Goal: Task Accomplishment & Management: Use online tool/utility

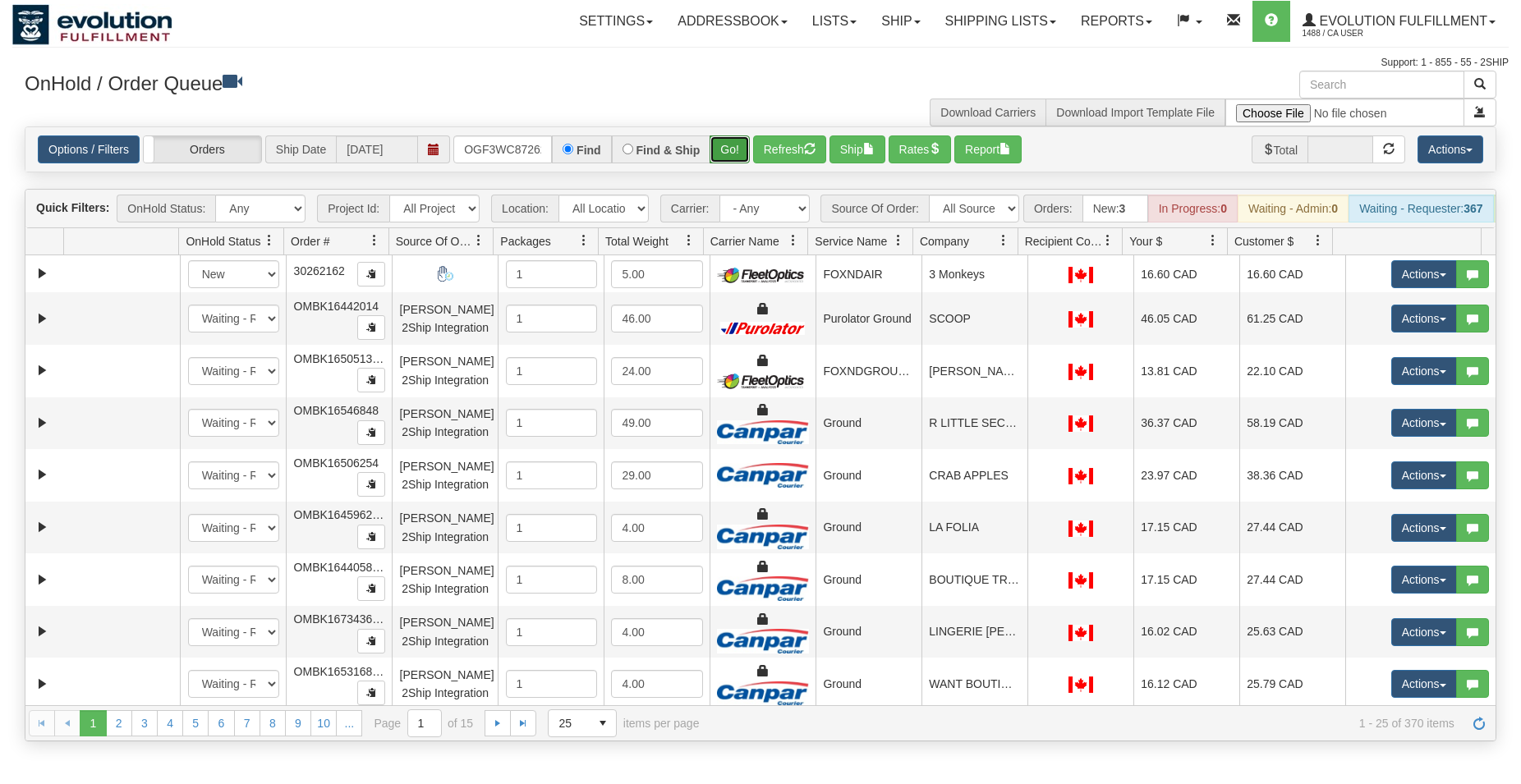
click at [728, 154] on button "Go!" at bounding box center [730, 149] width 40 height 28
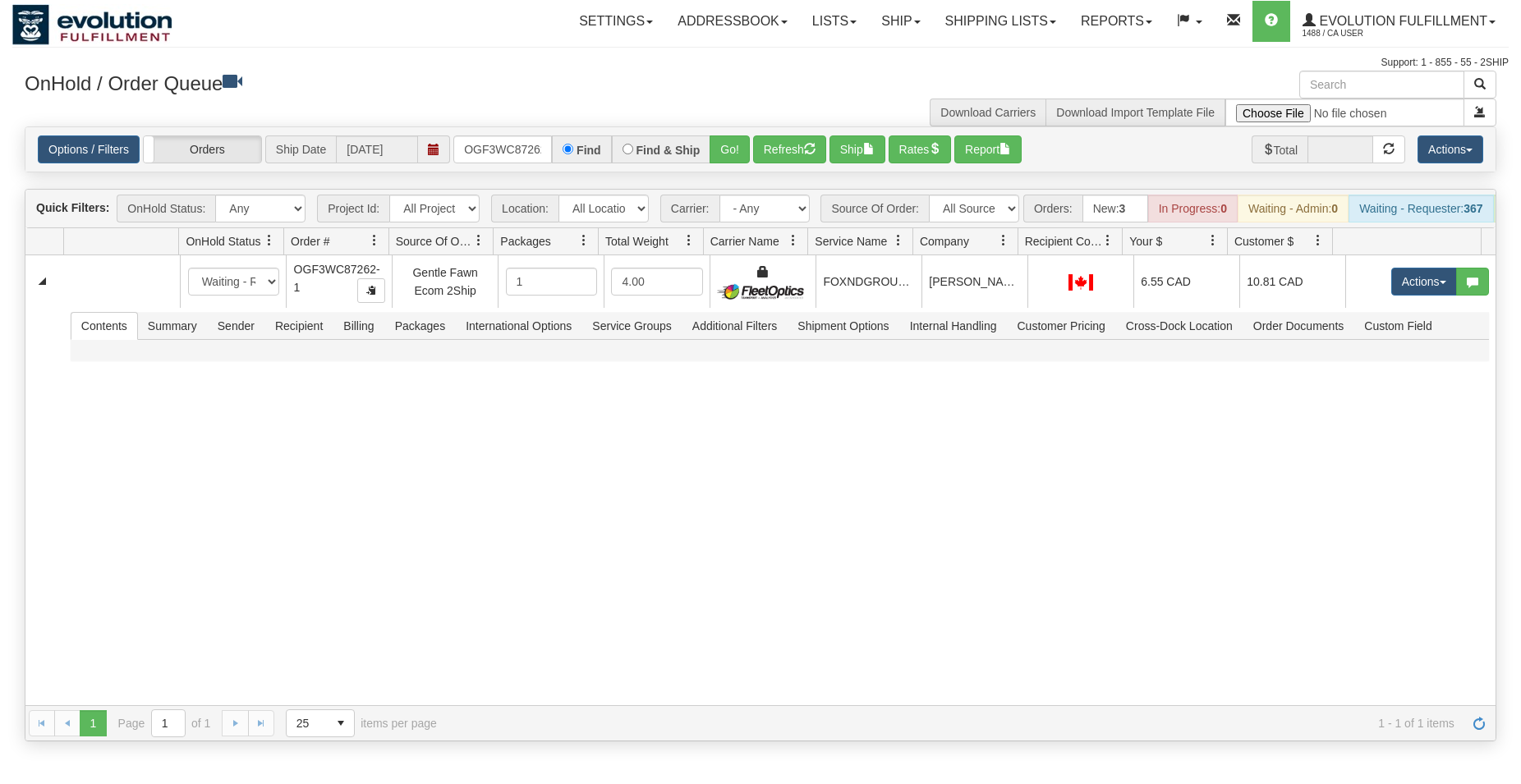
scroll to position [0, 15]
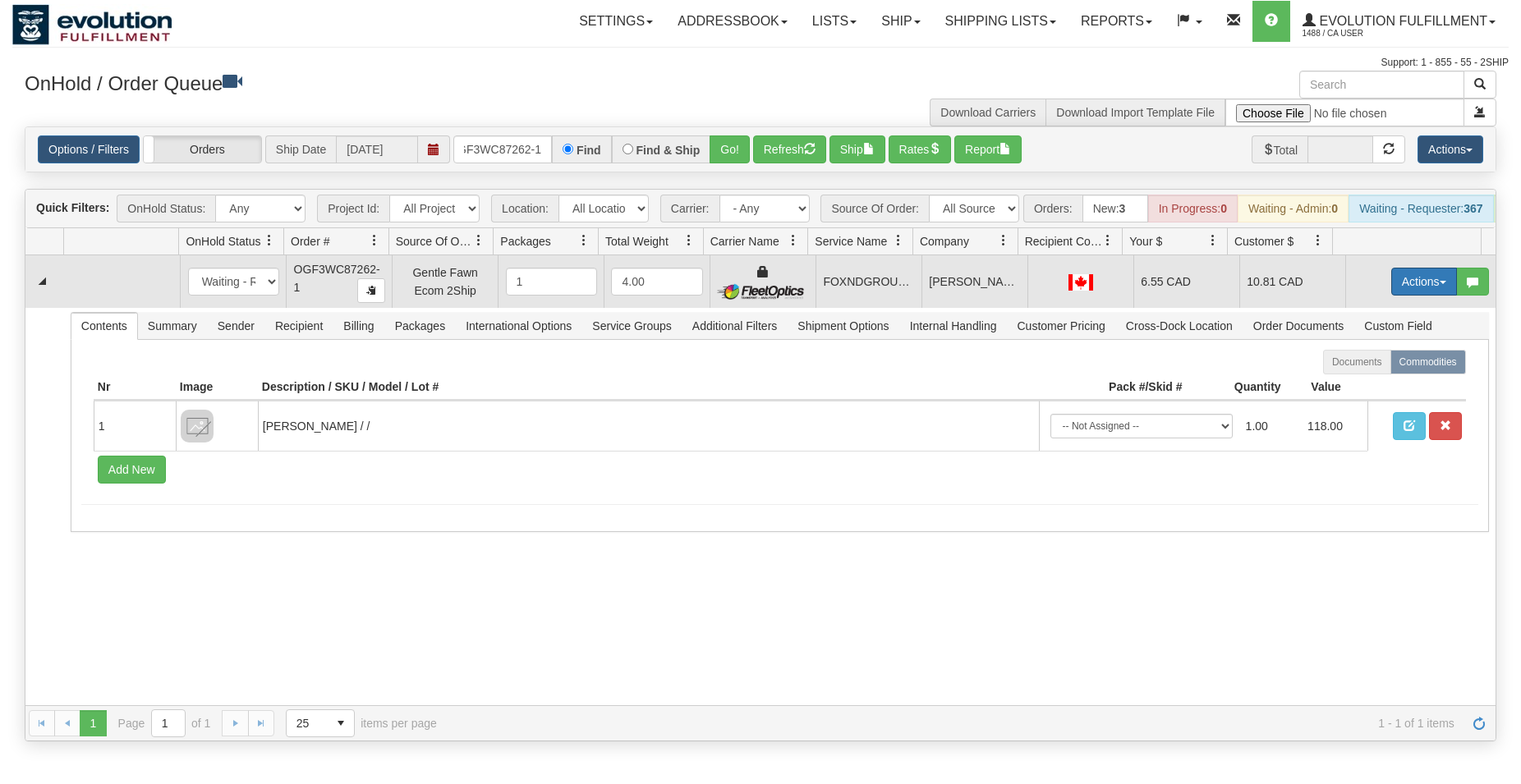
click at [1423, 289] on button "Actions" at bounding box center [1424, 282] width 65 height 28
click at [1346, 383] on span "Ship" at bounding box center [1359, 378] width 35 height 13
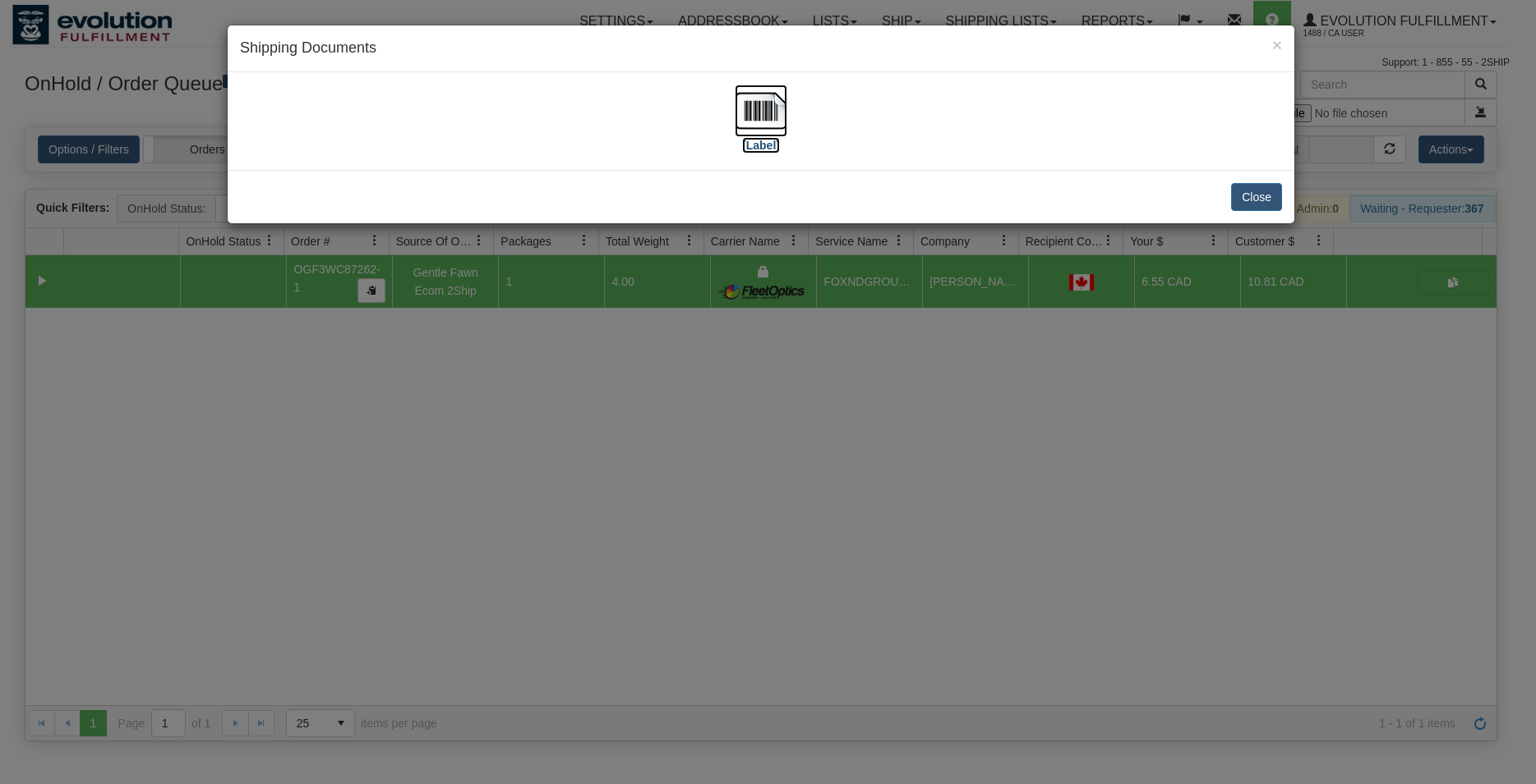
click at [753, 113] on img at bounding box center [760, 110] width 53 height 53
click at [1249, 193] on button "Close" at bounding box center [1256, 197] width 51 height 28
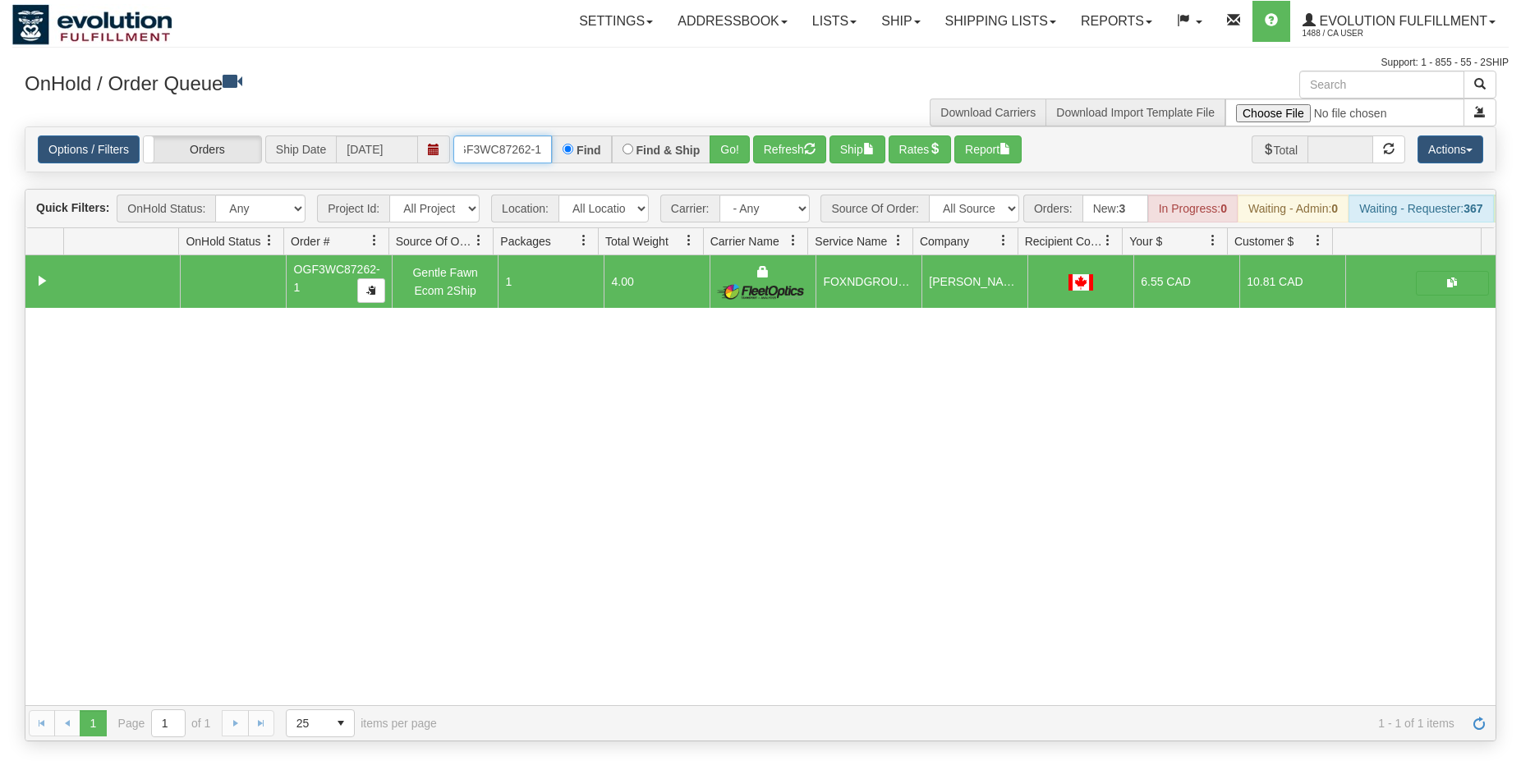
click at [515, 153] on input "OGF3WC87262-1" at bounding box center [503, 149] width 99 height 28
click at [724, 146] on button "Go!" at bounding box center [730, 149] width 40 height 28
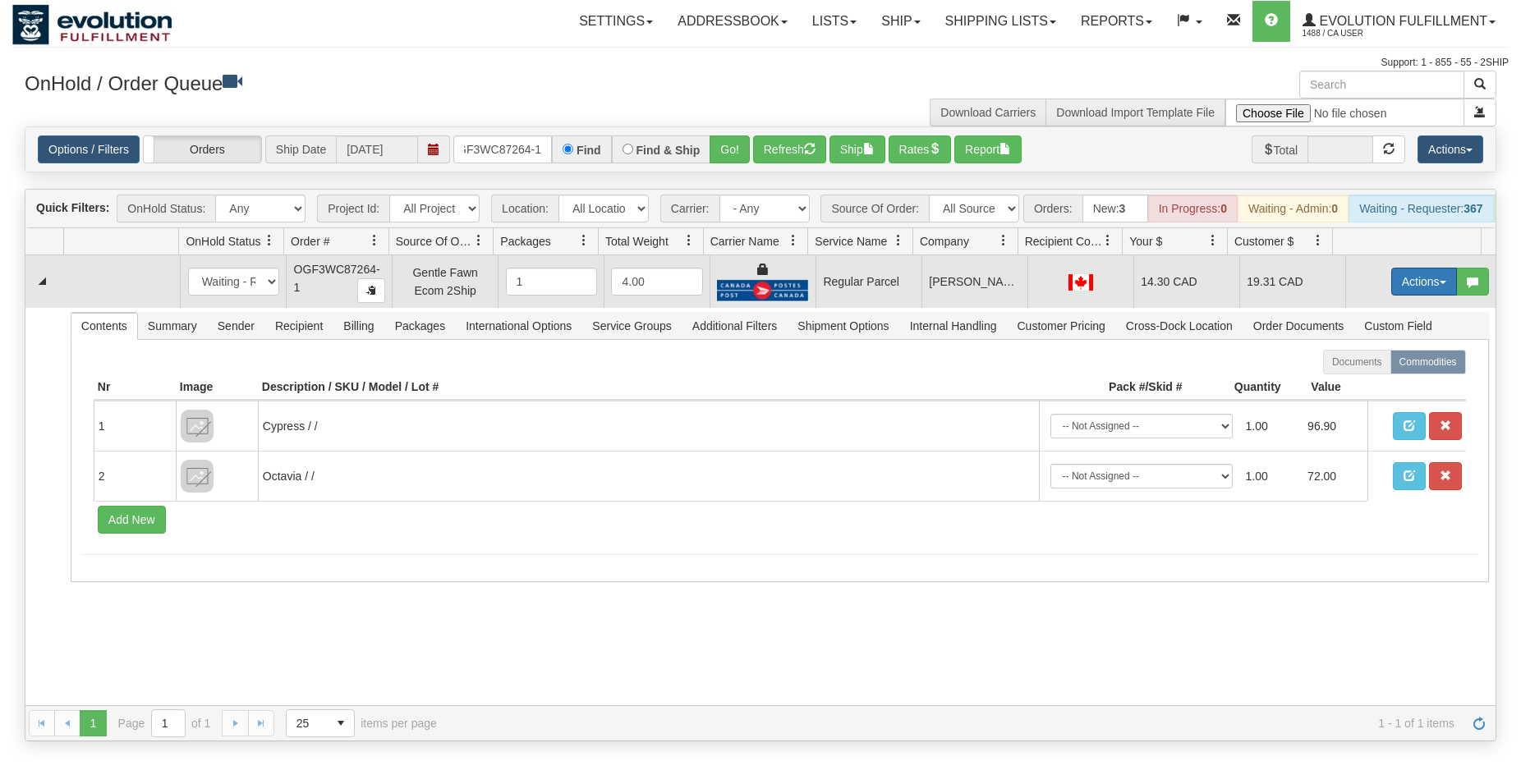
click at [1392, 296] on button "Actions" at bounding box center [1424, 282] width 65 height 28
click at [1366, 362] on span "Rate All Services" at bounding box center [1390, 355] width 99 height 13
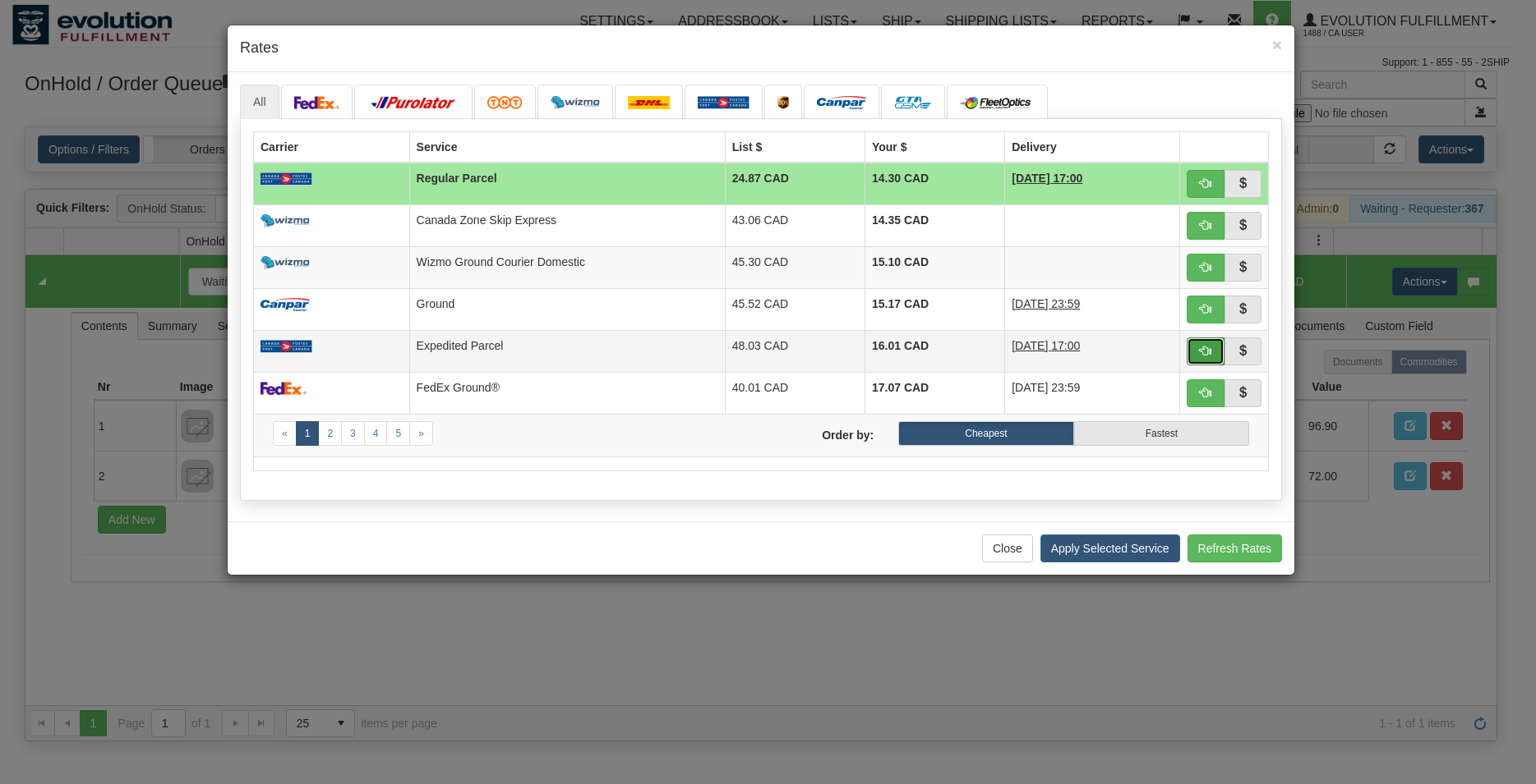
click at [1207, 348] on span "button" at bounding box center [1205, 351] width 12 height 12
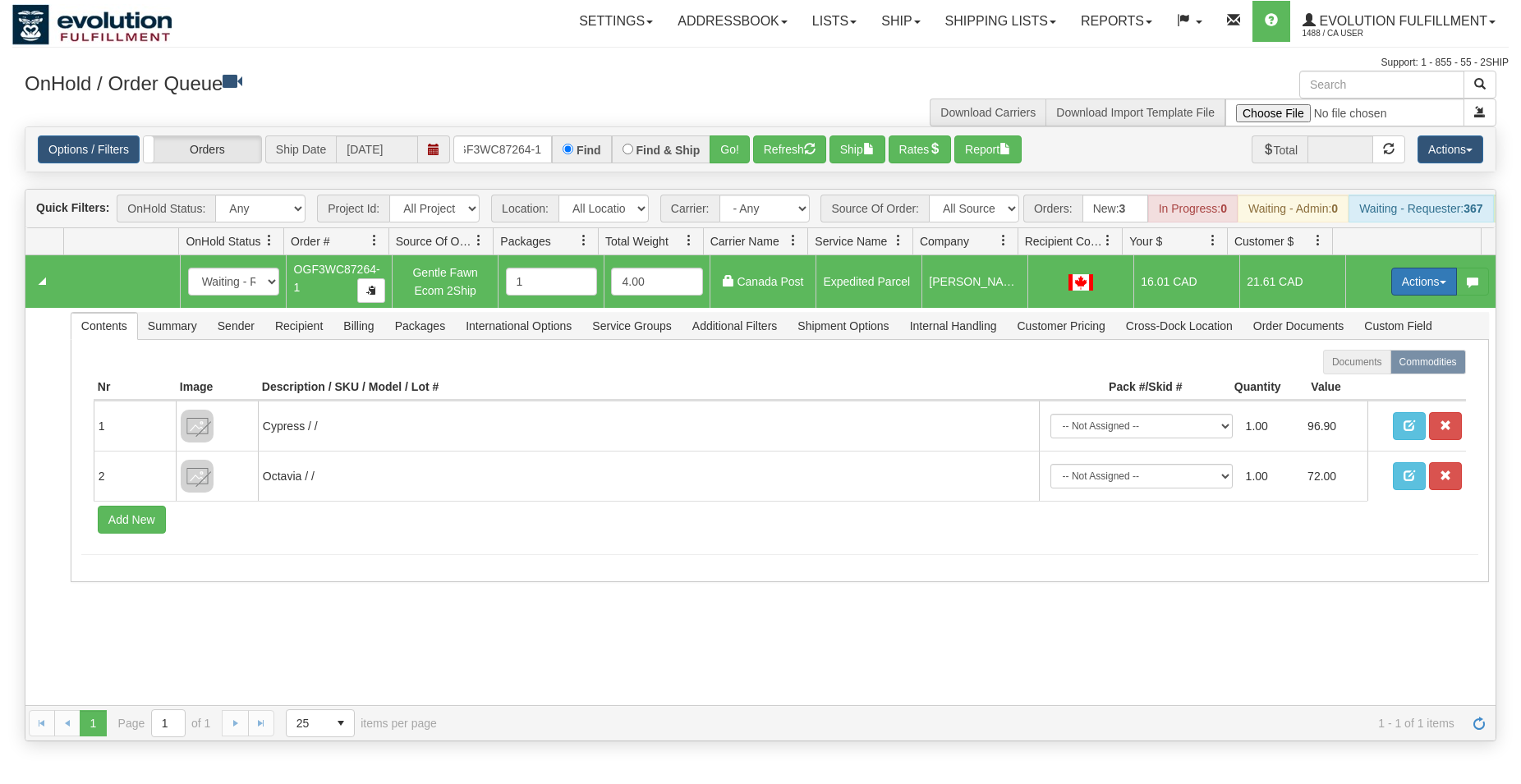
click at [1398, 293] on button "Actions" at bounding box center [1424, 282] width 65 height 28
click at [1346, 383] on span "Ship" at bounding box center [1359, 378] width 35 height 13
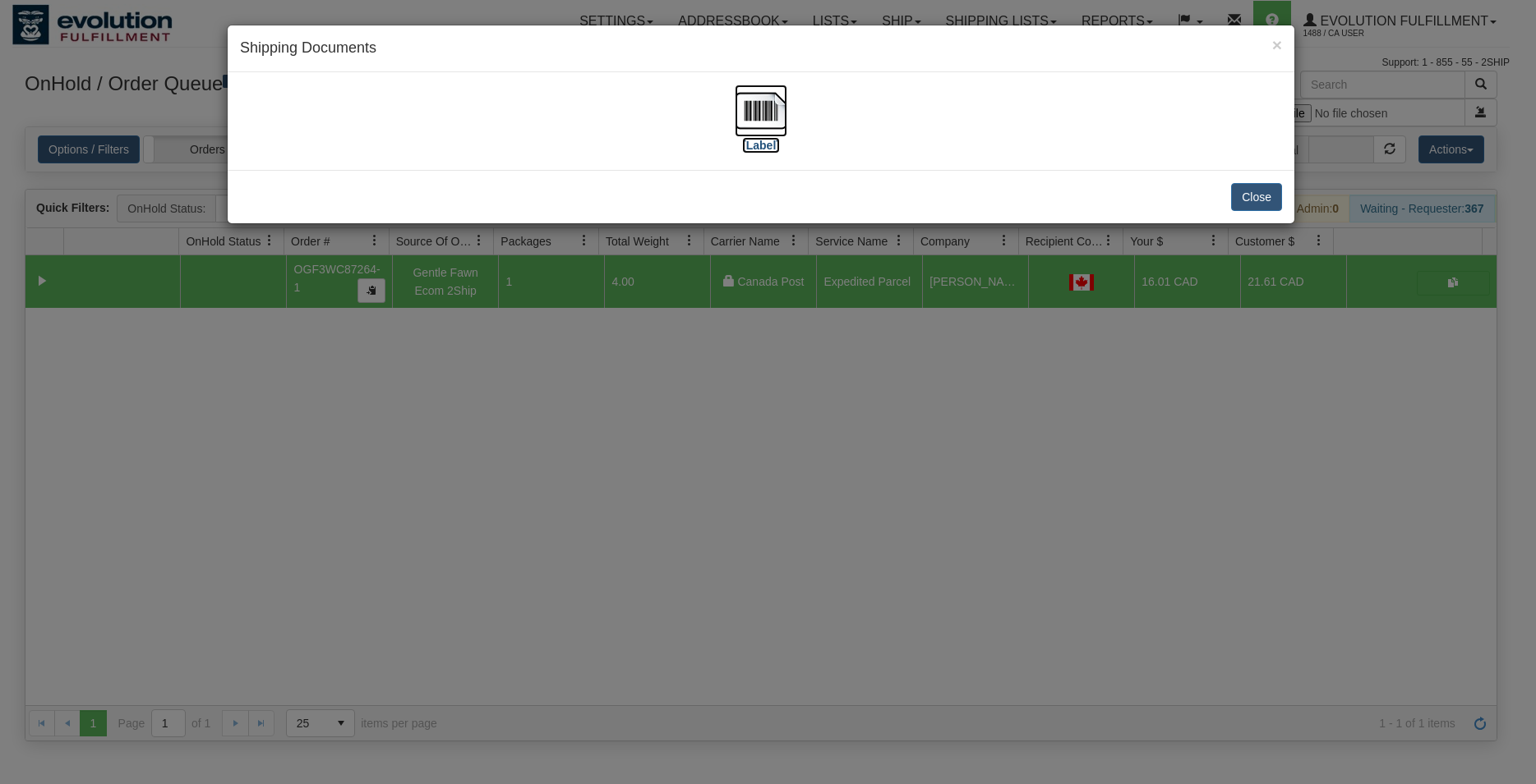
click at [762, 135] on img at bounding box center [760, 110] width 53 height 53
drag, startPoint x: 1273, startPoint y: 191, endPoint x: 1254, endPoint y: 193, distance: 19.1
click at [1270, 192] on button "Close" at bounding box center [1256, 197] width 51 height 28
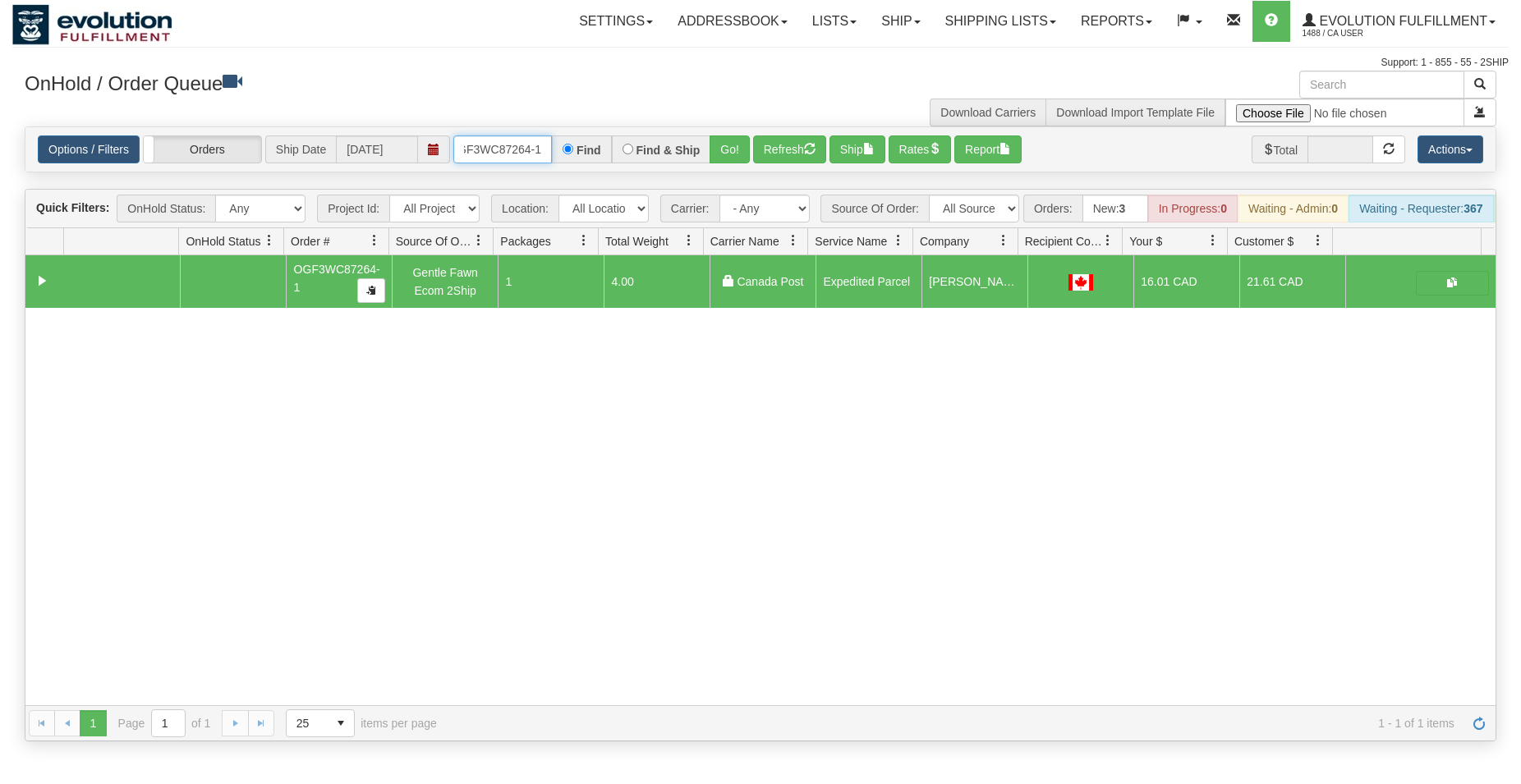
click at [515, 152] on input "OGF3WC87264-1" at bounding box center [503, 149] width 99 height 28
click at [739, 144] on button "Go!" at bounding box center [730, 149] width 40 height 28
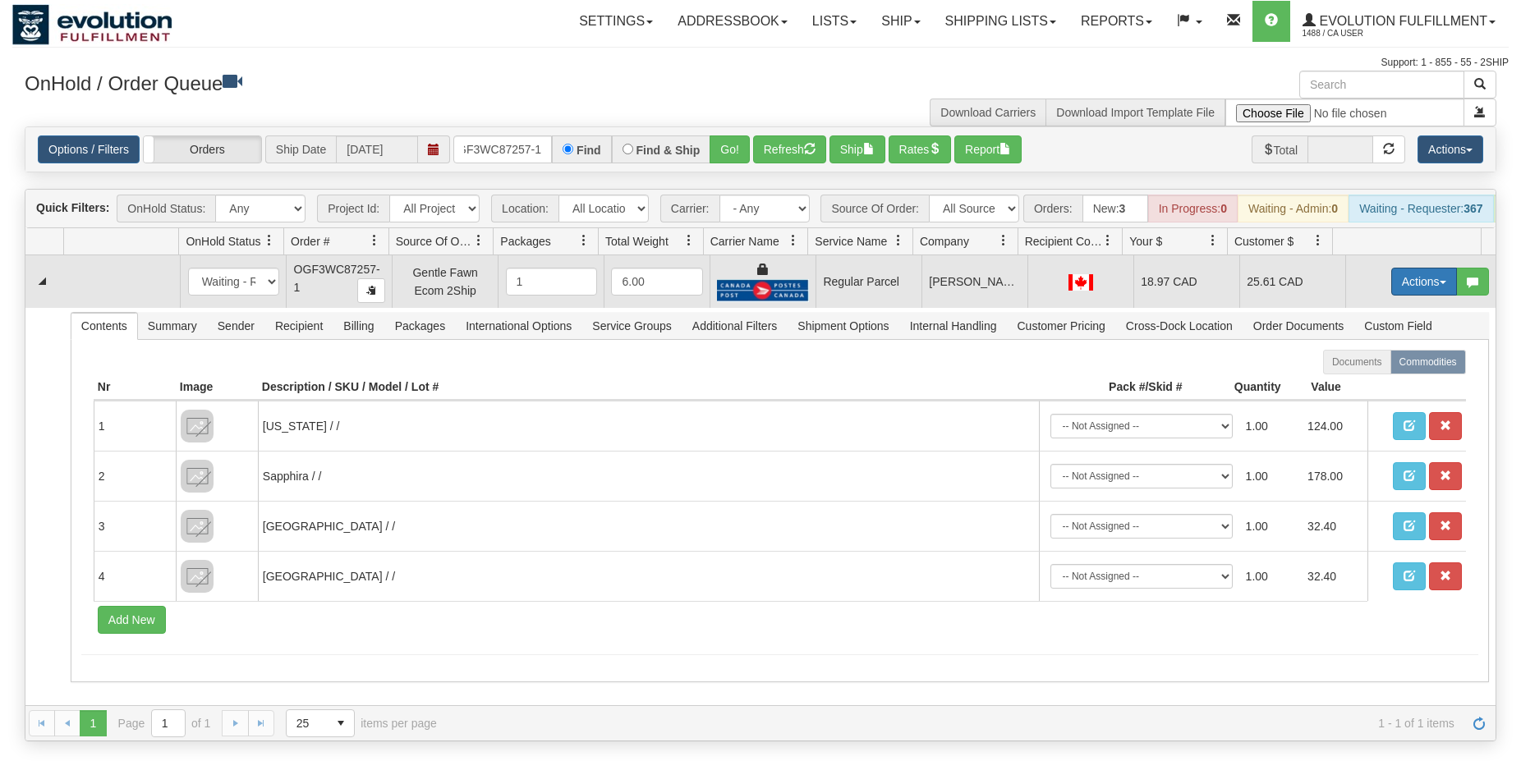
click at [1395, 294] on button "Actions" at bounding box center [1424, 282] width 65 height 28
click at [1372, 362] on span "Rate All Services" at bounding box center [1390, 355] width 99 height 13
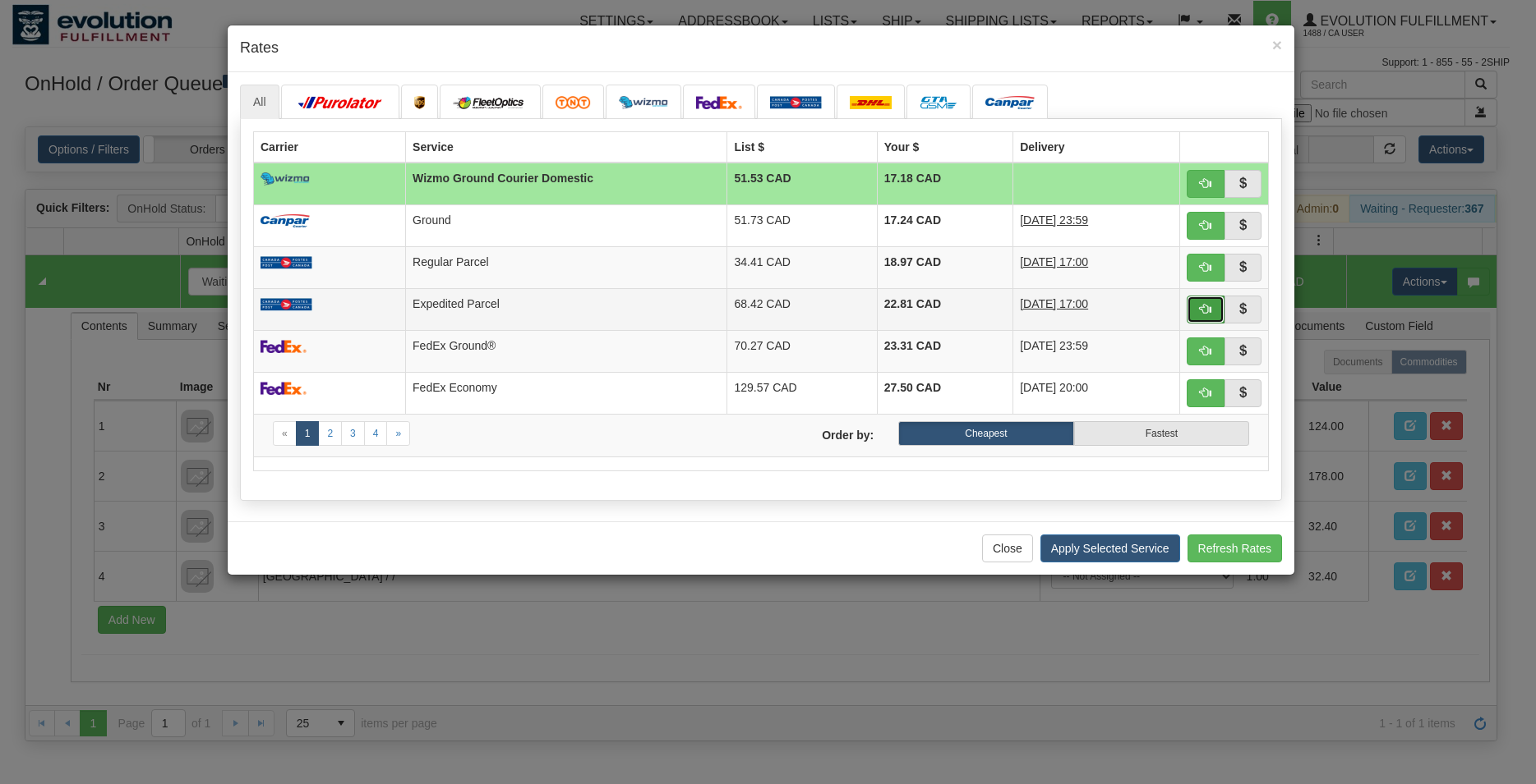
click at [1200, 308] on span "button" at bounding box center [1205, 308] width 12 height 12
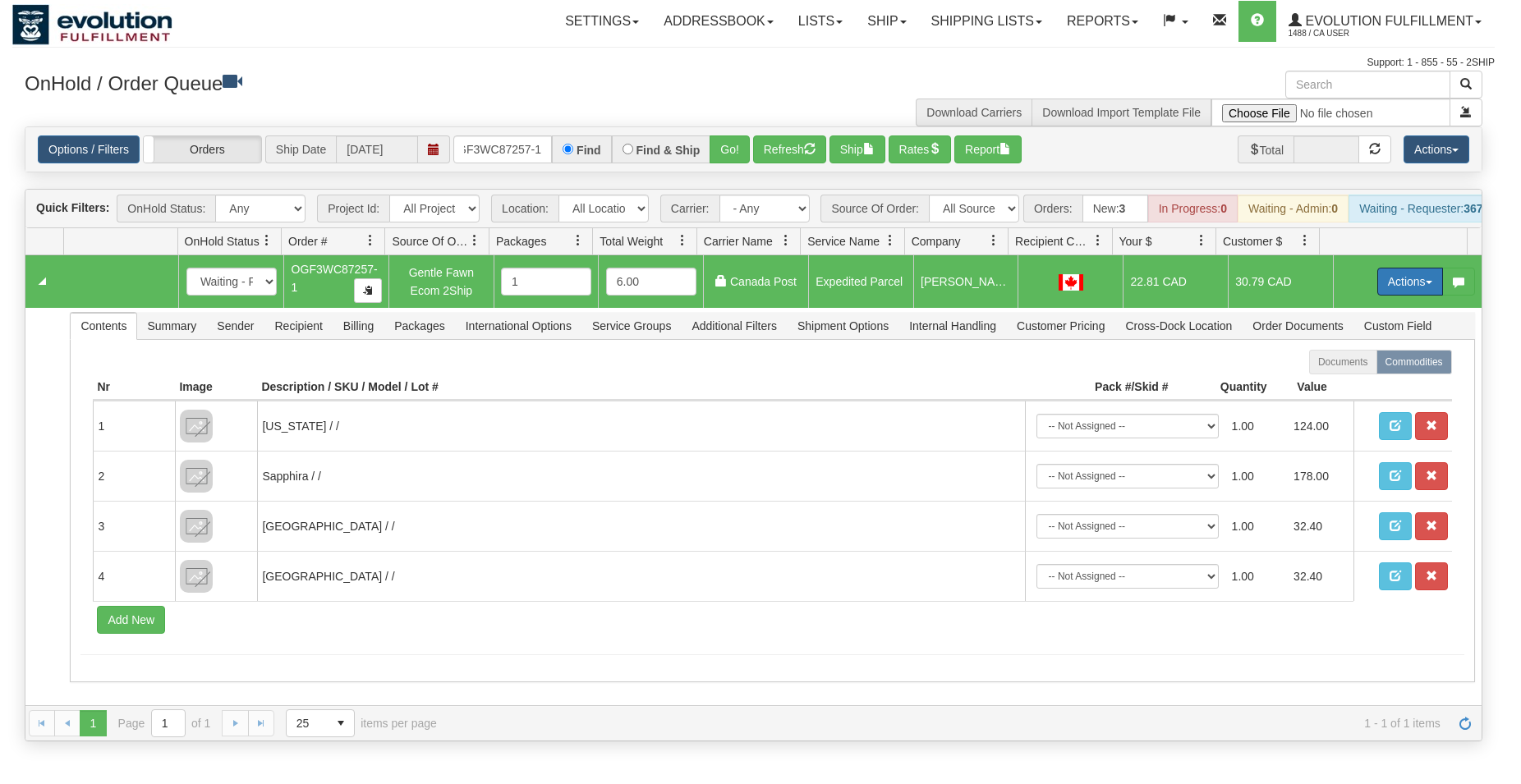
click at [1407, 289] on button "Actions" at bounding box center [1411, 282] width 65 height 28
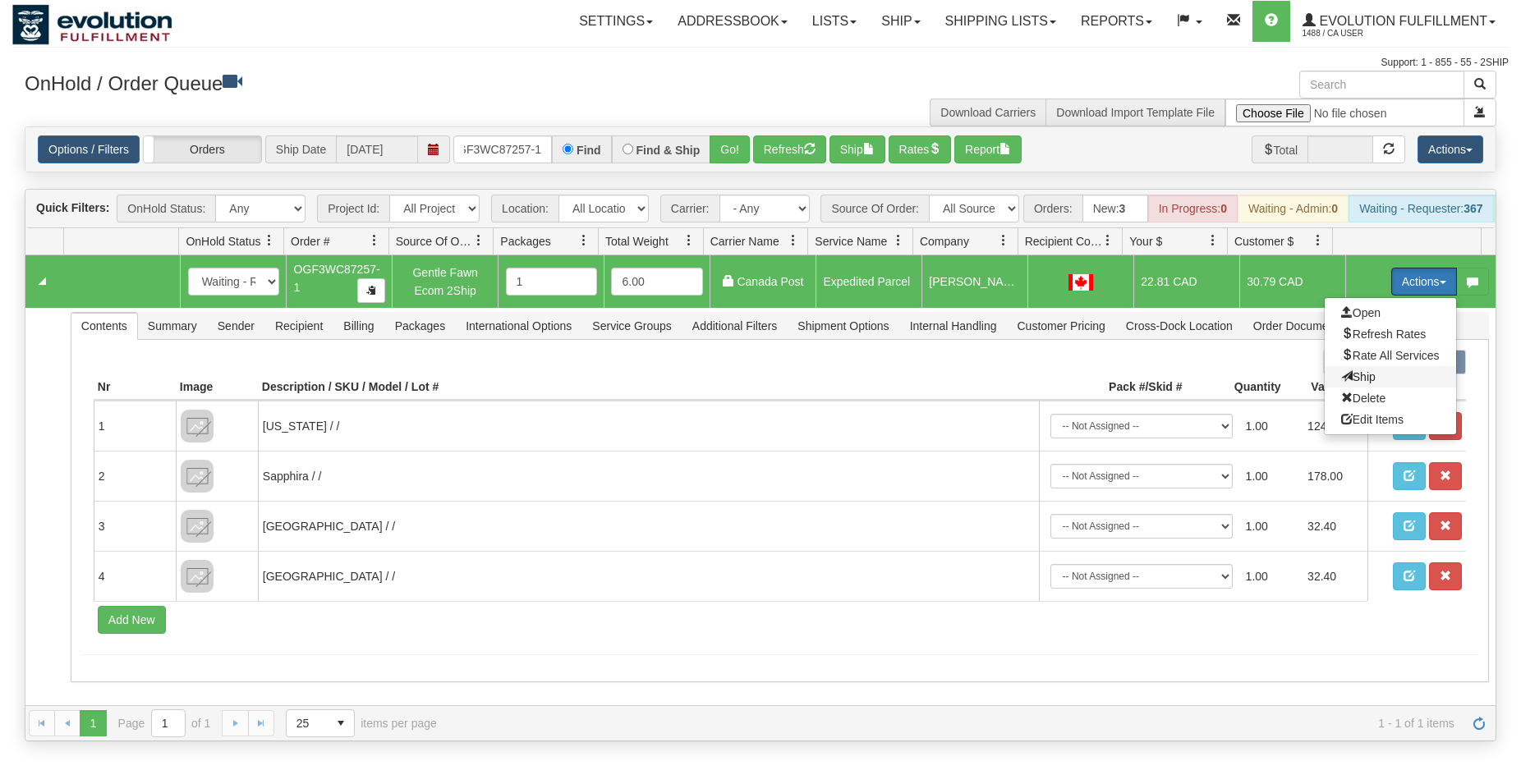
click at [1350, 383] on span "Ship" at bounding box center [1359, 378] width 35 height 13
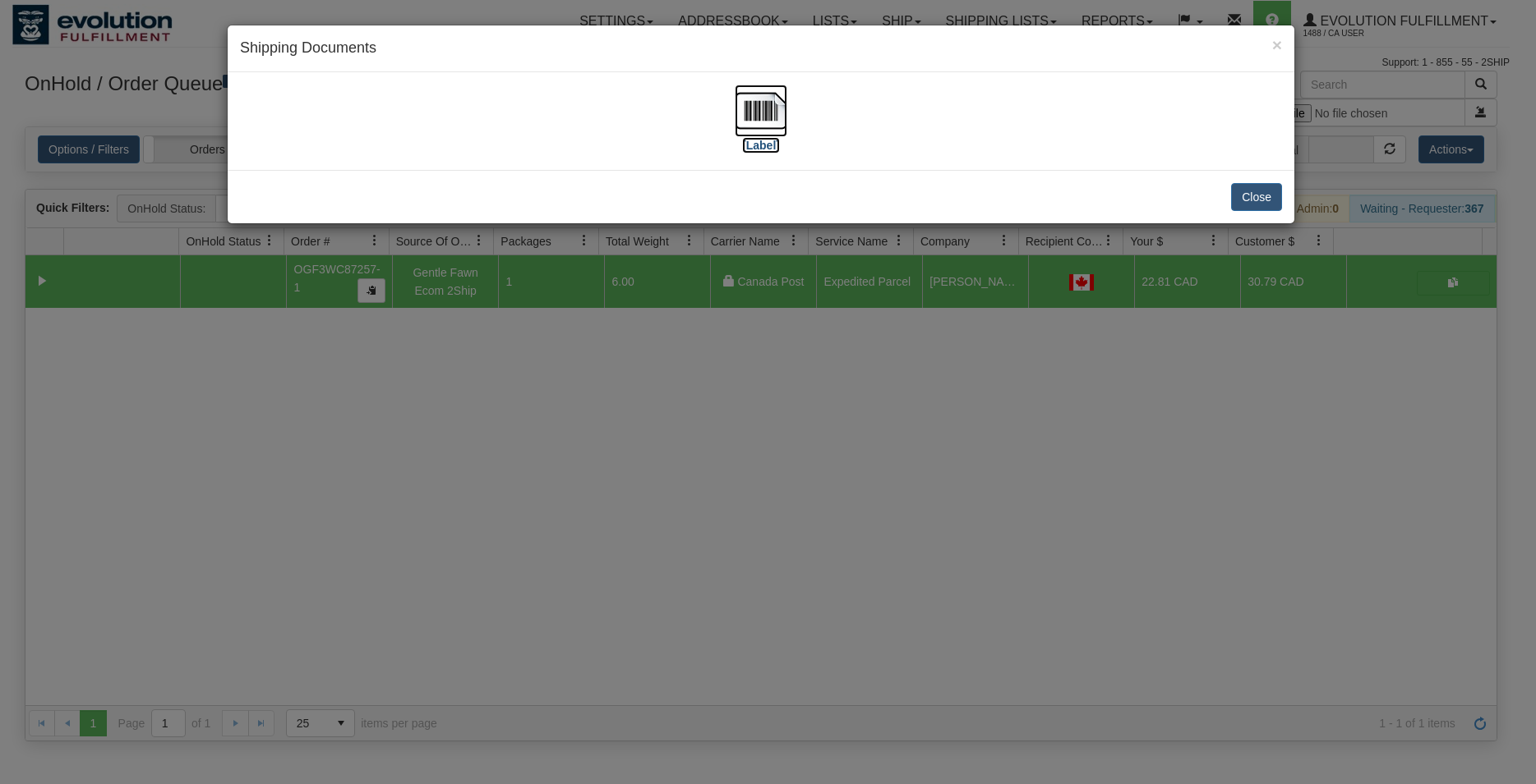
click at [772, 103] on img at bounding box center [760, 110] width 53 height 53
click at [1254, 192] on button "Close" at bounding box center [1256, 197] width 51 height 28
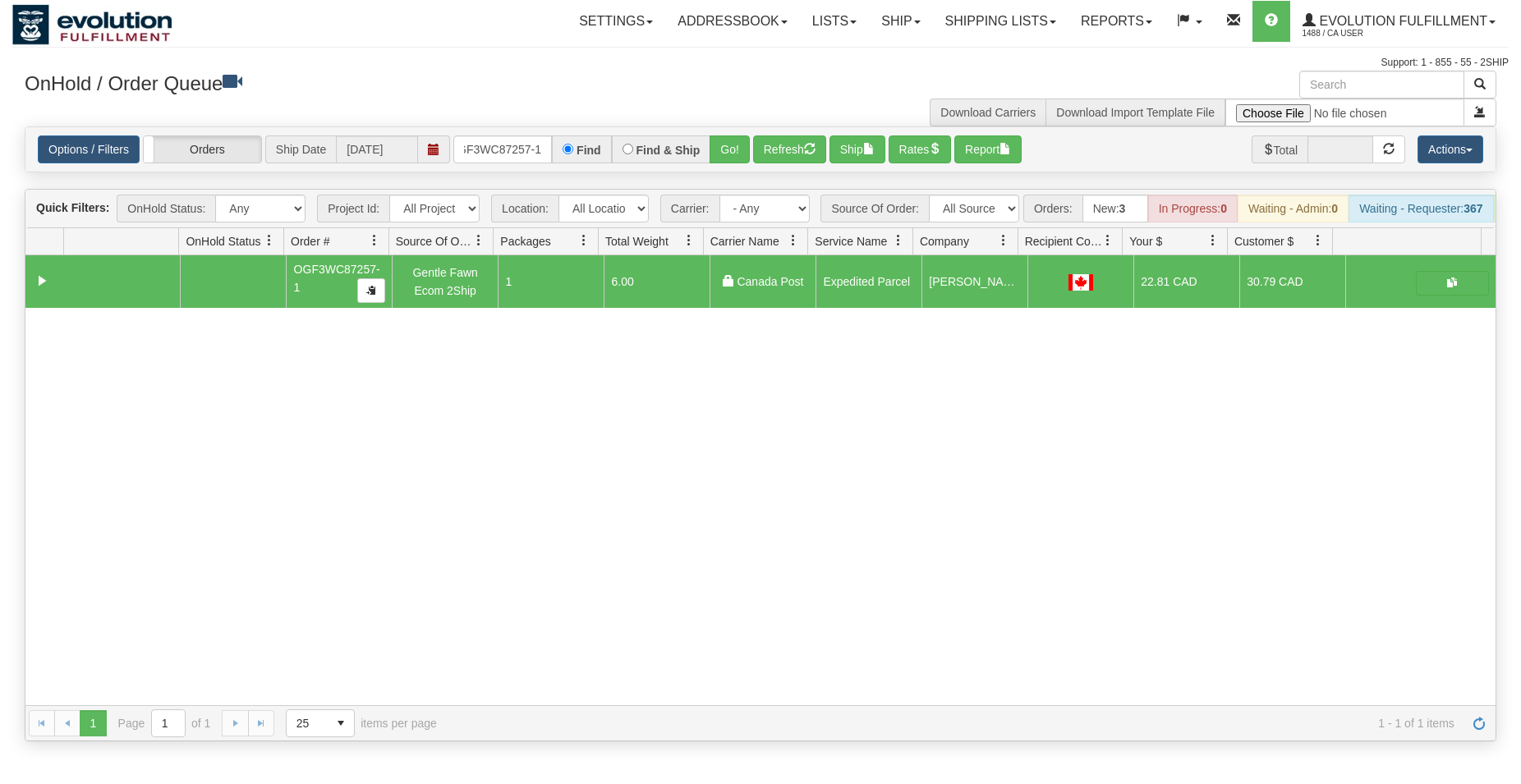
click at [467, 164] on div "Options / Filters Group Shipments Orders Ship Date 09/19/2025 OGF3WC87257-1 Fin…" at bounding box center [761, 150] width 1470 height 44
click at [472, 158] on input "OGF3WC87257-1" at bounding box center [503, 149] width 99 height 28
click at [472, 157] on input "OGF3WC87257-1" at bounding box center [503, 149] width 99 height 28
click at [727, 148] on button "Go!" at bounding box center [730, 149] width 40 height 28
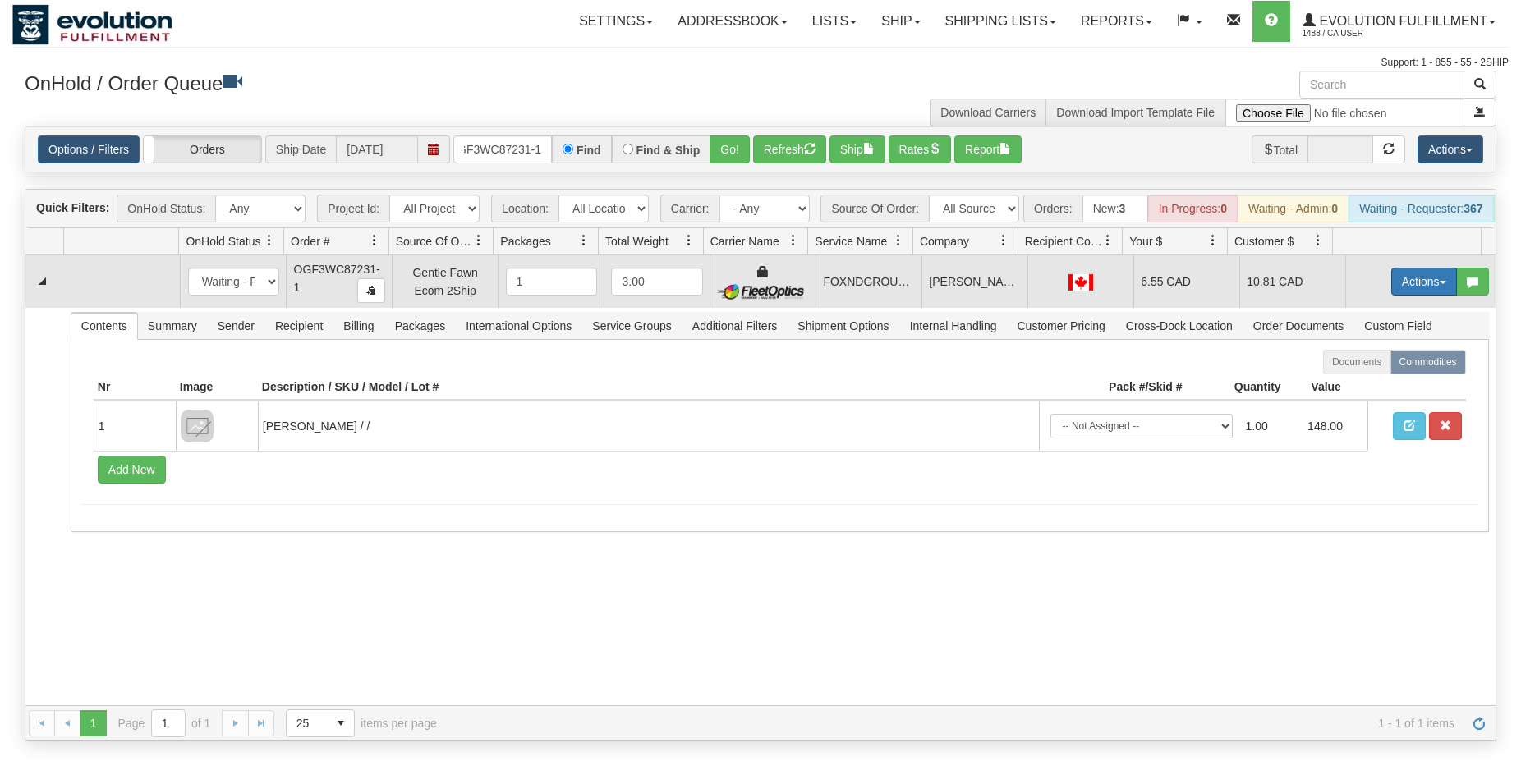
click at [1395, 291] on button "Actions" at bounding box center [1424, 282] width 65 height 28
click at [1341, 383] on span "Ship" at bounding box center [1359, 378] width 35 height 13
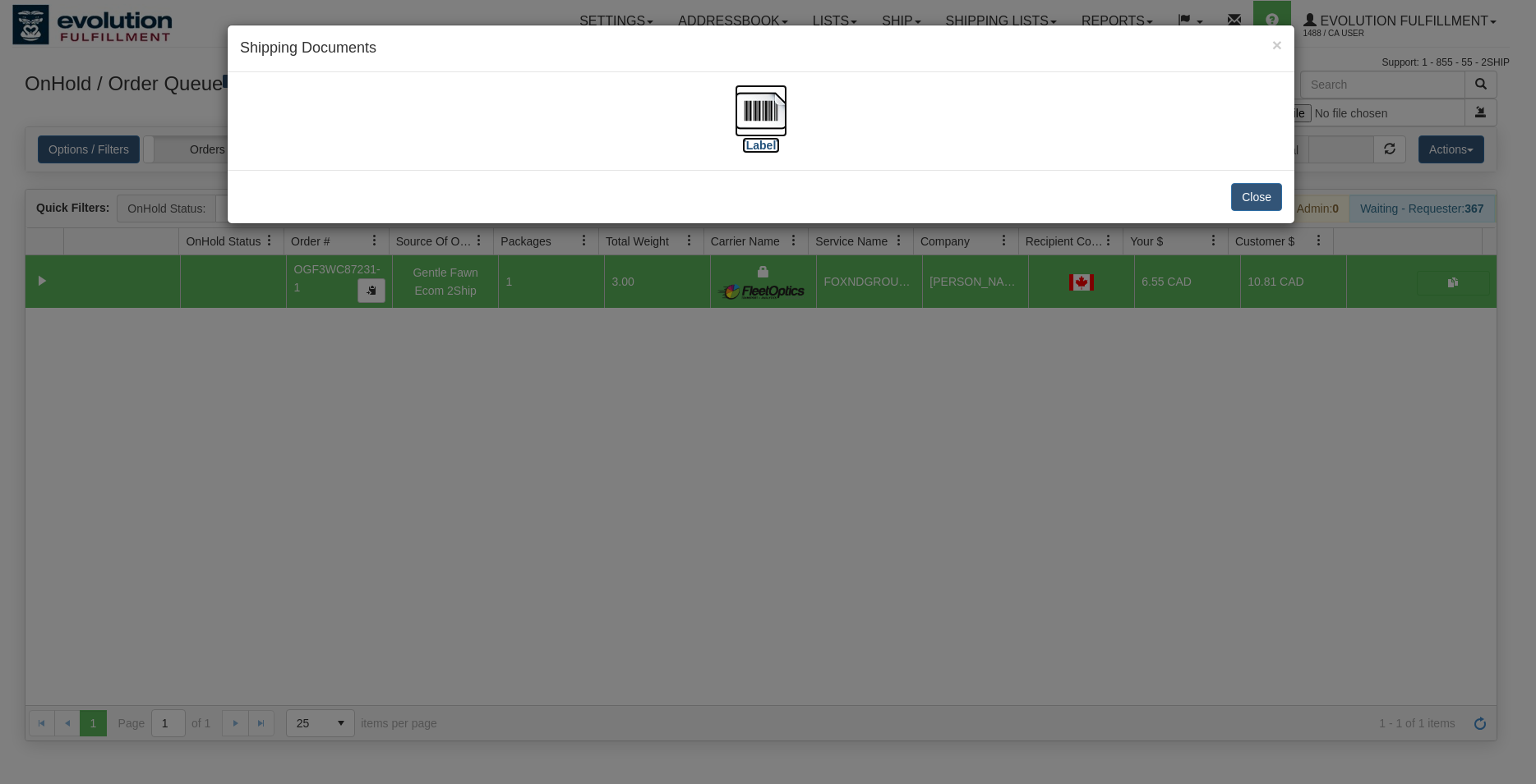
click at [765, 107] on img at bounding box center [760, 110] width 53 height 53
click at [1270, 189] on button "Close" at bounding box center [1256, 197] width 51 height 28
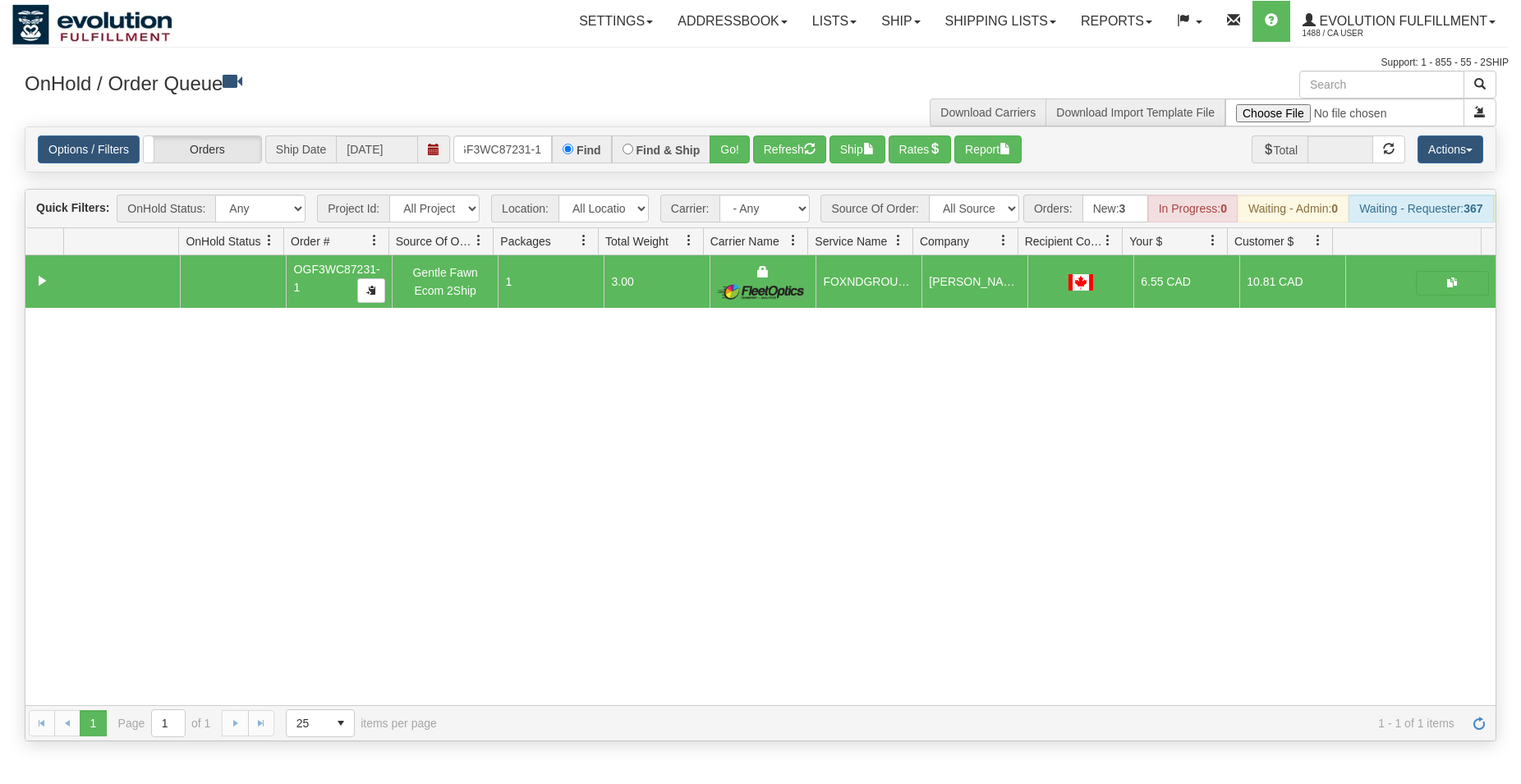
click at [526, 127] on div "OnHold / Order Queue Download Carriers Download Import Template File" at bounding box center [761, 99] width 1497 height 56
click at [518, 156] on input "OGF3WC87231-1" at bounding box center [503, 149] width 99 height 28
click at [736, 147] on button "Go!" at bounding box center [730, 149] width 40 height 28
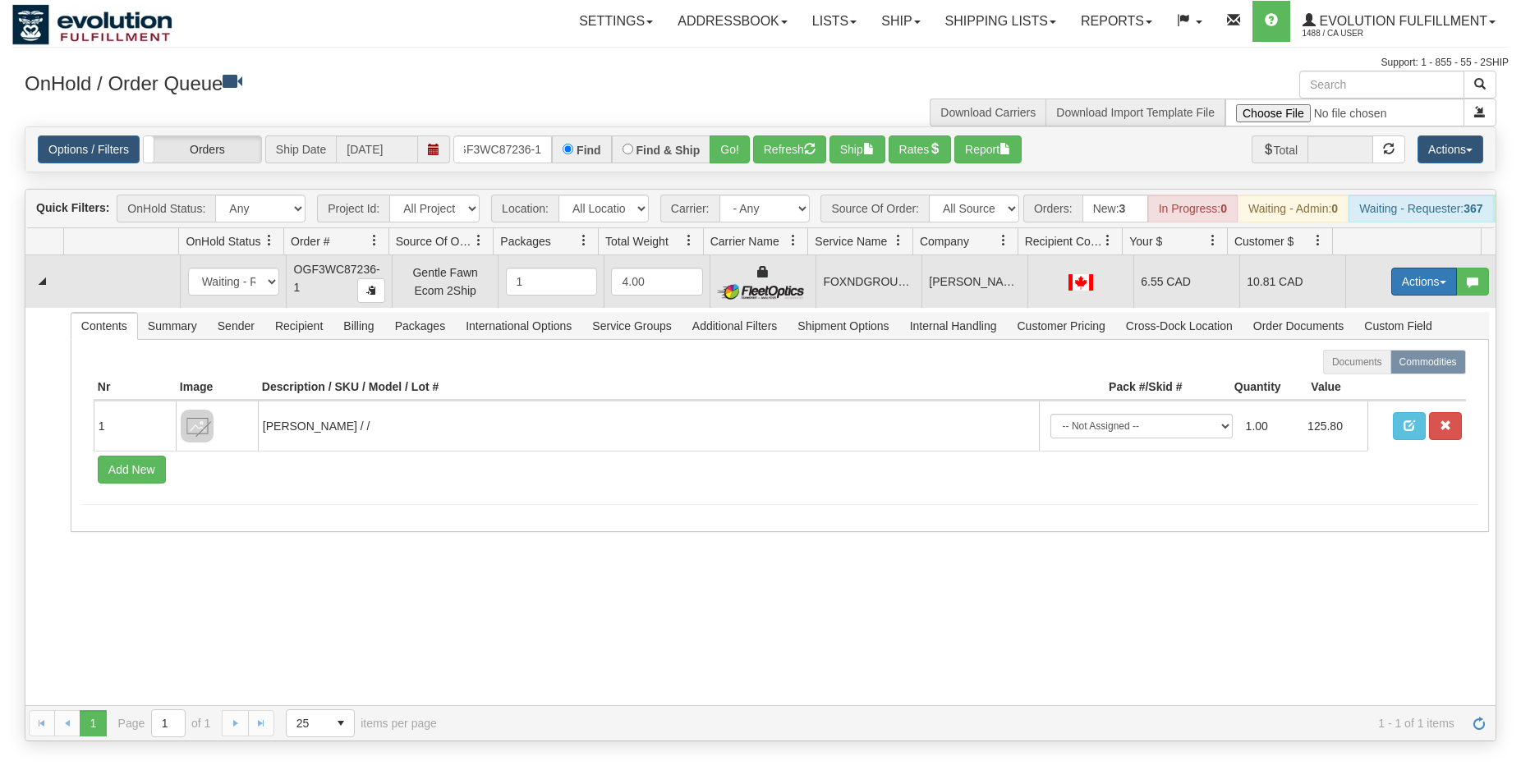
click at [1411, 294] on button "Actions" at bounding box center [1424, 282] width 65 height 28
click at [1342, 383] on span "Ship" at bounding box center [1359, 378] width 35 height 13
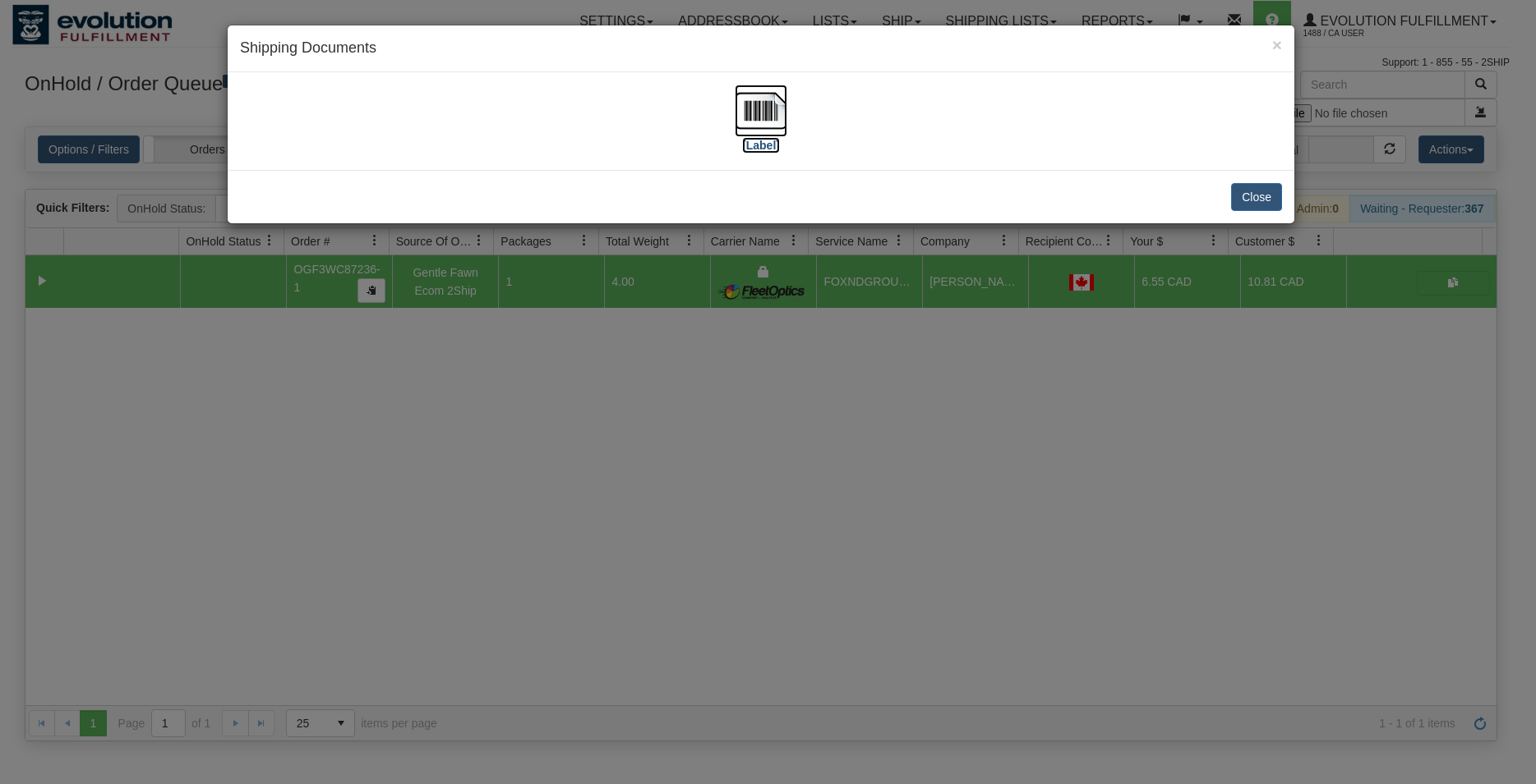
click at [766, 129] on img at bounding box center [760, 110] width 53 height 53
drag, startPoint x: 1243, startPoint y: 198, endPoint x: 1208, endPoint y: 209, distance: 36.7
click at [1242, 199] on button "Close" at bounding box center [1256, 197] width 51 height 28
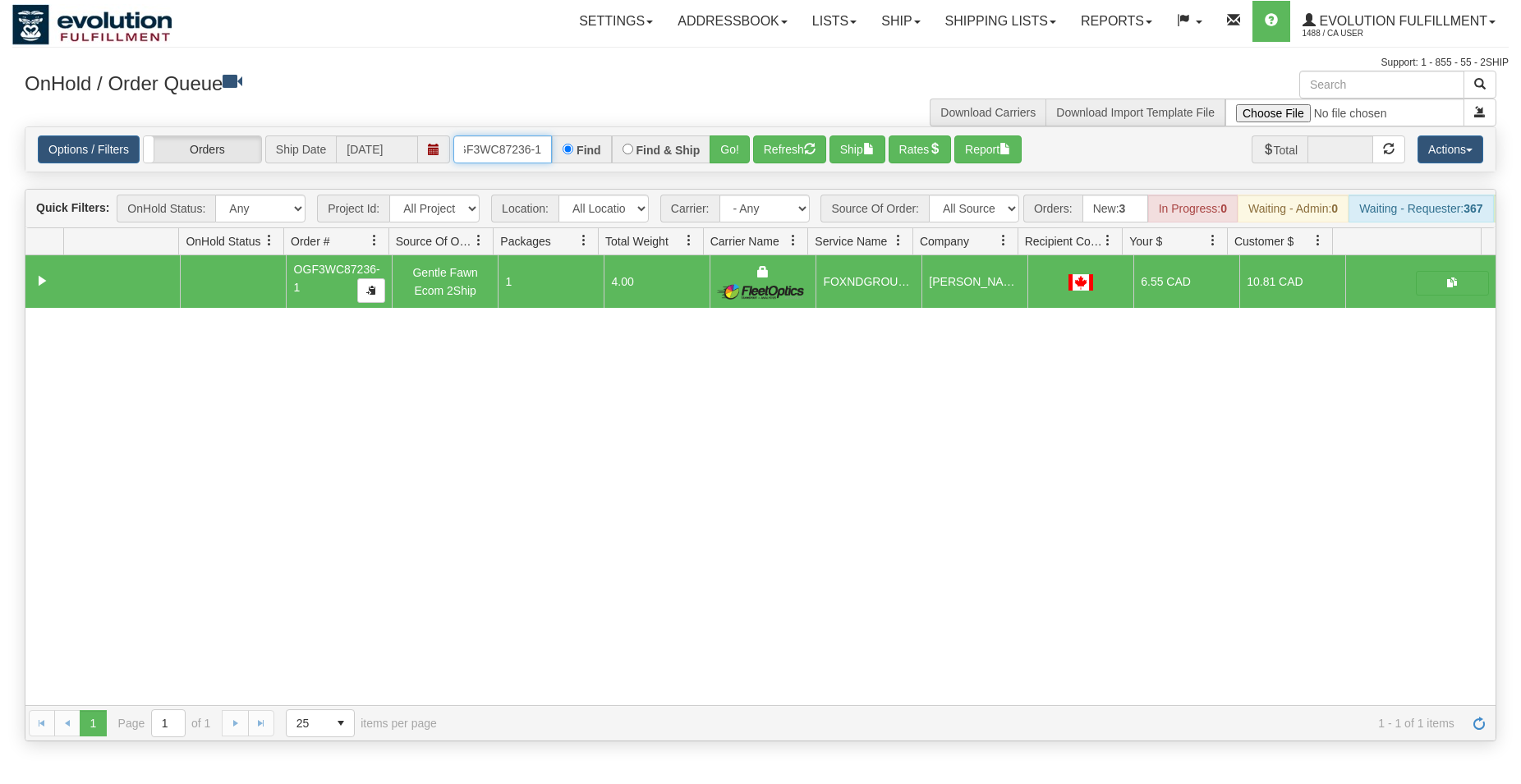
click at [498, 157] on input "OGF3WC87236-1" at bounding box center [503, 149] width 99 height 28
click at [720, 138] on button "Go!" at bounding box center [730, 149] width 40 height 28
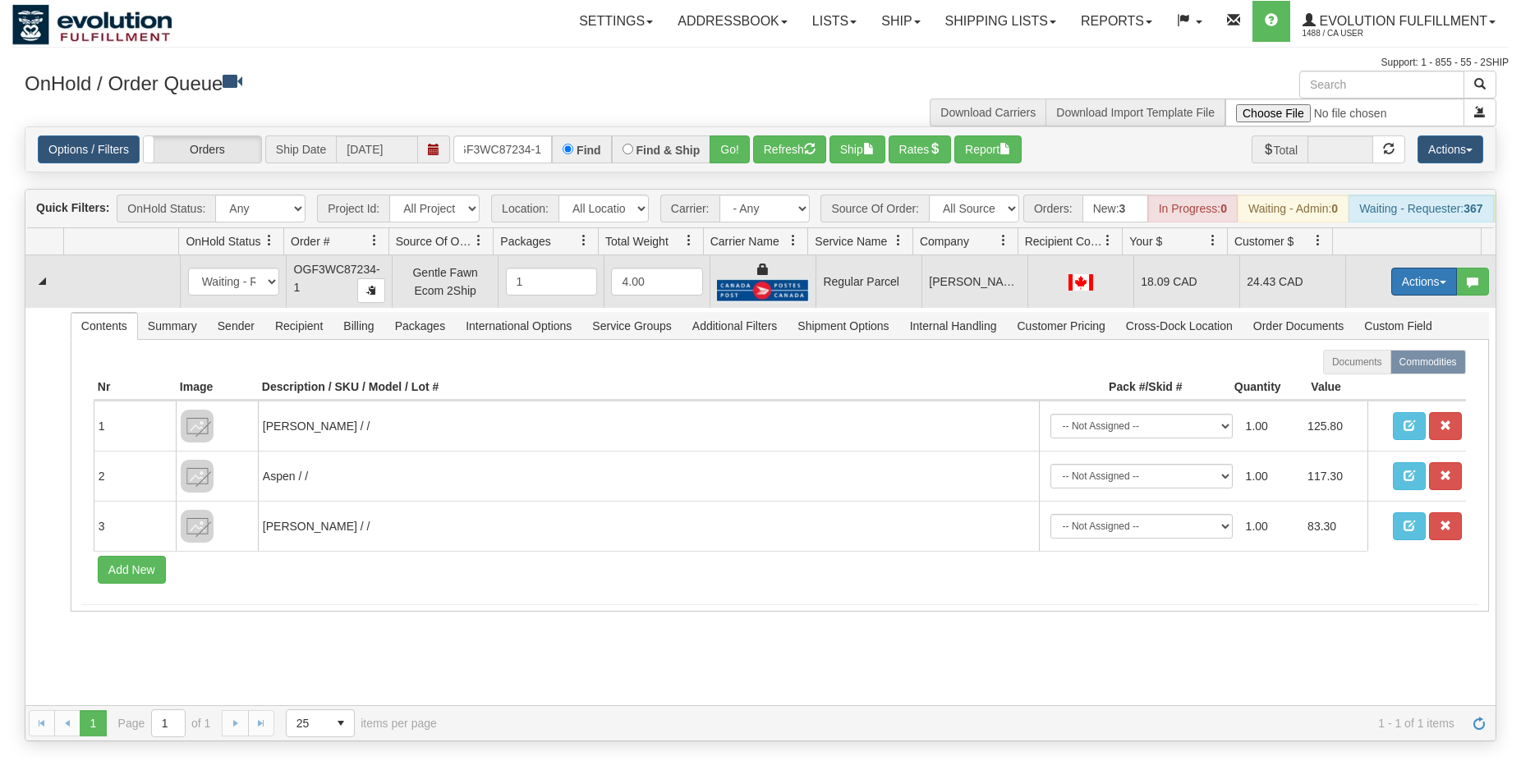
click at [1430, 291] on button "Actions" at bounding box center [1424, 282] width 65 height 28
click at [1364, 362] on span "Rate All Services" at bounding box center [1390, 355] width 99 height 13
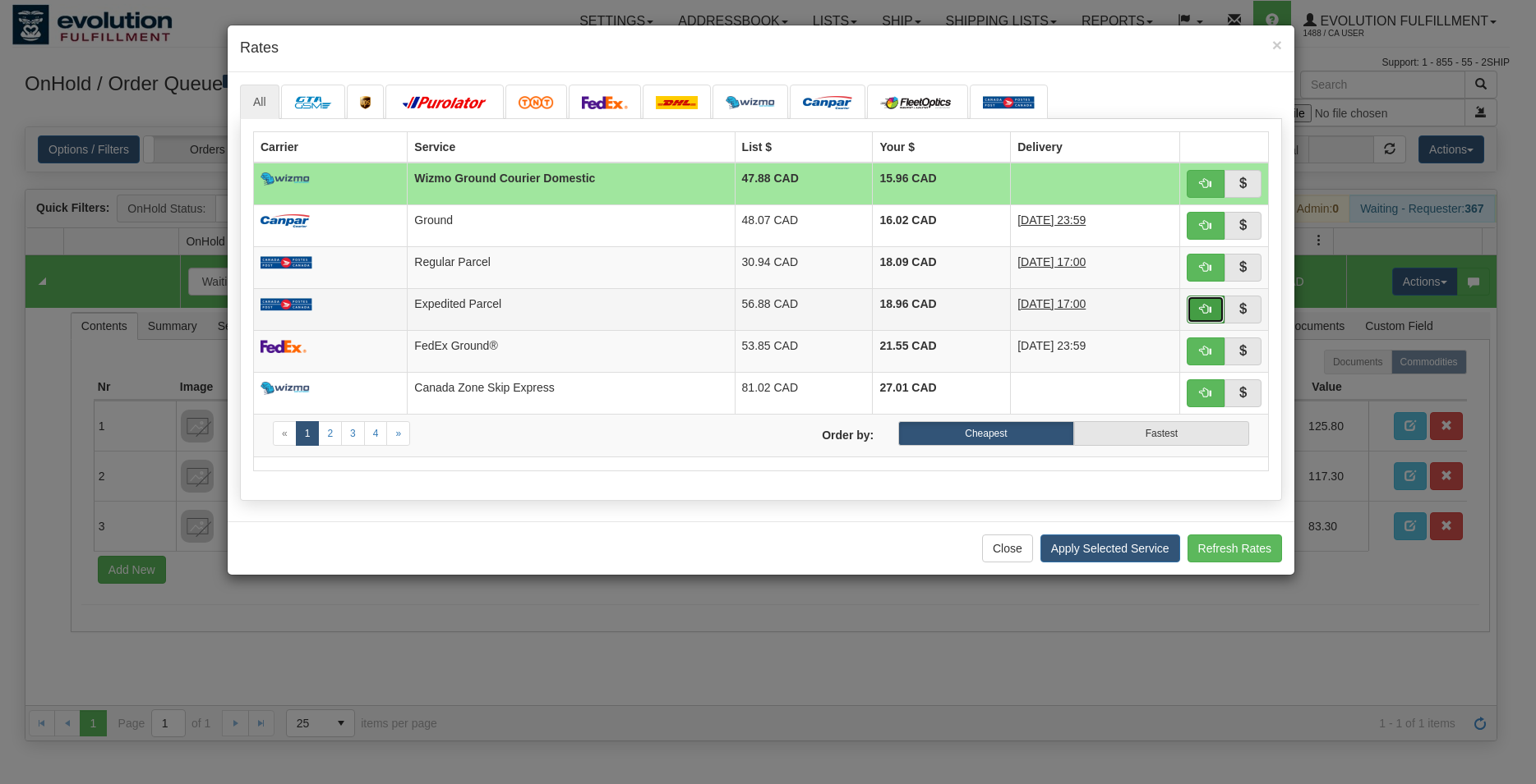
click at [1208, 314] on span "button" at bounding box center [1205, 308] width 12 height 12
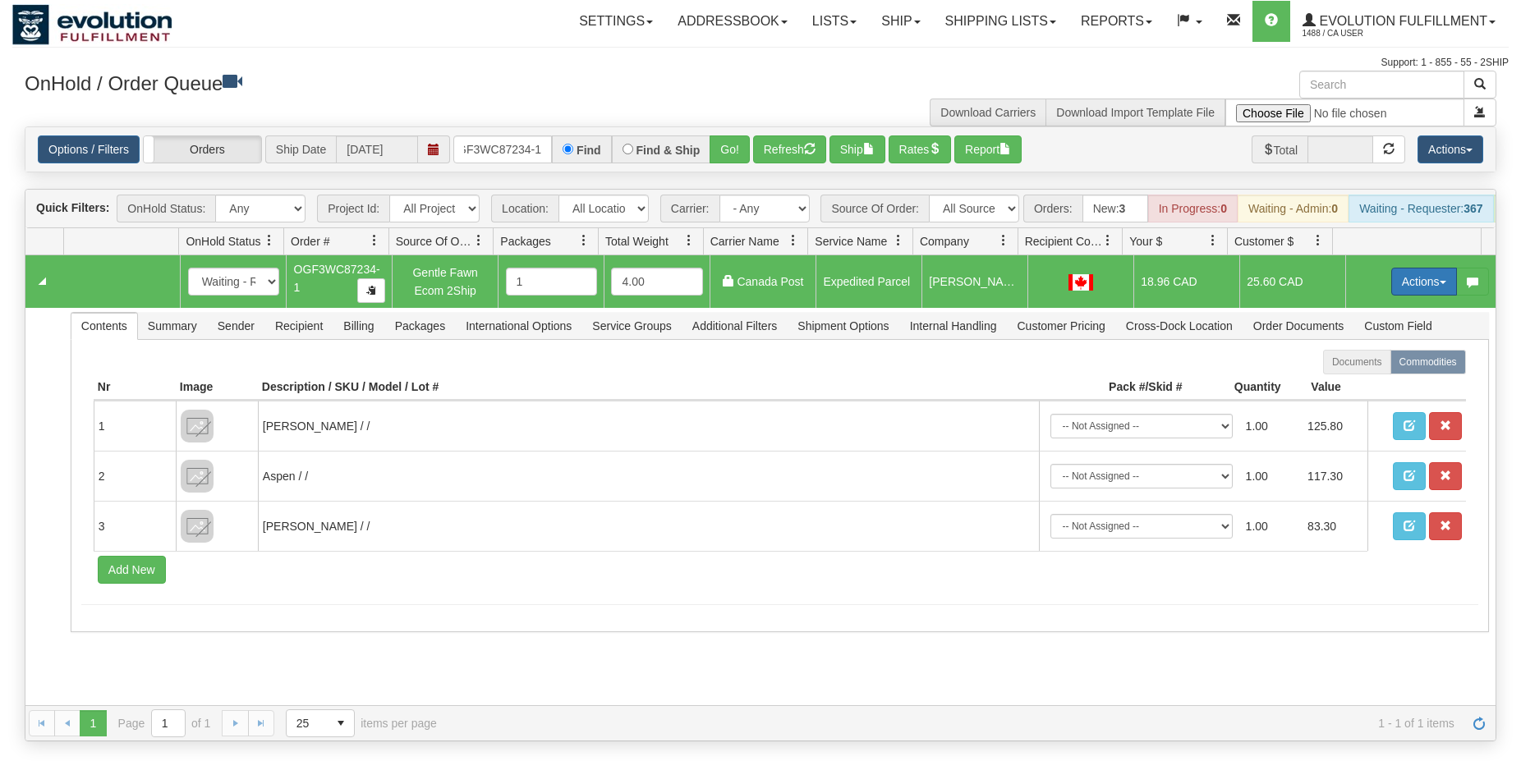
click at [1418, 290] on button "Actions" at bounding box center [1424, 282] width 65 height 28
click at [1343, 383] on span "Ship" at bounding box center [1359, 378] width 35 height 13
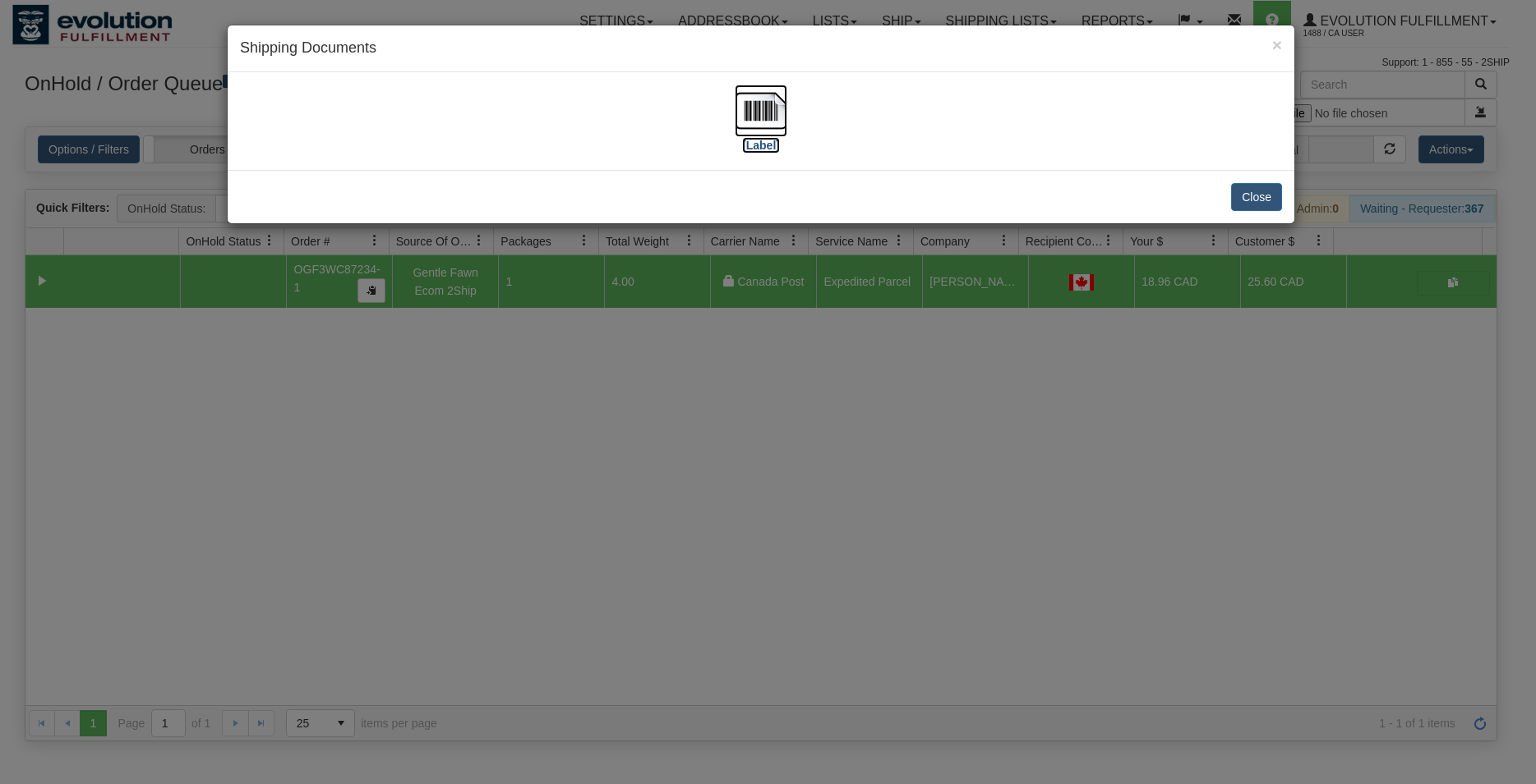
click at [750, 114] on img at bounding box center [760, 110] width 53 height 53
drag, startPoint x: 1268, startPoint y: 201, endPoint x: 914, endPoint y: 201, distance: 354.0
click at [1267, 201] on button "Close" at bounding box center [1256, 197] width 51 height 28
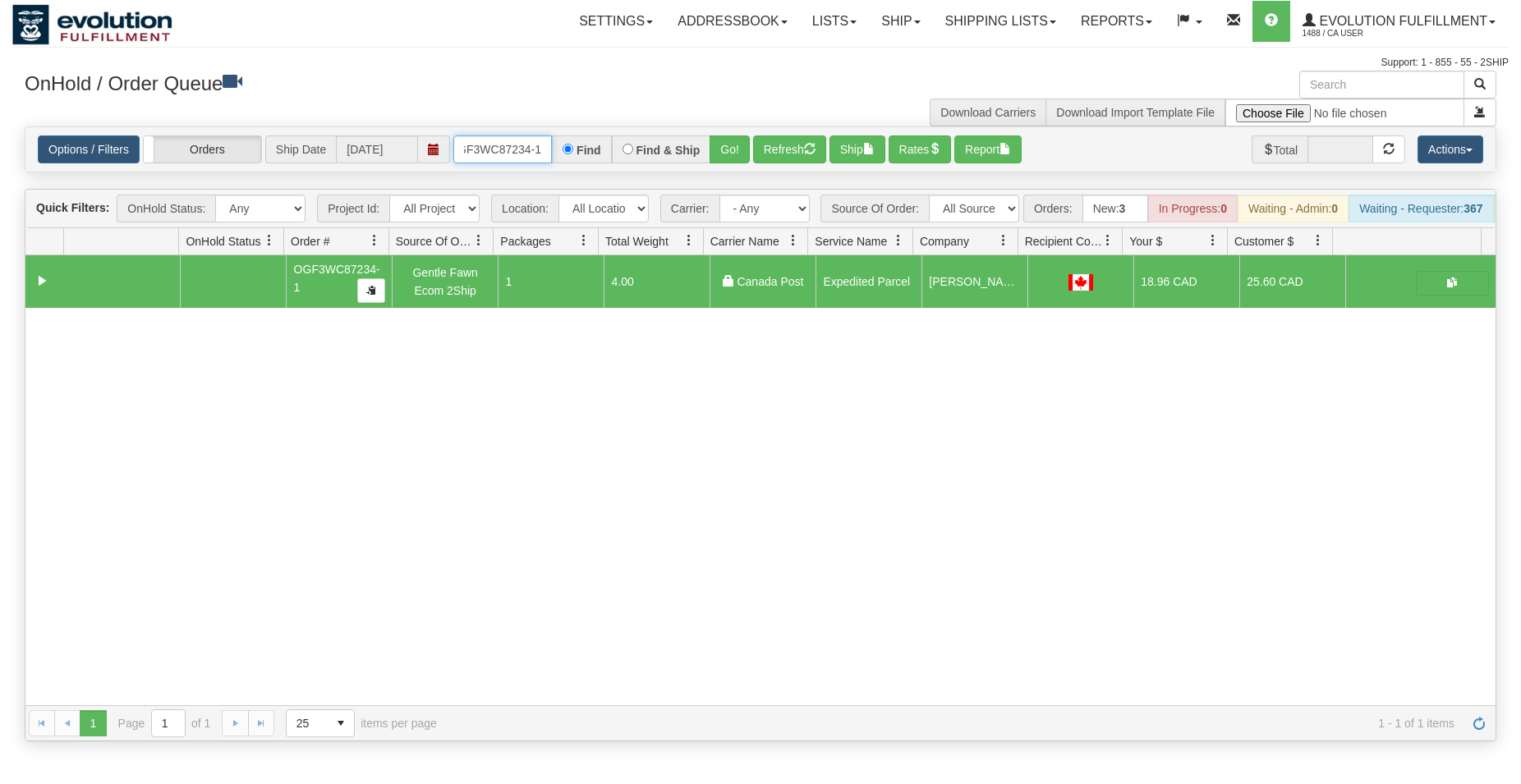
click at [526, 139] on input "OGF3WC87234-1" at bounding box center [503, 149] width 99 height 28
click at [738, 151] on button "Go!" at bounding box center [730, 149] width 40 height 28
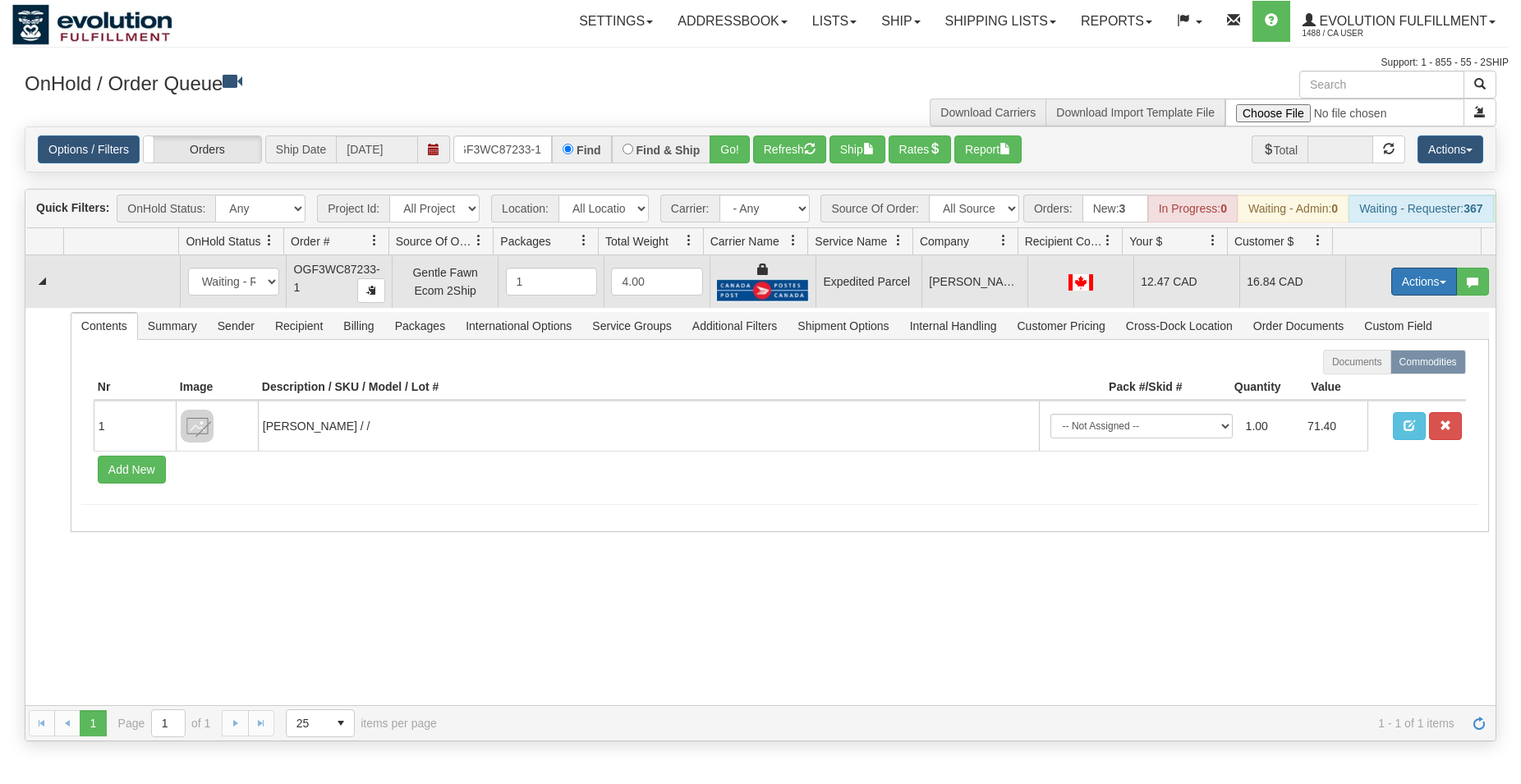
click at [1417, 296] on button "Actions" at bounding box center [1424, 282] width 65 height 28
click at [1341, 383] on span "Ship" at bounding box center [1359, 378] width 35 height 13
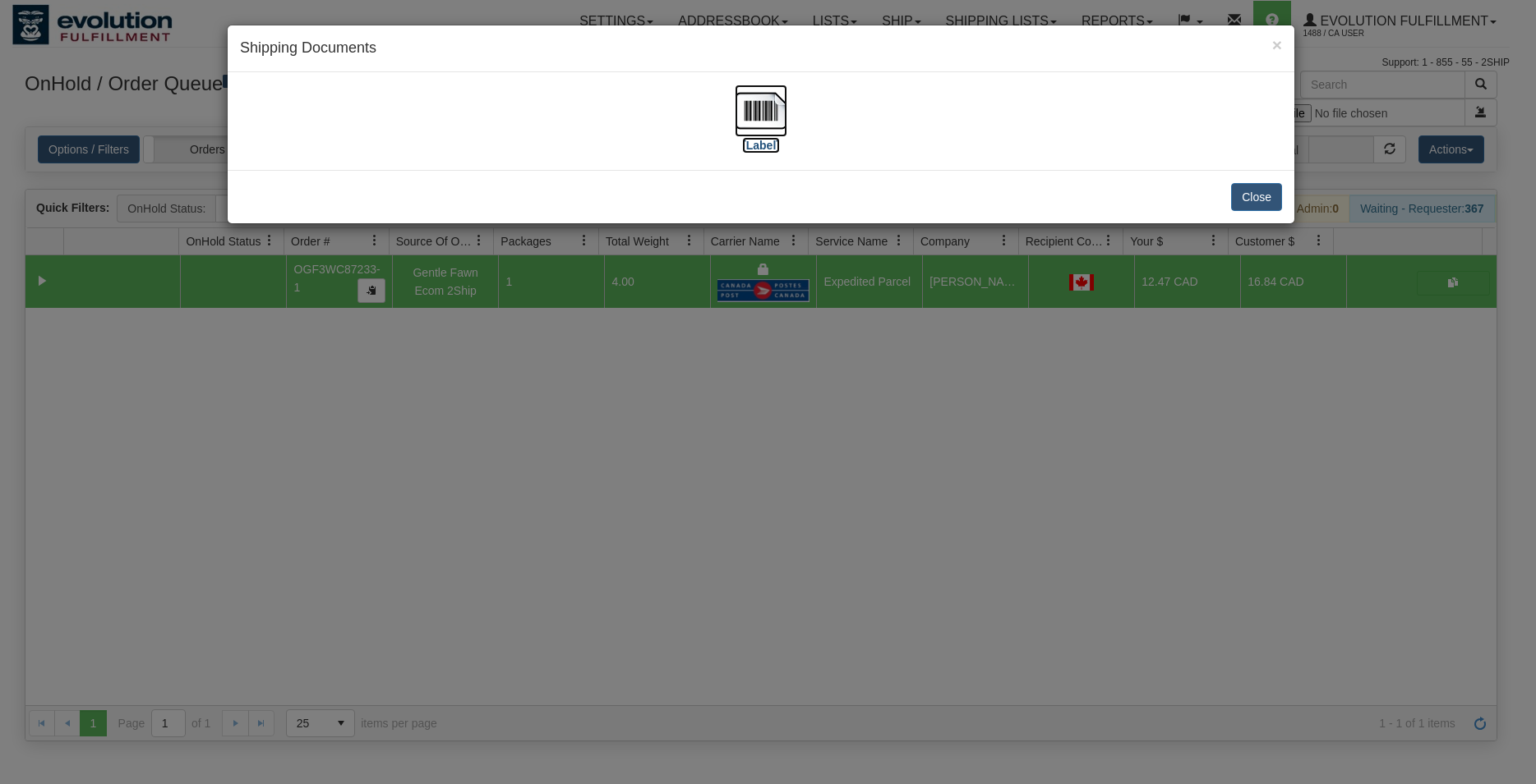
click at [756, 126] on img at bounding box center [760, 110] width 53 height 53
click at [1249, 196] on button "Close" at bounding box center [1256, 197] width 51 height 28
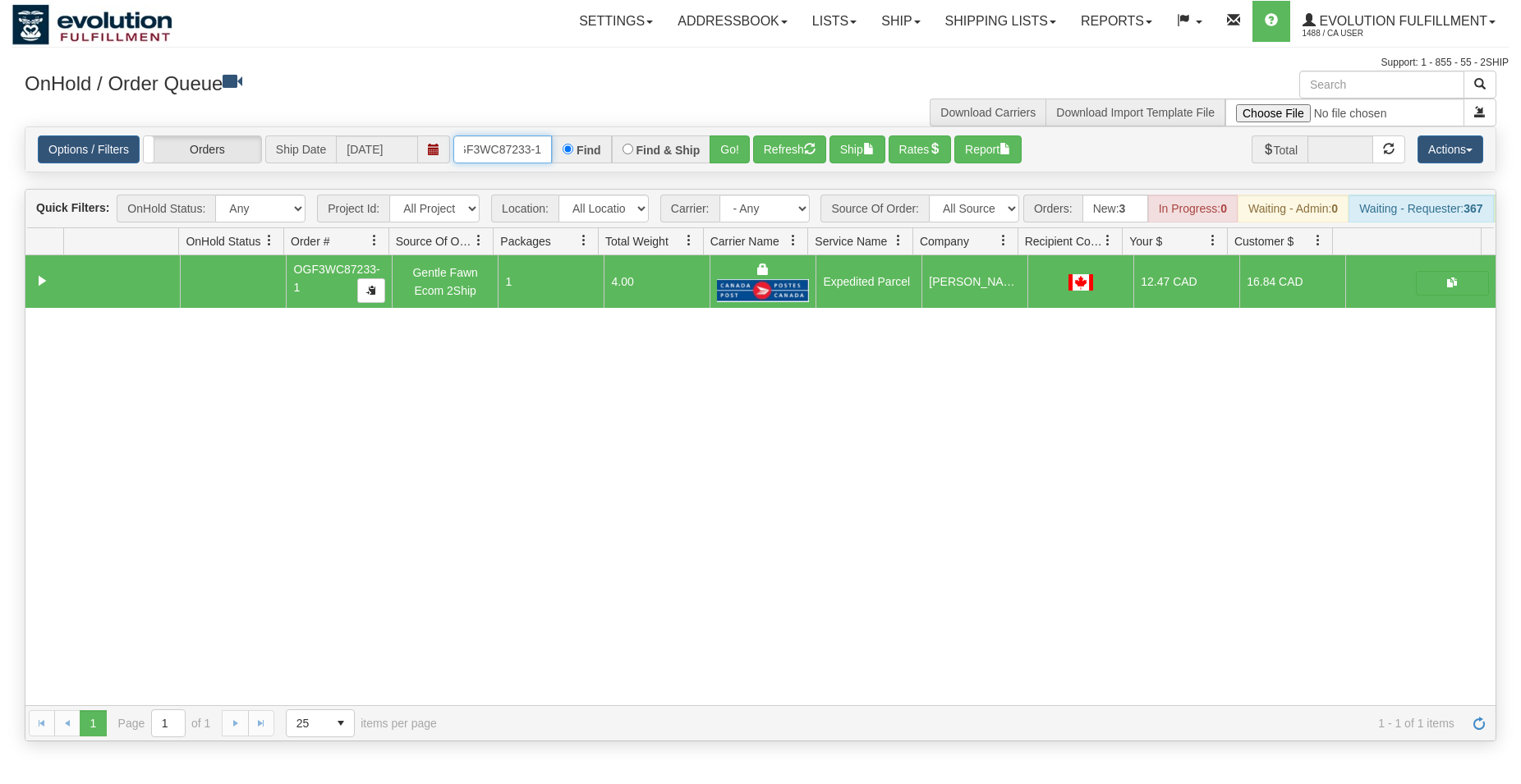
click at [495, 150] on input "OGF3WC87233-1" at bounding box center [503, 149] width 99 height 28
type input "OGF3WC87232-1"
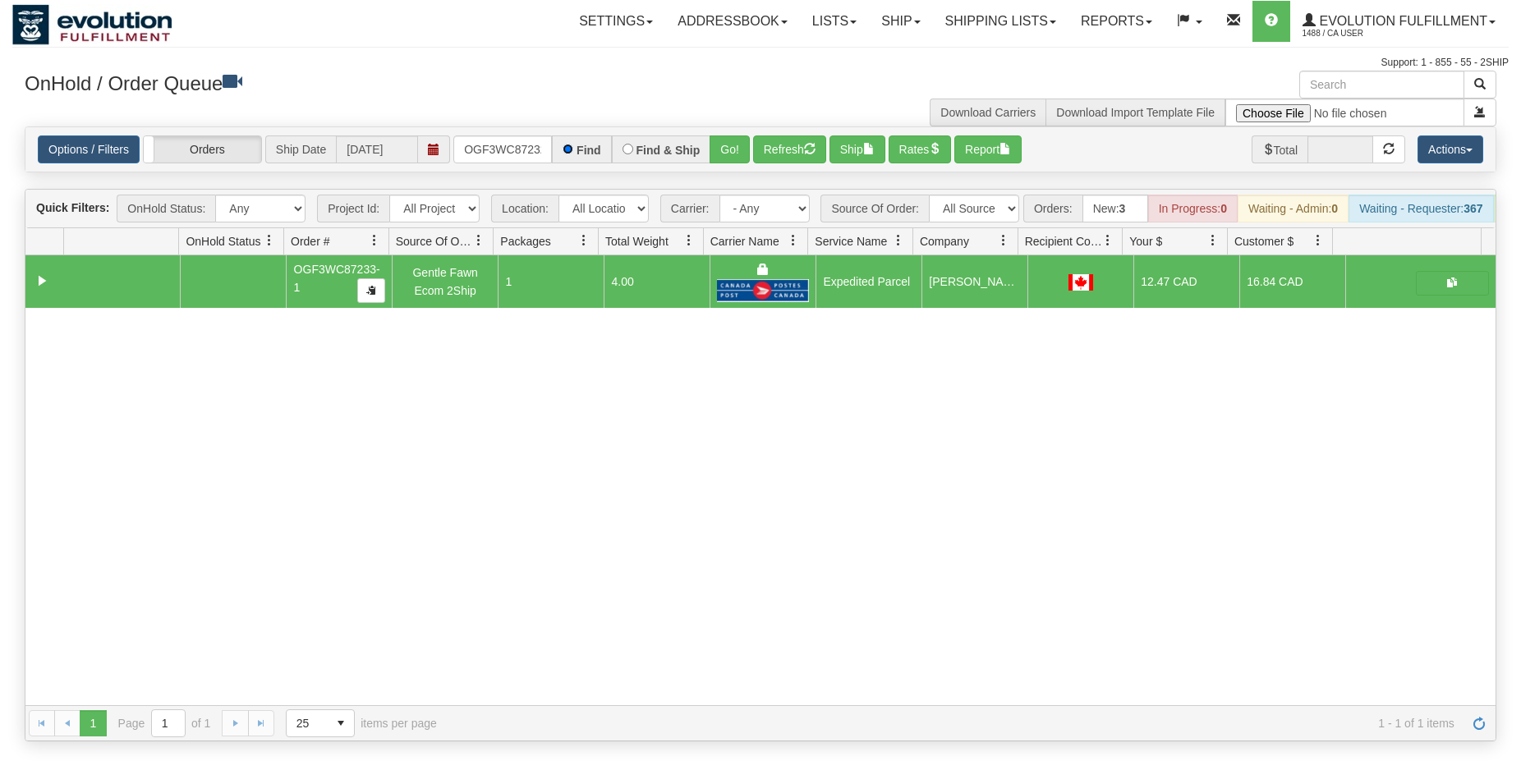
scroll to position [0, 15]
click at [737, 143] on button "Go!" at bounding box center [730, 149] width 40 height 28
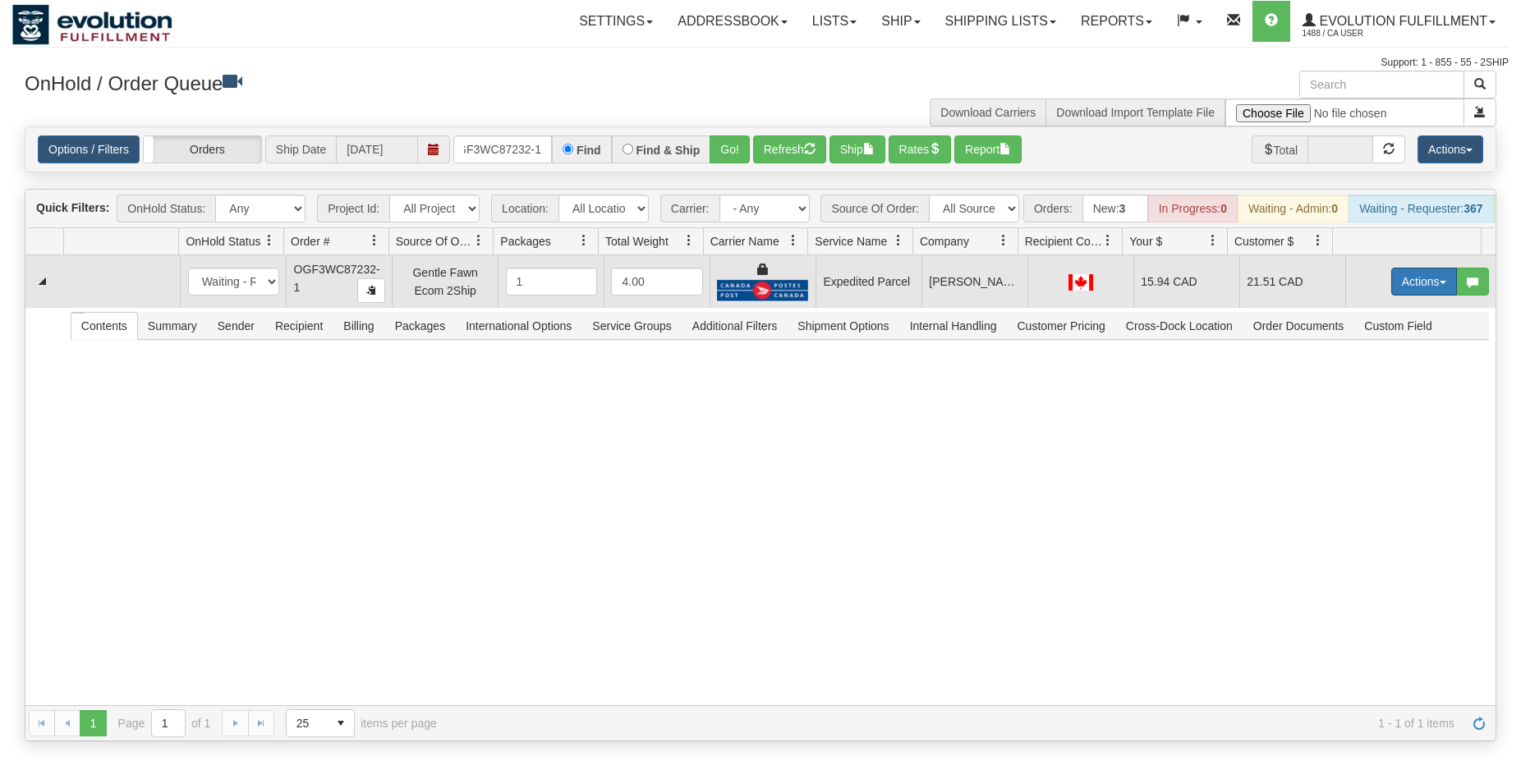
click at [1420, 296] on button "Actions" at bounding box center [1424, 282] width 65 height 28
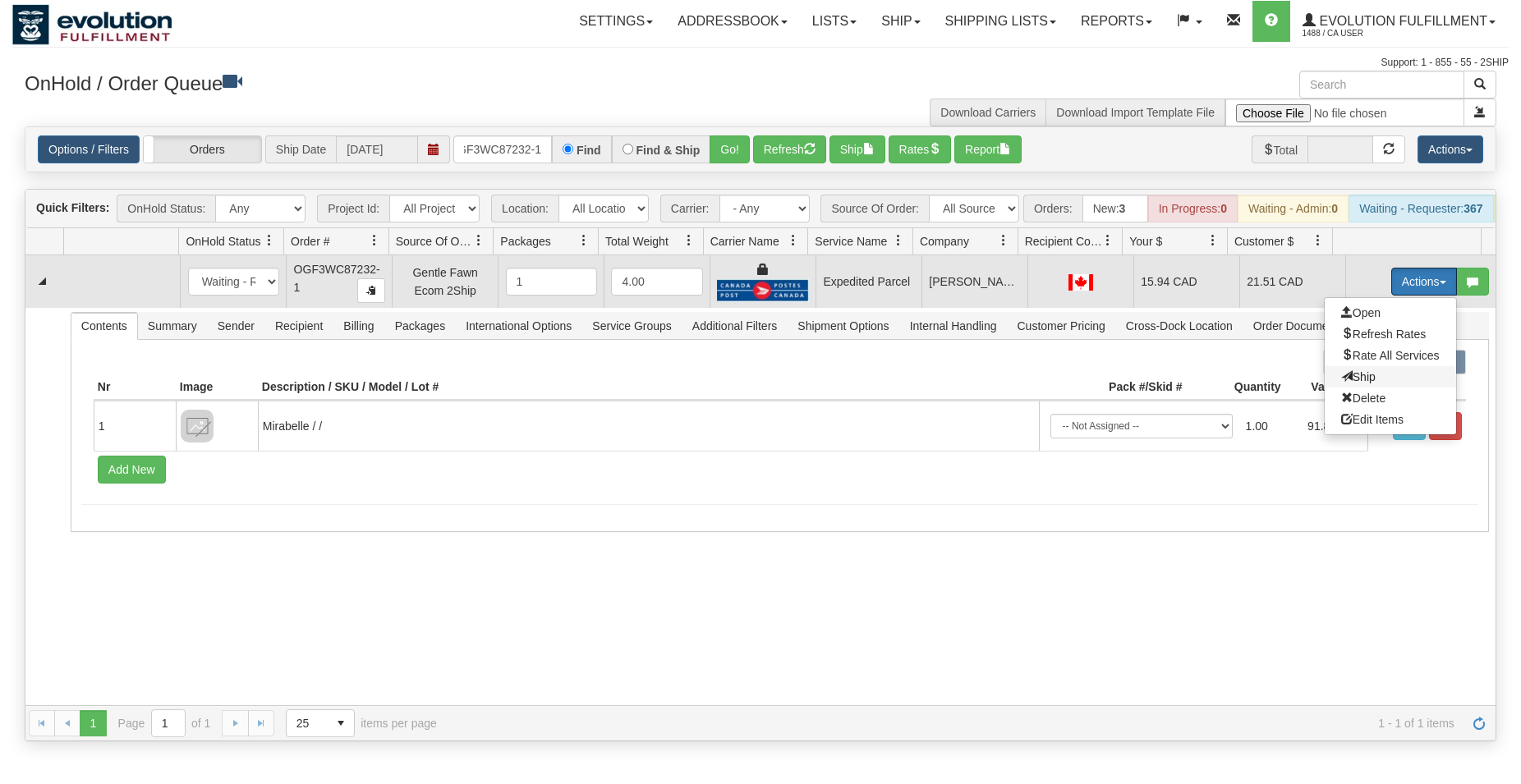
click at [1341, 383] on span "Ship" at bounding box center [1359, 378] width 35 height 13
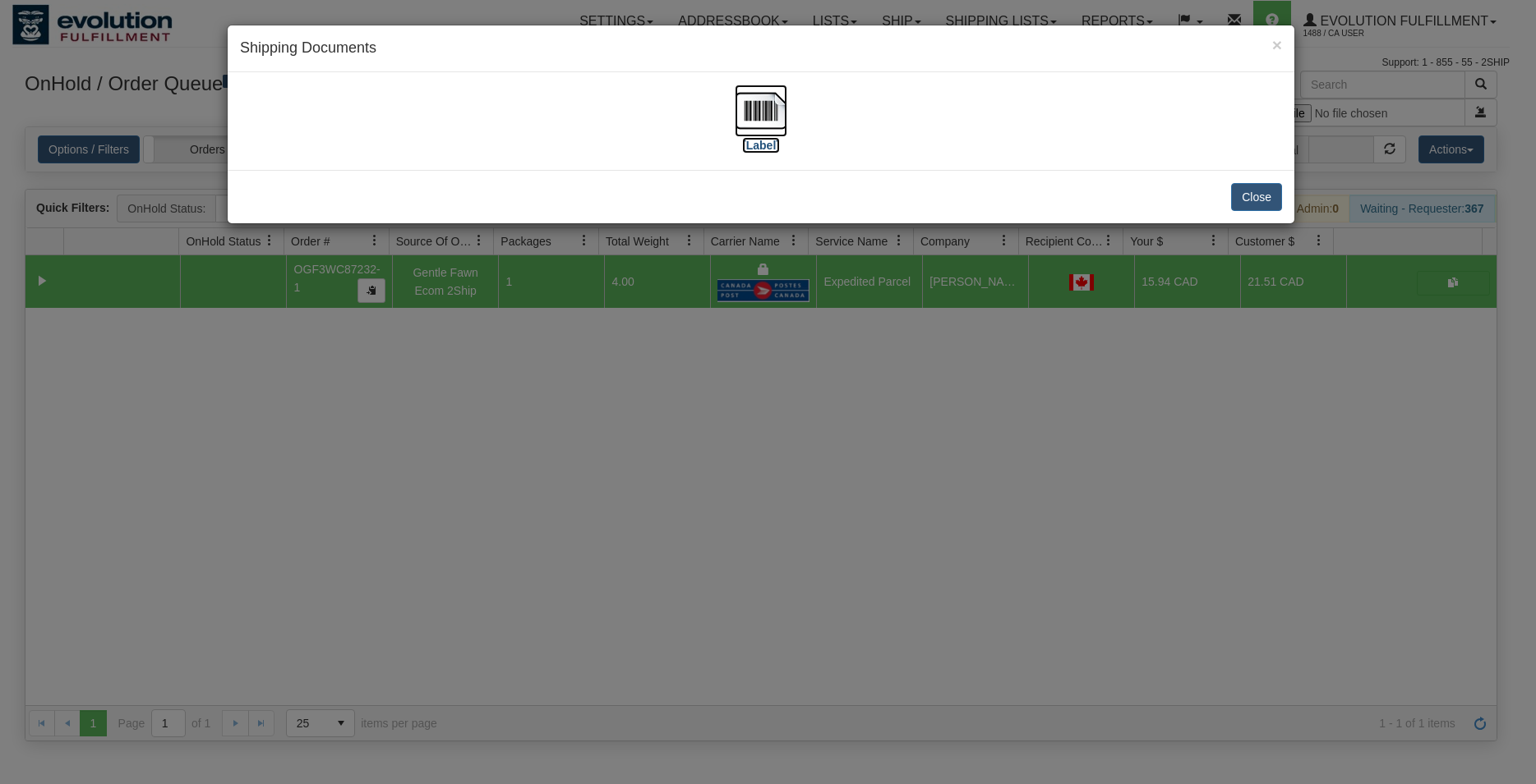
click at [761, 124] on img at bounding box center [760, 110] width 53 height 53
click at [1259, 195] on button "Close" at bounding box center [1256, 197] width 51 height 28
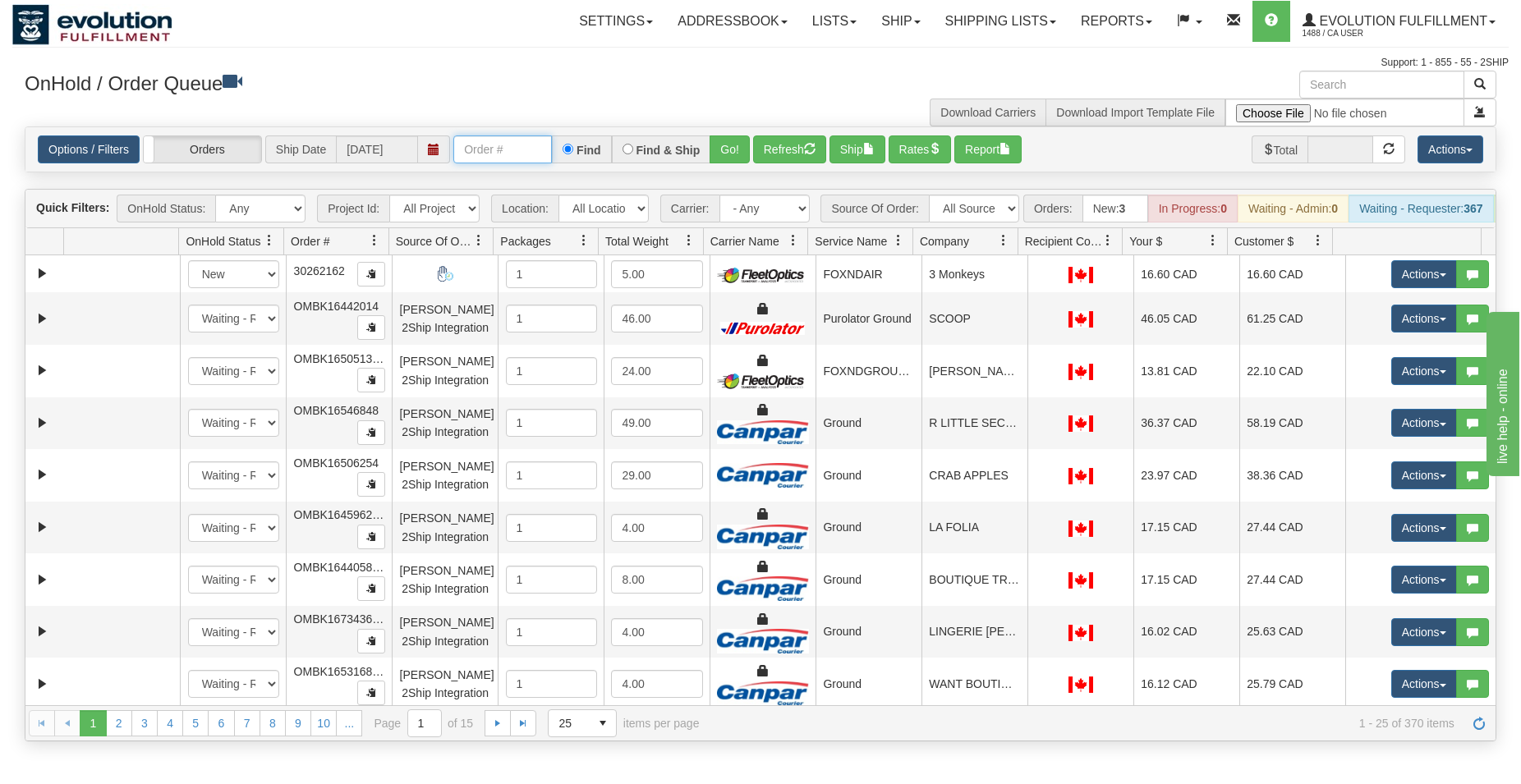
click at [539, 163] on input "text" at bounding box center [503, 149] width 99 height 28
click at [715, 152] on button "Go!" at bounding box center [730, 149] width 40 height 28
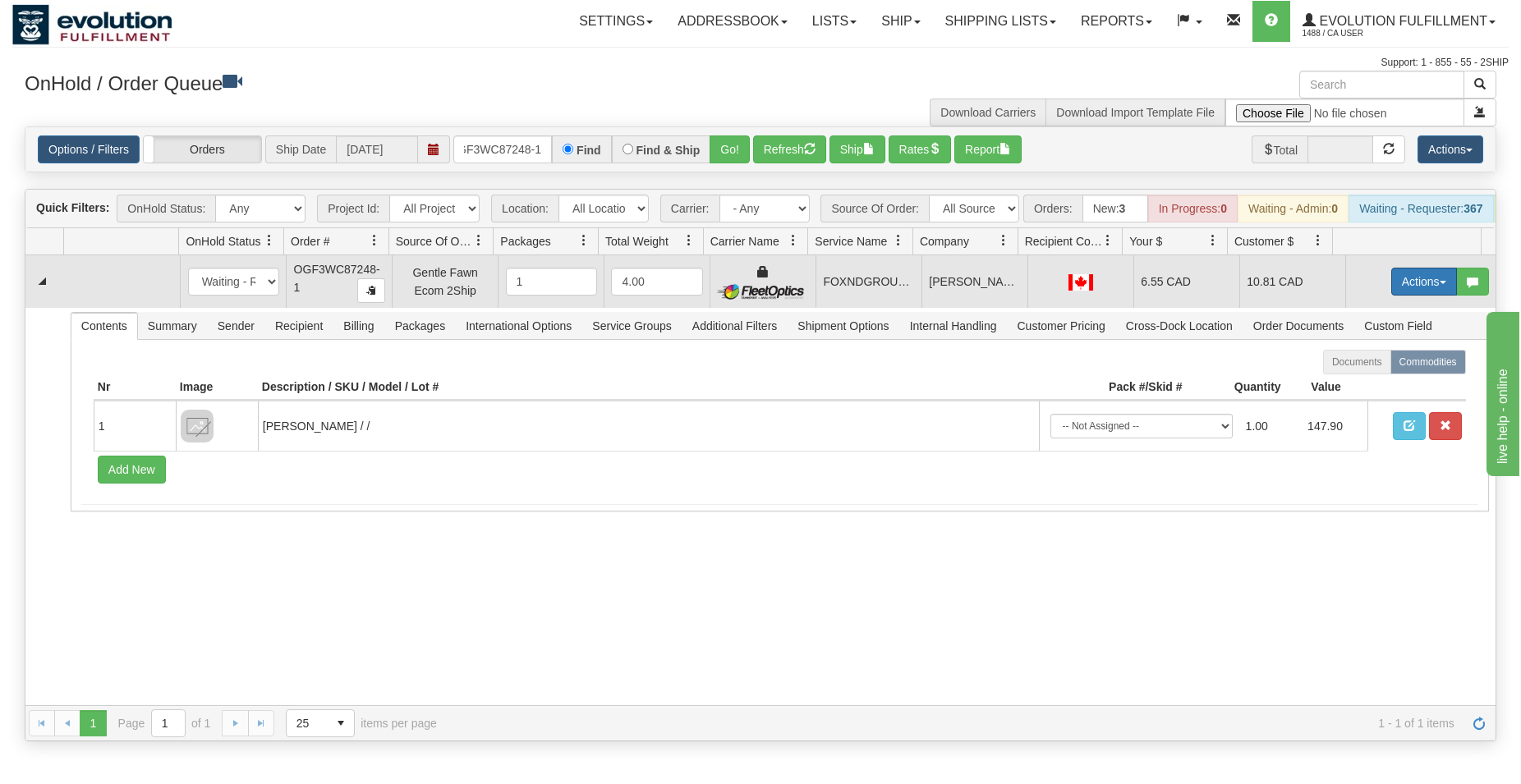
click at [1393, 296] on button "Actions" at bounding box center [1424, 282] width 65 height 28
click at [1341, 383] on span "Ship" at bounding box center [1359, 378] width 35 height 13
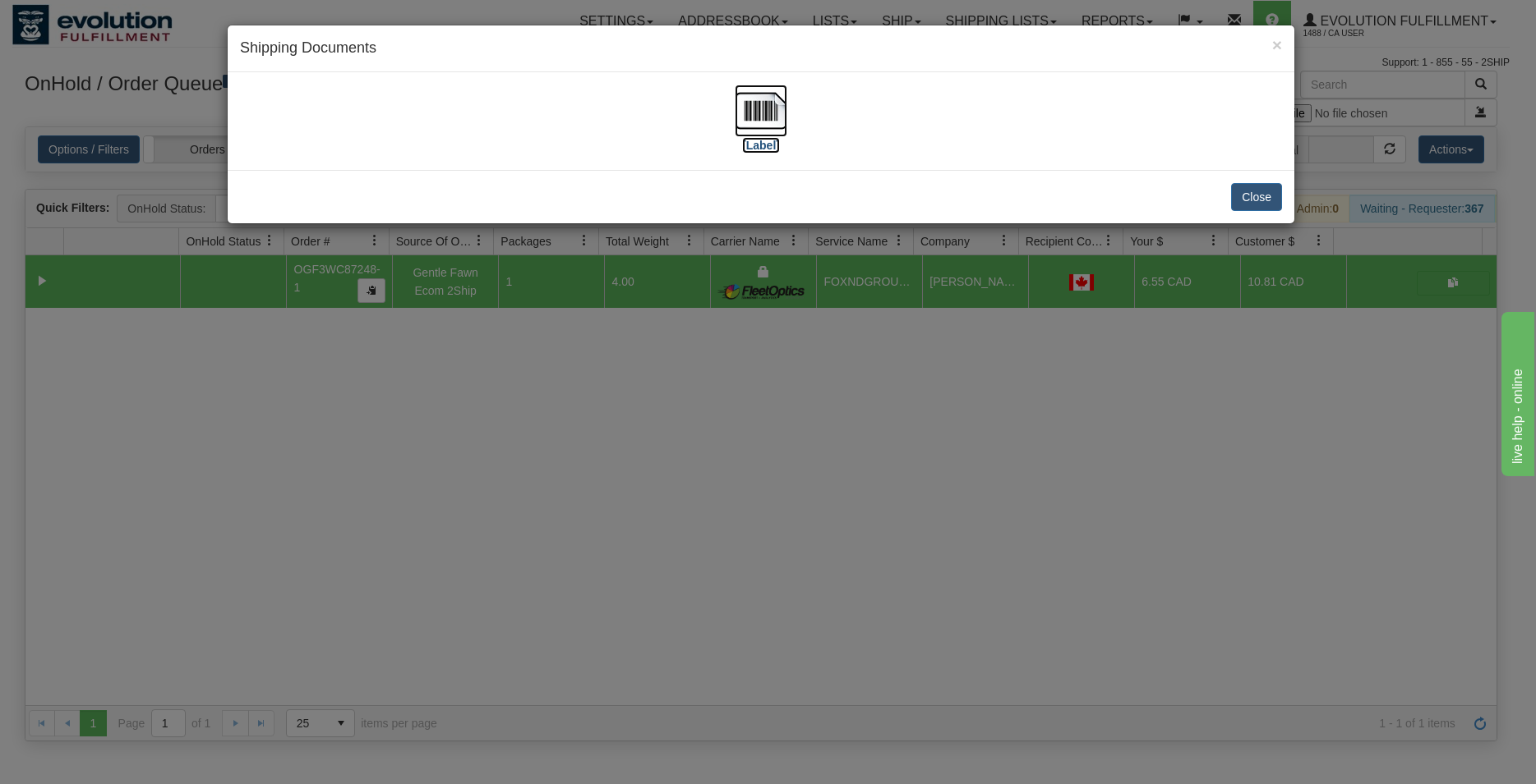
click at [771, 114] on img at bounding box center [760, 110] width 53 height 53
click at [1258, 193] on button "Close" at bounding box center [1256, 197] width 51 height 28
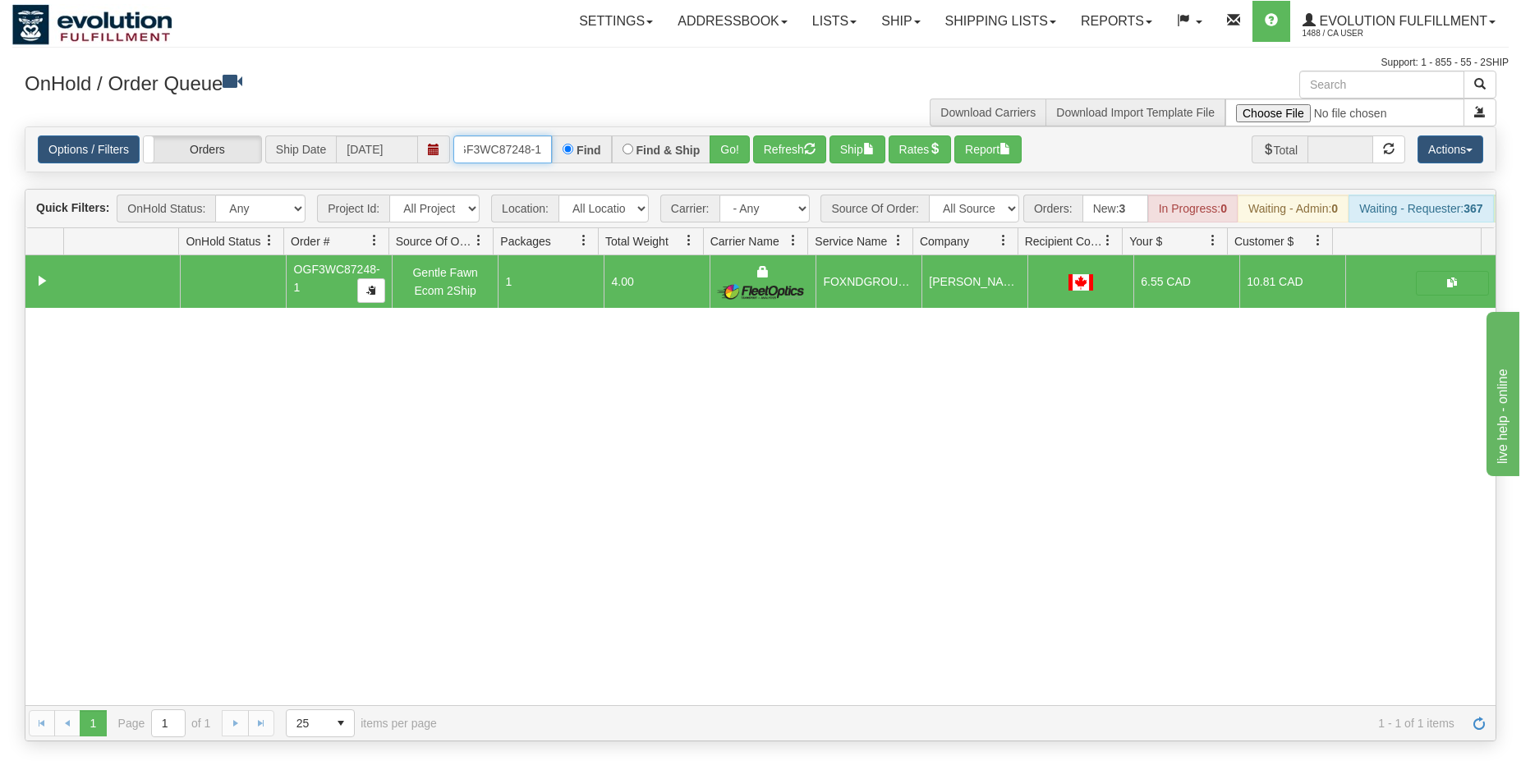
click at [507, 156] on input "OGF3WC87248-1" at bounding box center [503, 149] width 99 height 28
click at [734, 143] on button "Go!" at bounding box center [730, 149] width 40 height 28
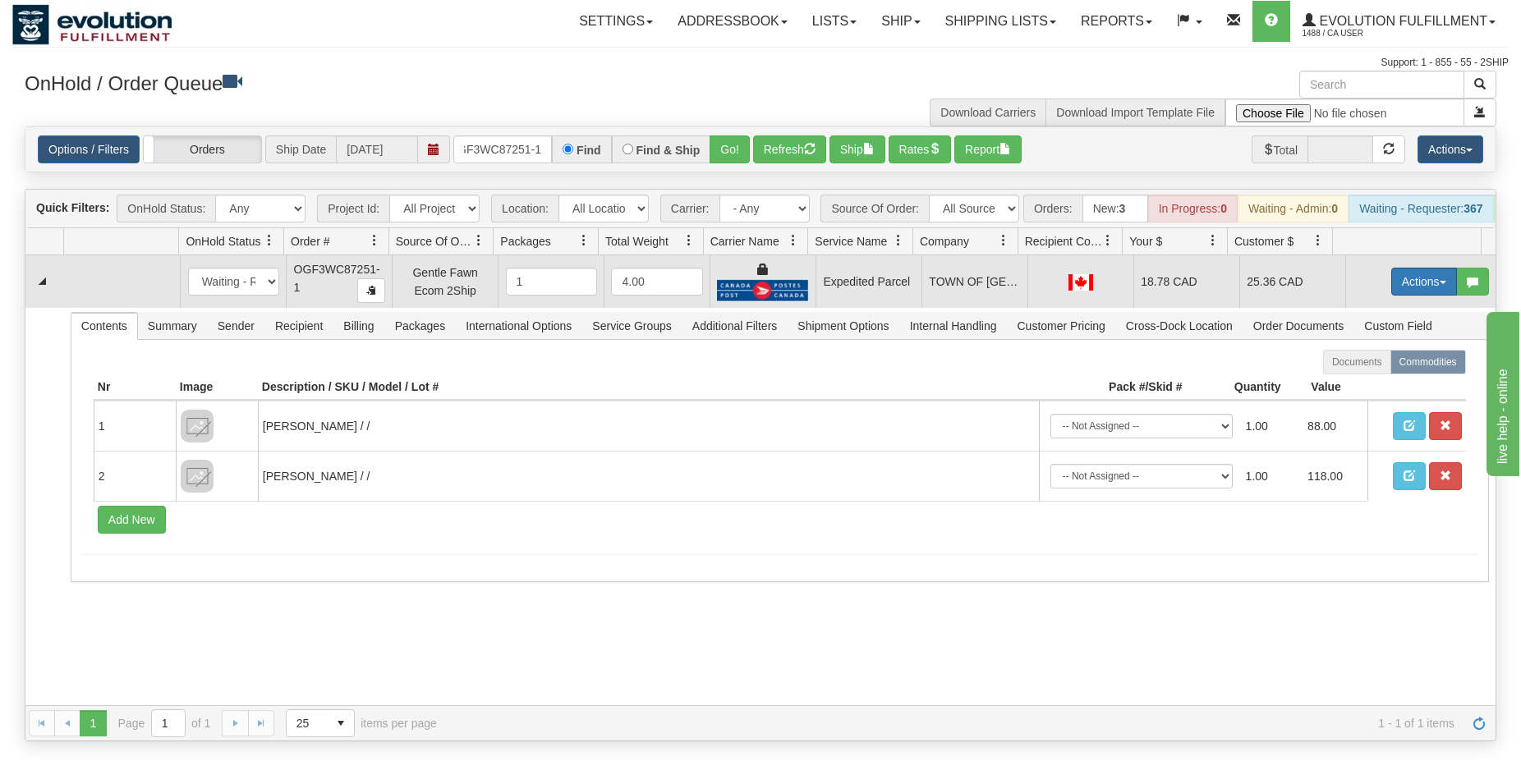
click at [1409, 296] on button "Actions" at bounding box center [1424, 282] width 65 height 28
click at [1348, 383] on span "Ship" at bounding box center [1359, 378] width 35 height 13
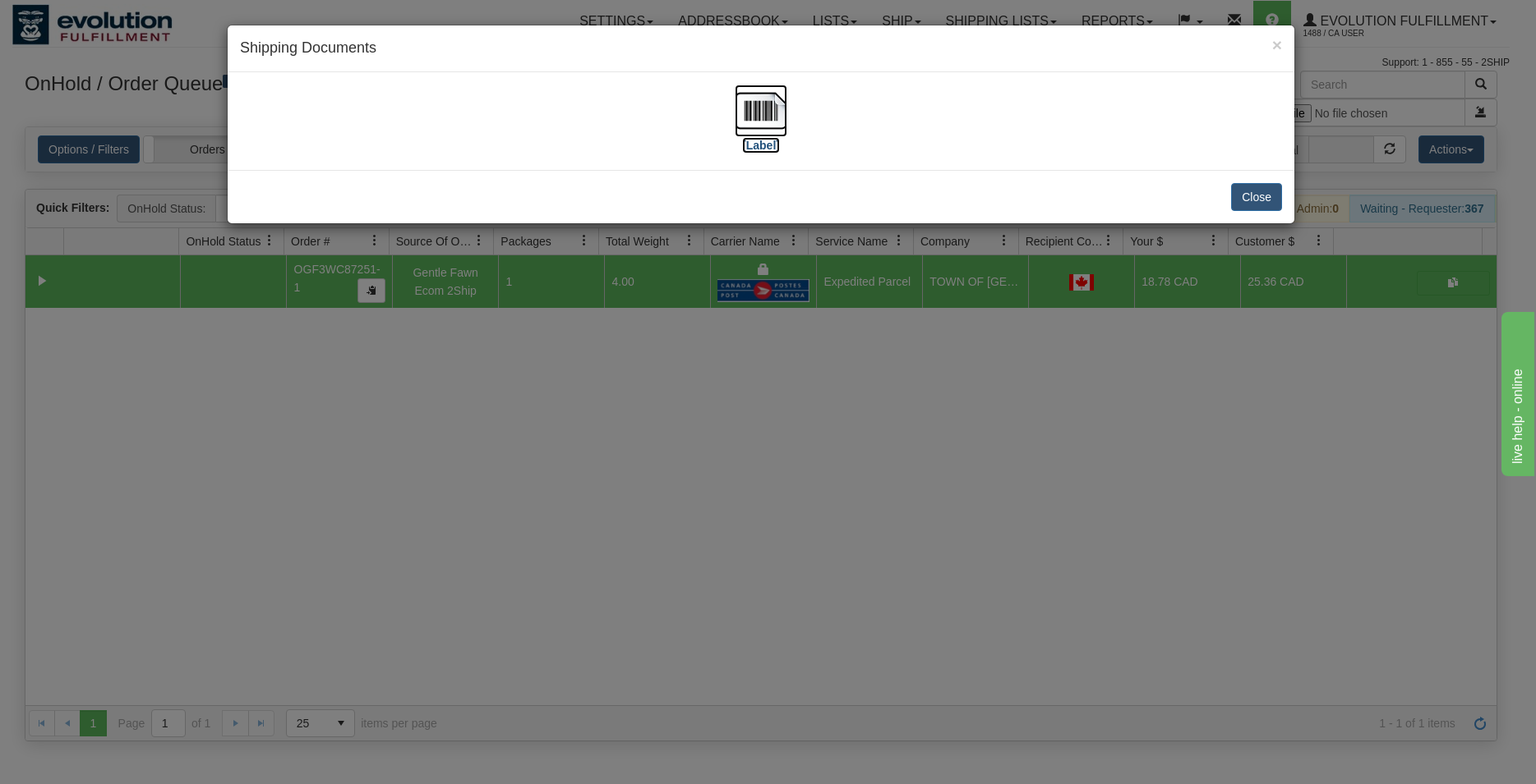
click at [761, 105] on img at bounding box center [760, 110] width 53 height 53
click at [1251, 192] on button "Close" at bounding box center [1256, 197] width 51 height 28
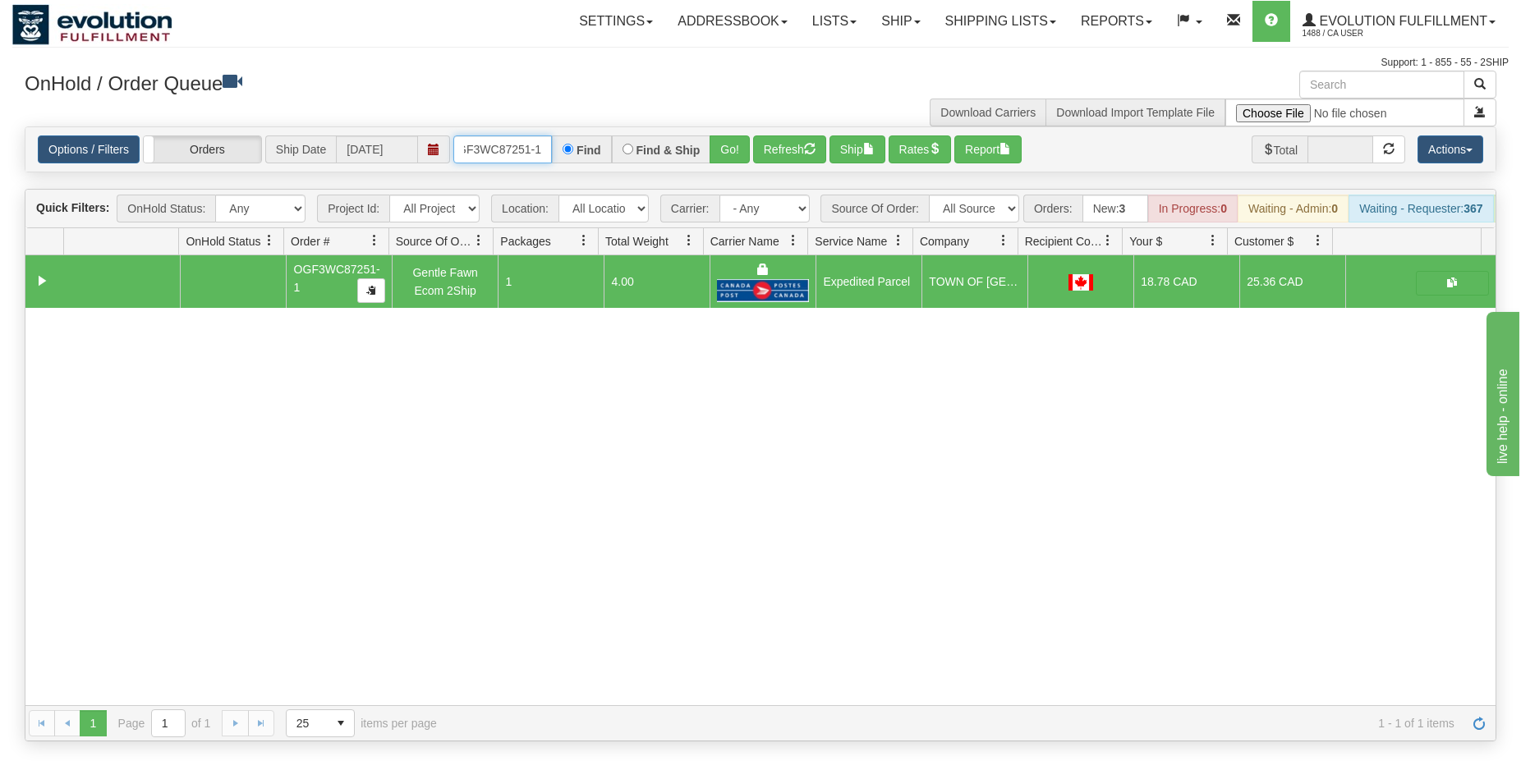
click at [485, 150] on input "OGF3WC87251-1" at bounding box center [503, 149] width 99 height 28
click at [736, 144] on button "Go!" at bounding box center [730, 149] width 40 height 28
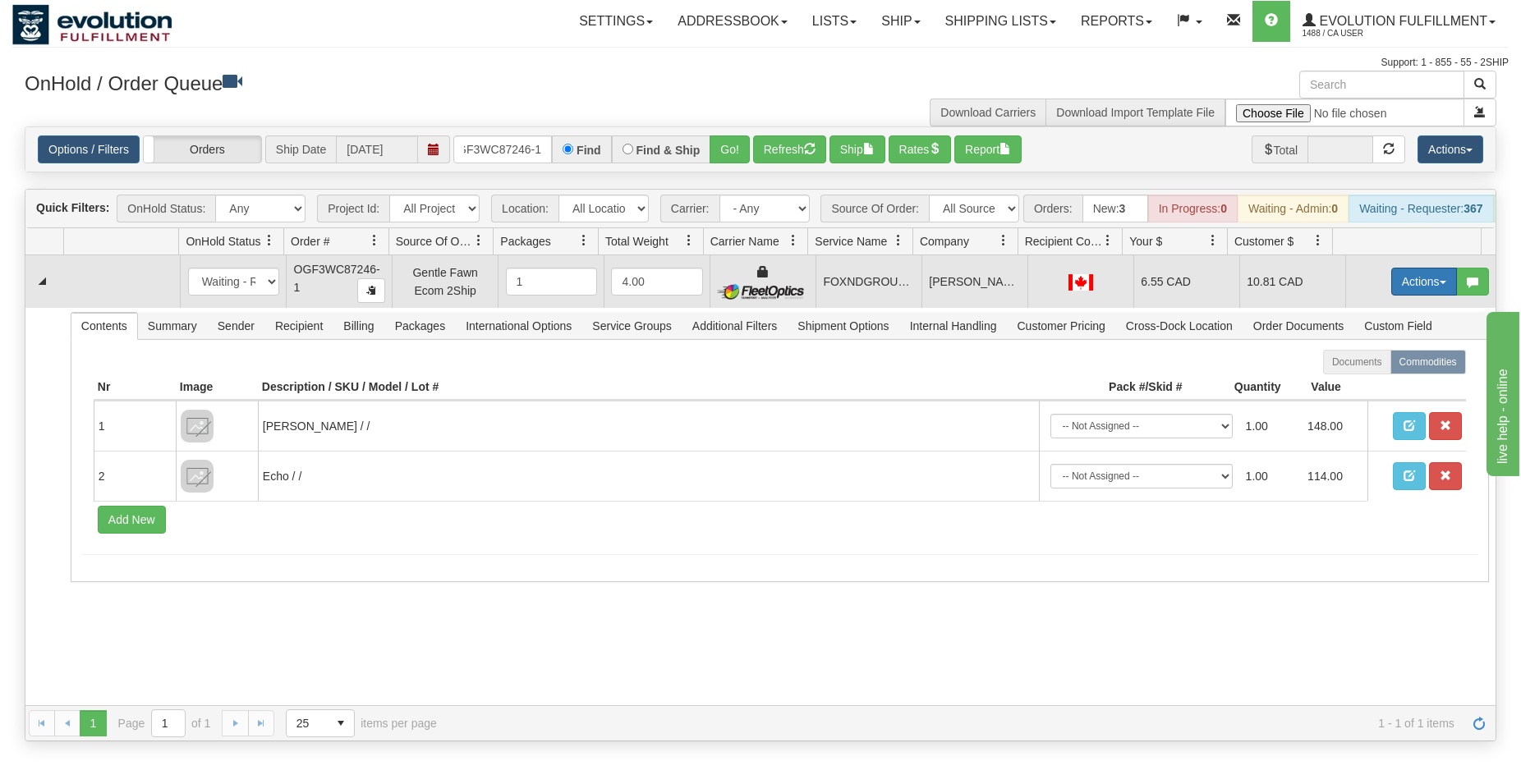
click at [1423, 292] on button "Actions" at bounding box center [1424, 282] width 65 height 28
click at [1342, 383] on span "Ship" at bounding box center [1359, 378] width 35 height 13
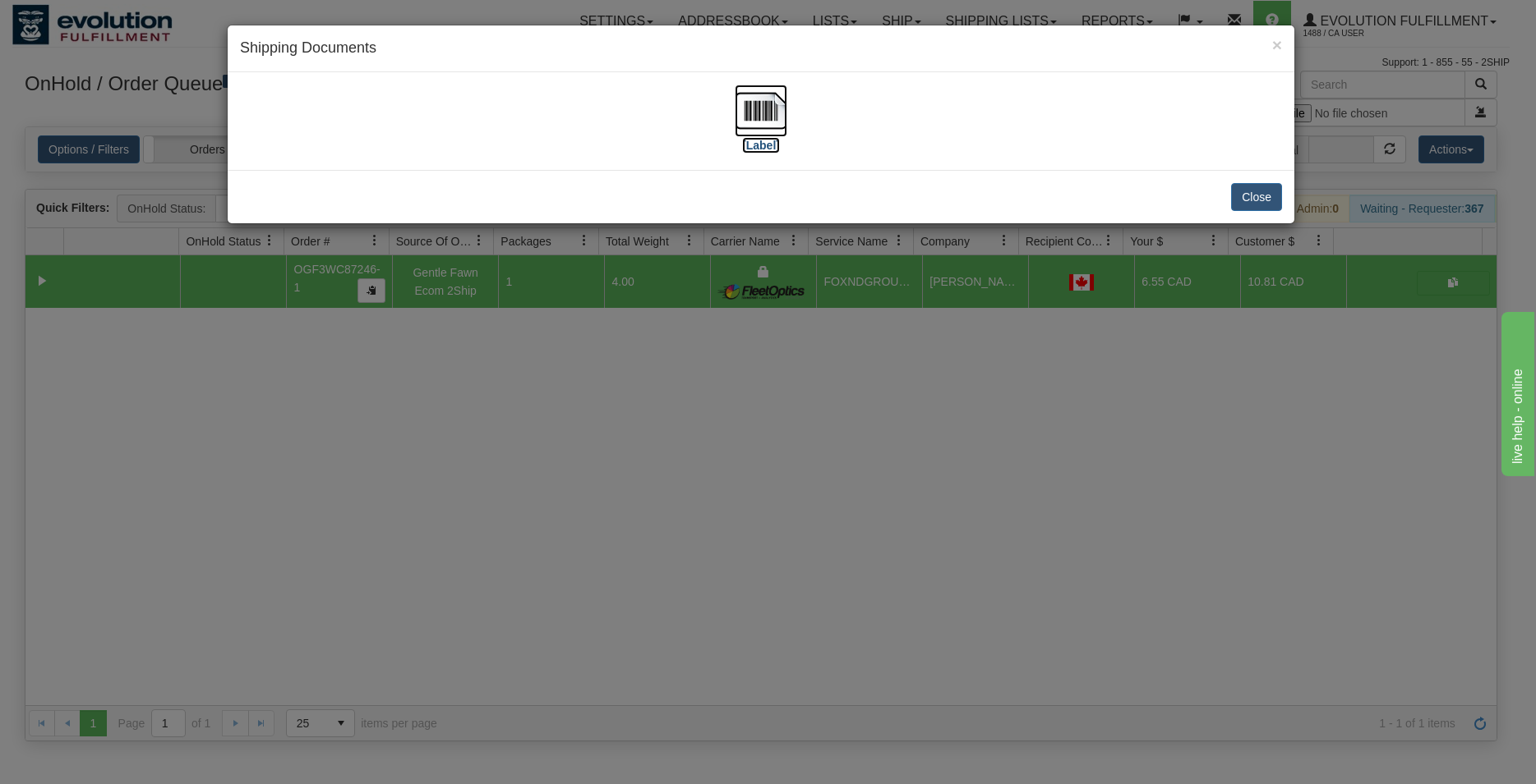
click at [771, 115] on img at bounding box center [760, 110] width 53 height 53
click at [1239, 202] on button "Close" at bounding box center [1256, 197] width 51 height 28
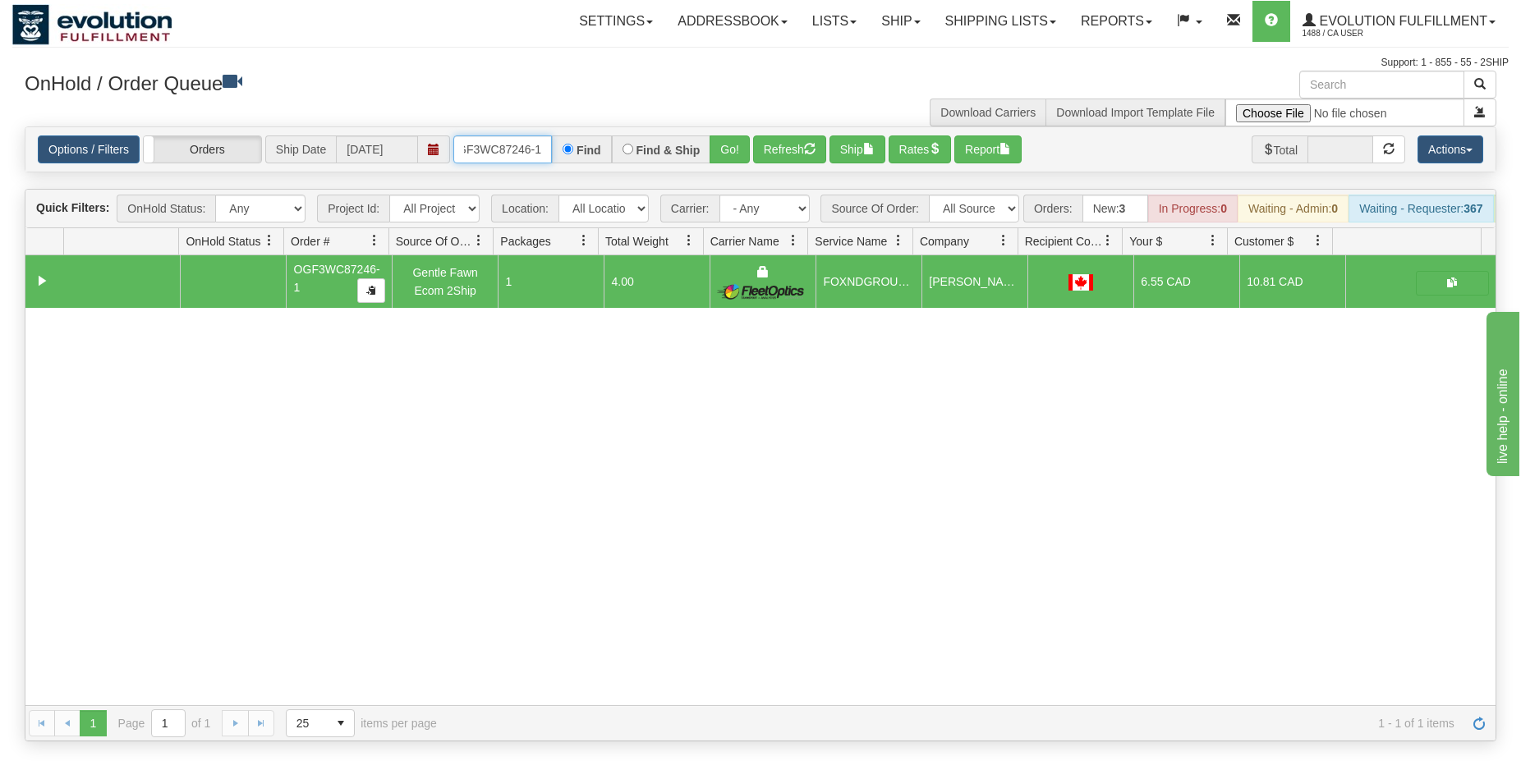
click at [505, 149] on input "OGF3WC87246-1" at bounding box center [503, 149] width 99 height 28
click at [713, 137] on button "Go!" at bounding box center [730, 149] width 40 height 28
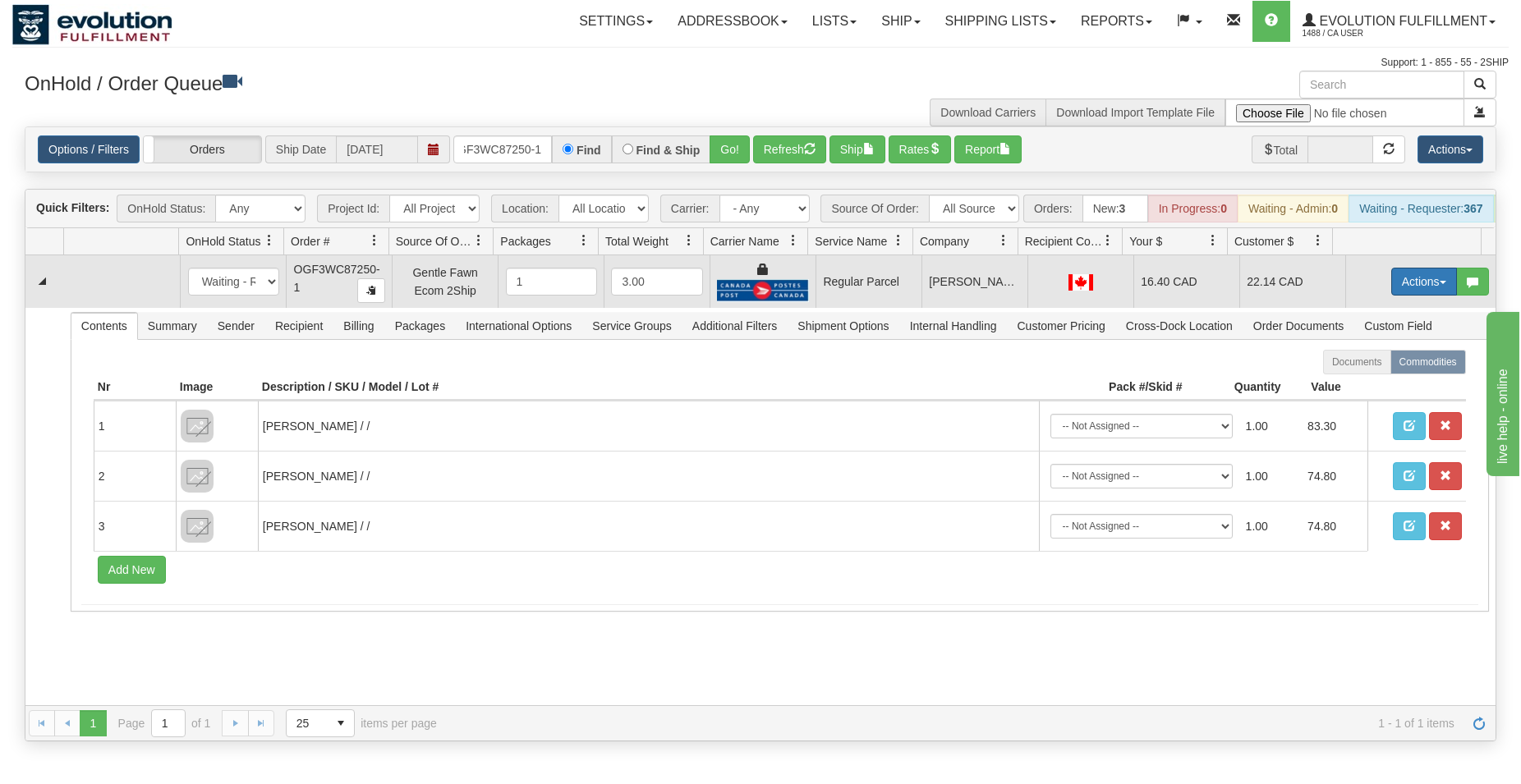
click at [1403, 296] on button "Actions" at bounding box center [1424, 282] width 65 height 28
click at [1368, 362] on span "Rate All Services" at bounding box center [1390, 355] width 99 height 13
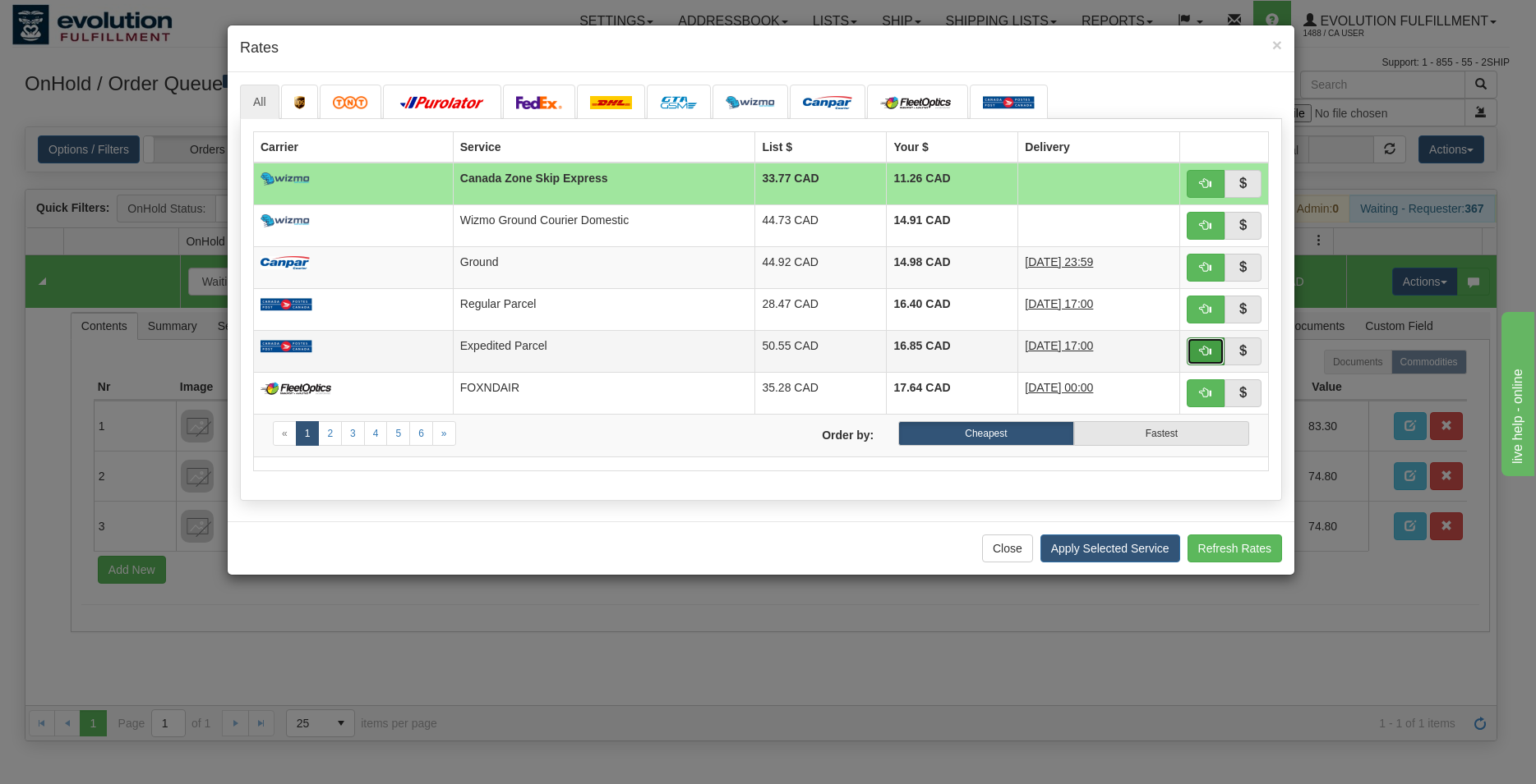
click at [1205, 343] on button "button" at bounding box center [1204, 351] width 37 height 28
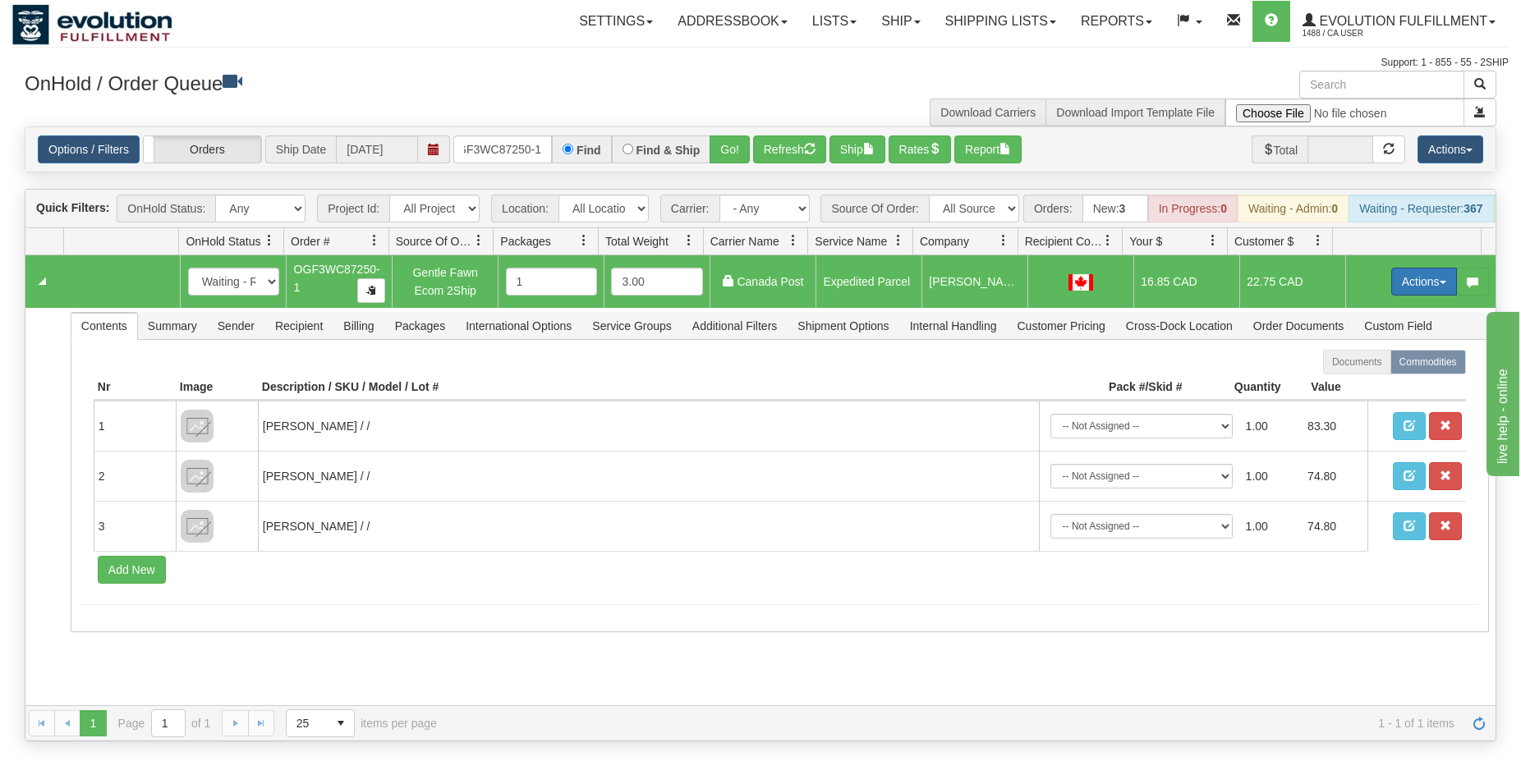
click at [1401, 290] on button "Actions" at bounding box center [1424, 282] width 65 height 28
click at [1350, 383] on span "Ship" at bounding box center [1359, 378] width 35 height 13
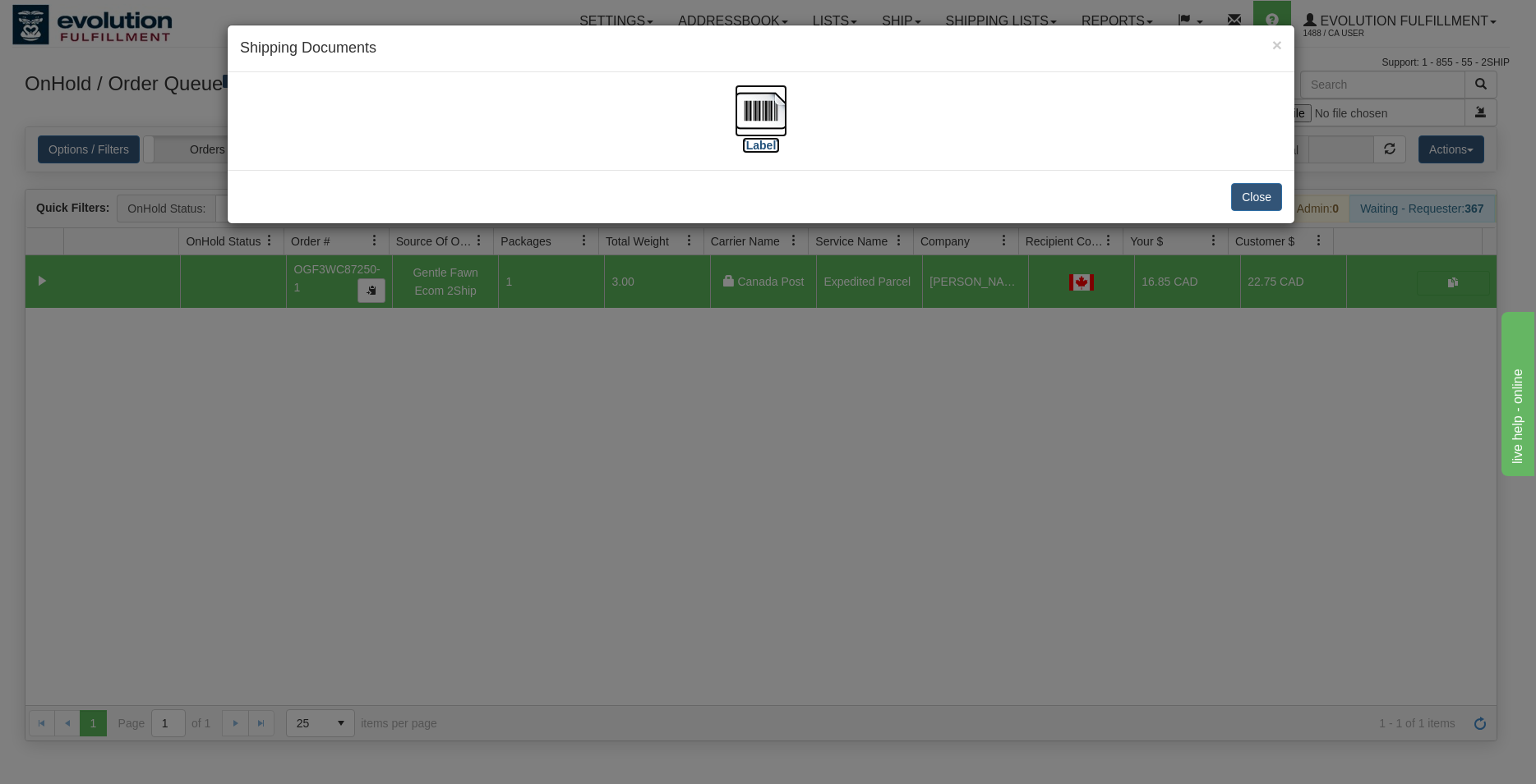
click at [742, 110] on img at bounding box center [760, 110] width 53 height 53
click at [1276, 190] on button "Close" at bounding box center [1256, 197] width 51 height 28
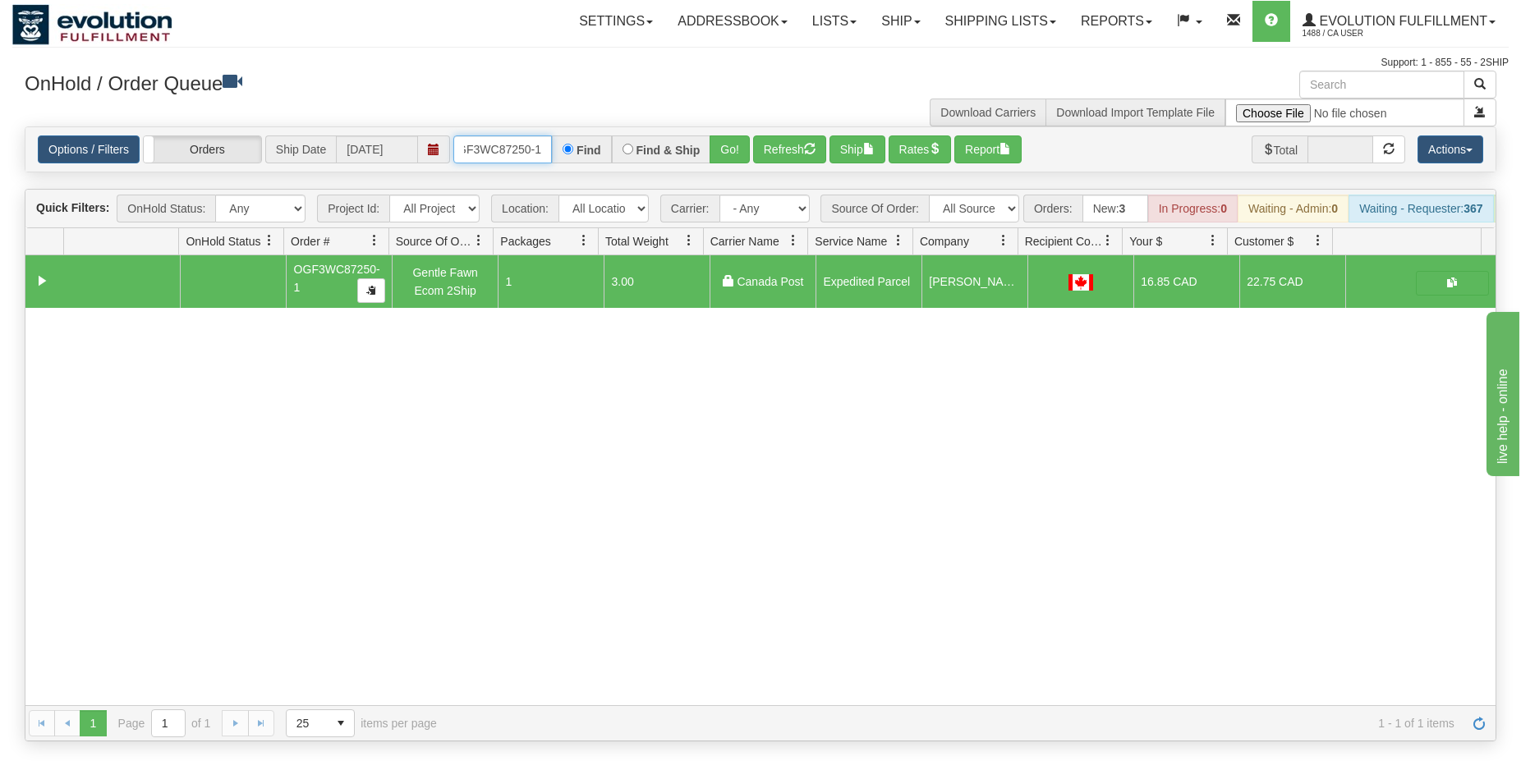
click at [534, 155] on input "OGF3WC87250-1" at bounding box center [503, 149] width 99 height 28
click at [729, 147] on button "Go!" at bounding box center [730, 149] width 40 height 28
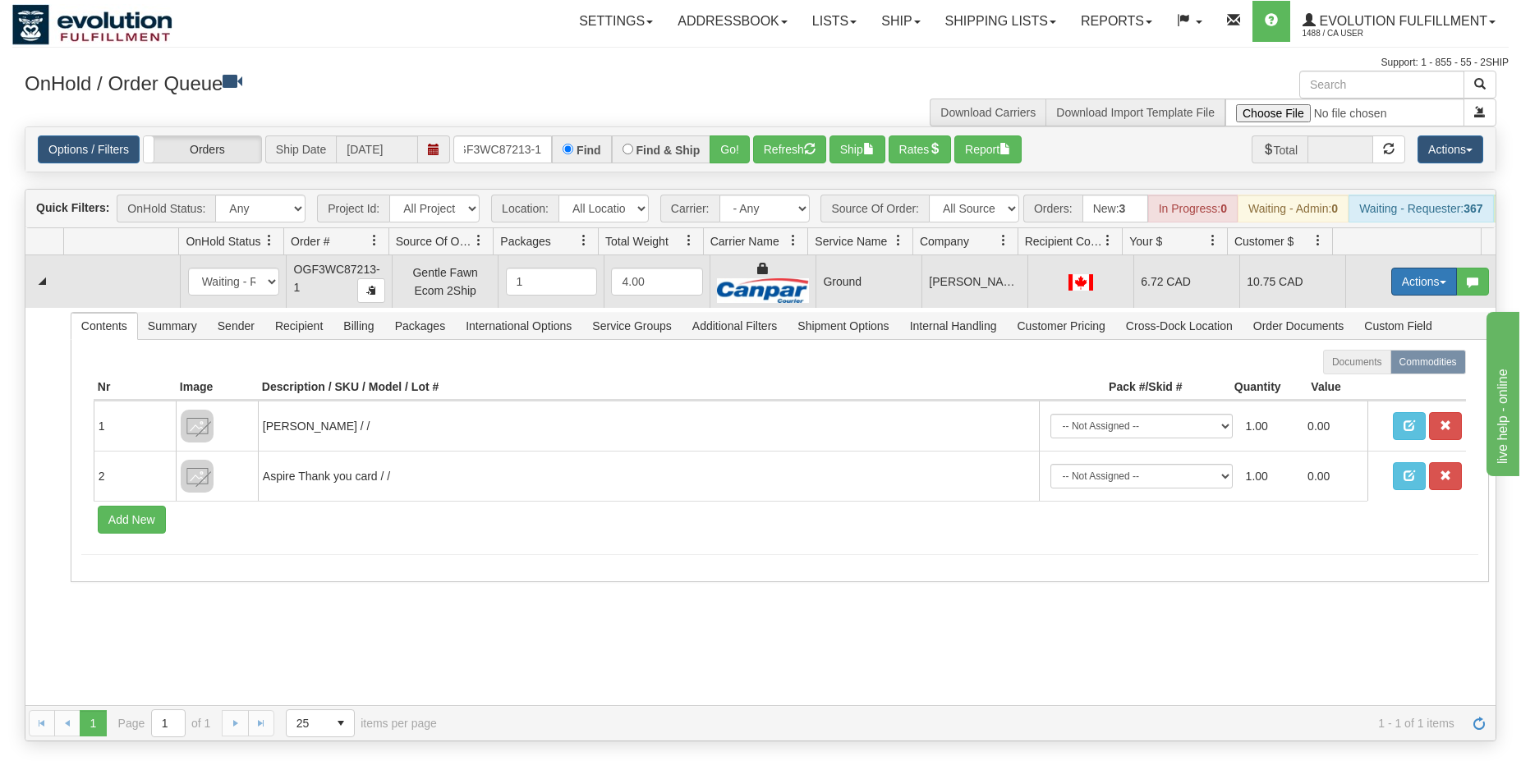
click at [1425, 285] on button "Actions" at bounding box center [1424, 282] width 65 height 28
click at [1365, 362] on span "Rate All Services" at bounding box center [1390, 355] width 99 height 13
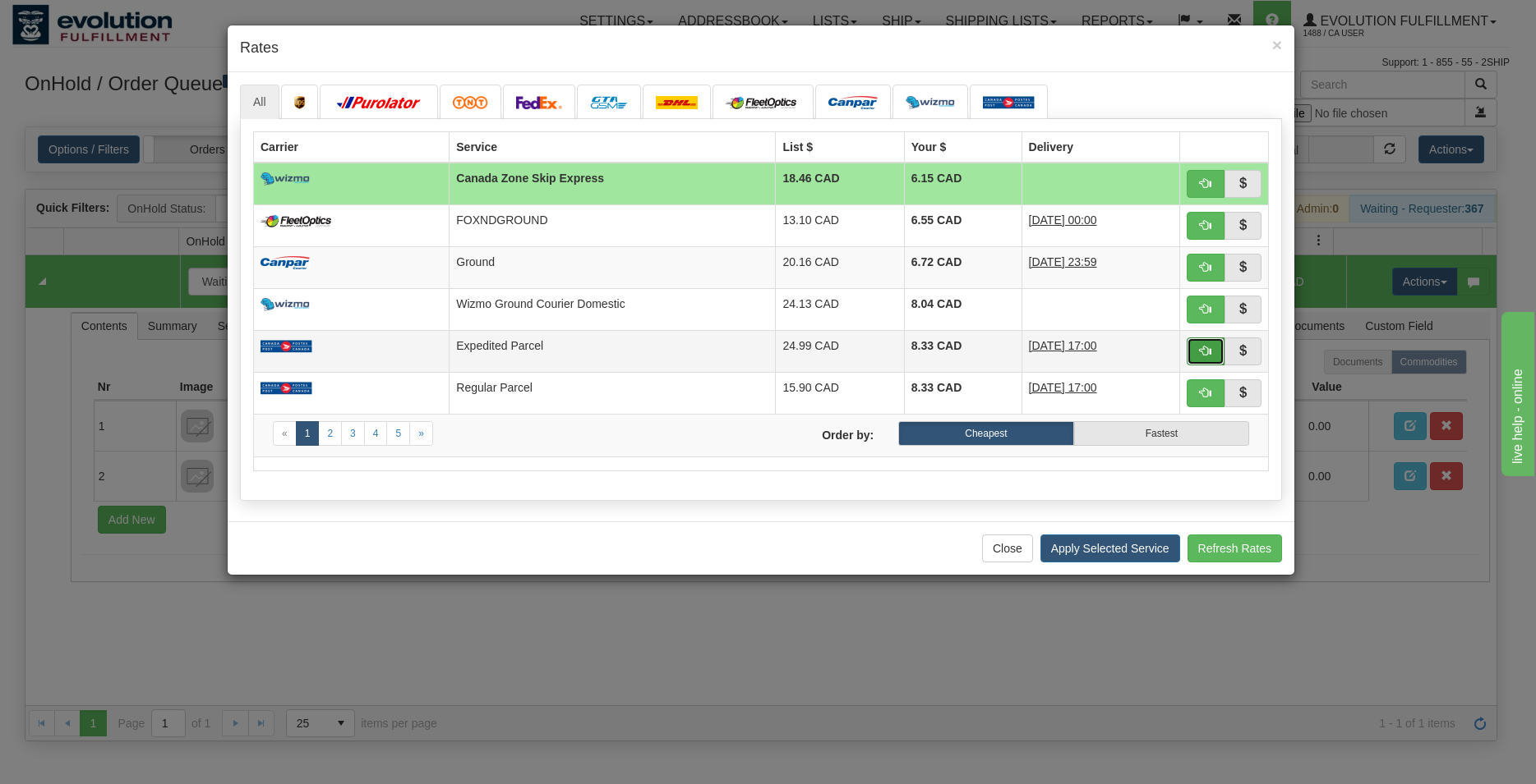
click at [1208, 356] on span "button" at bounding box center [1205, 351] width 12 height 12
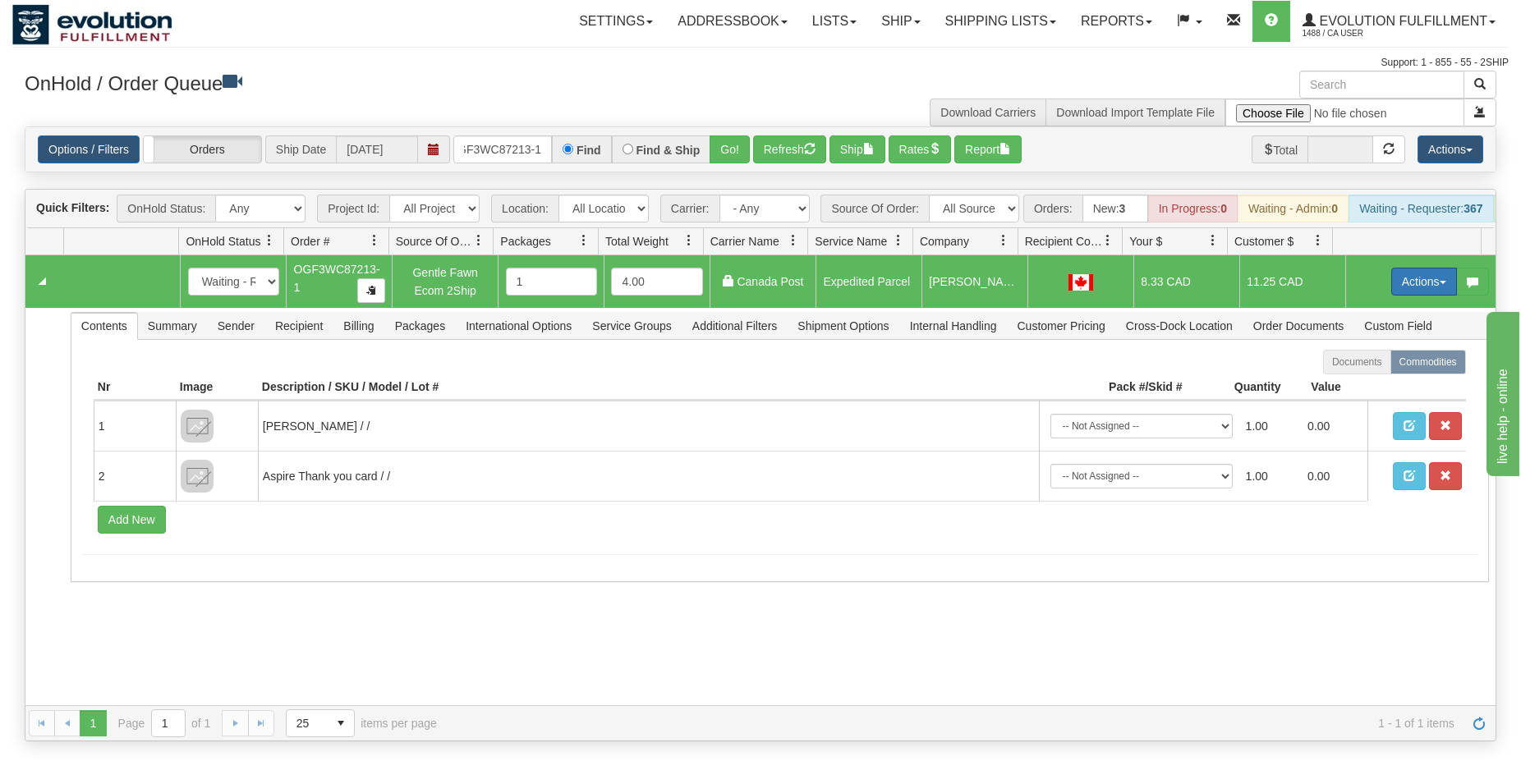
click at [1402, 293] on button "Actions" at bounding box center [1424, 282] width 65 height 28
click at [1354, 383] on span "Ship" at bounding box center [1359, 378] width 35 height 13
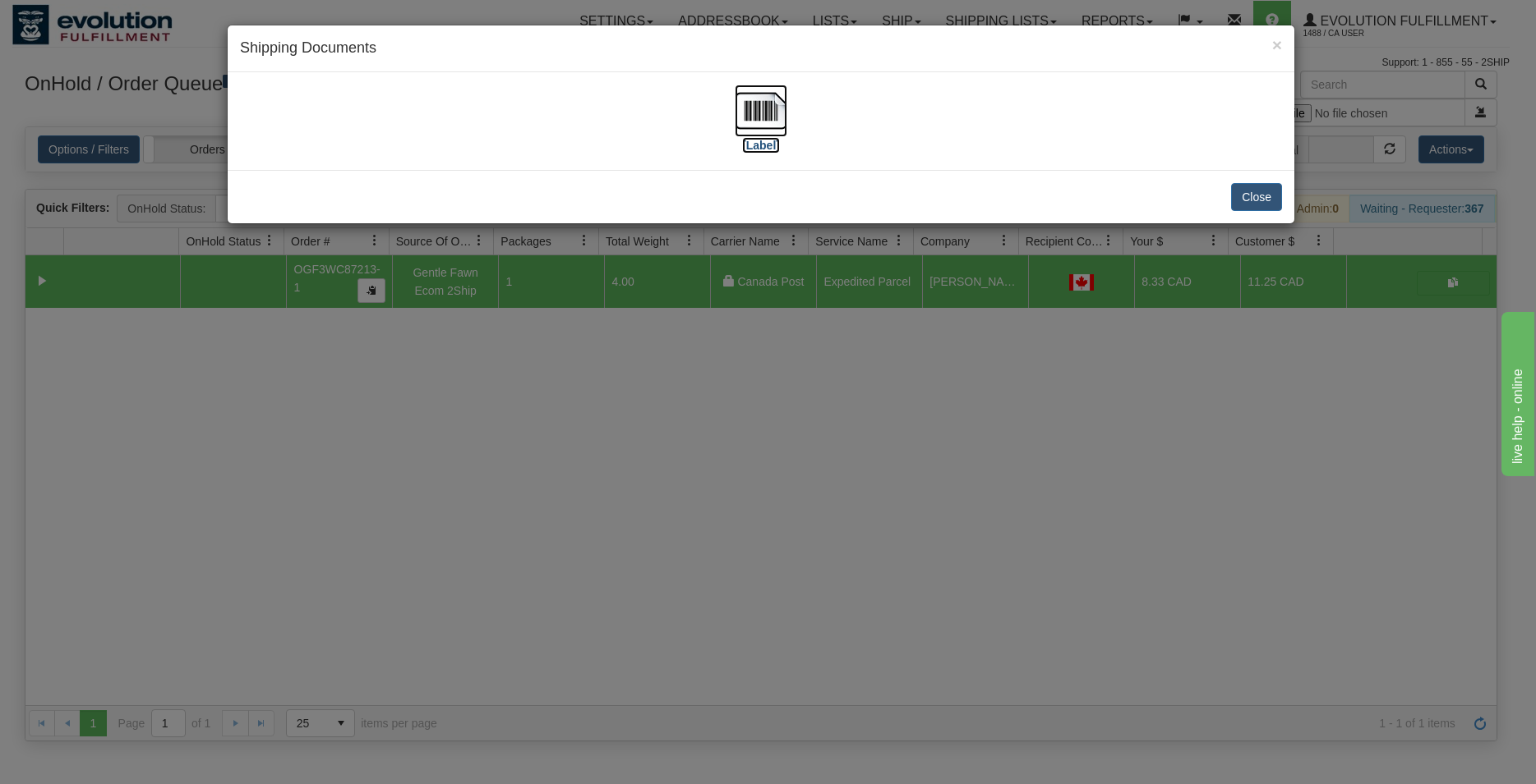
click at [753, 121] on img at bounding box center [760, 110] width 53 height 53
click at [1261, 207] on button "Close" at bounding box center [1256, 197] width 51 height 28
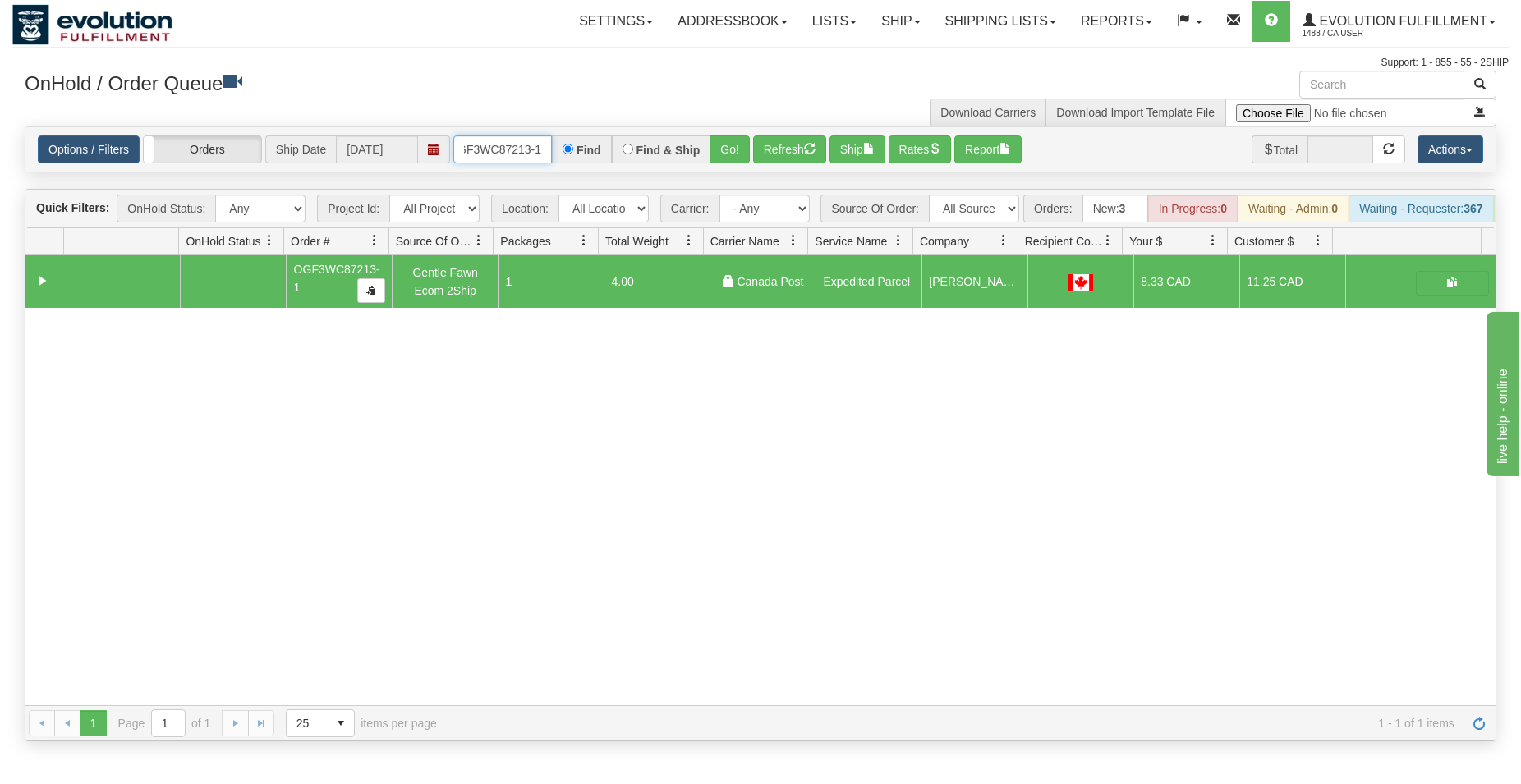
click at [506, 147] on input "OGF3WC87213-1" at bounding box center [503, 149] width 99 height 28
click at [742, 136] on button "Go!" at bounding box center [730, 149] width 40 height 28
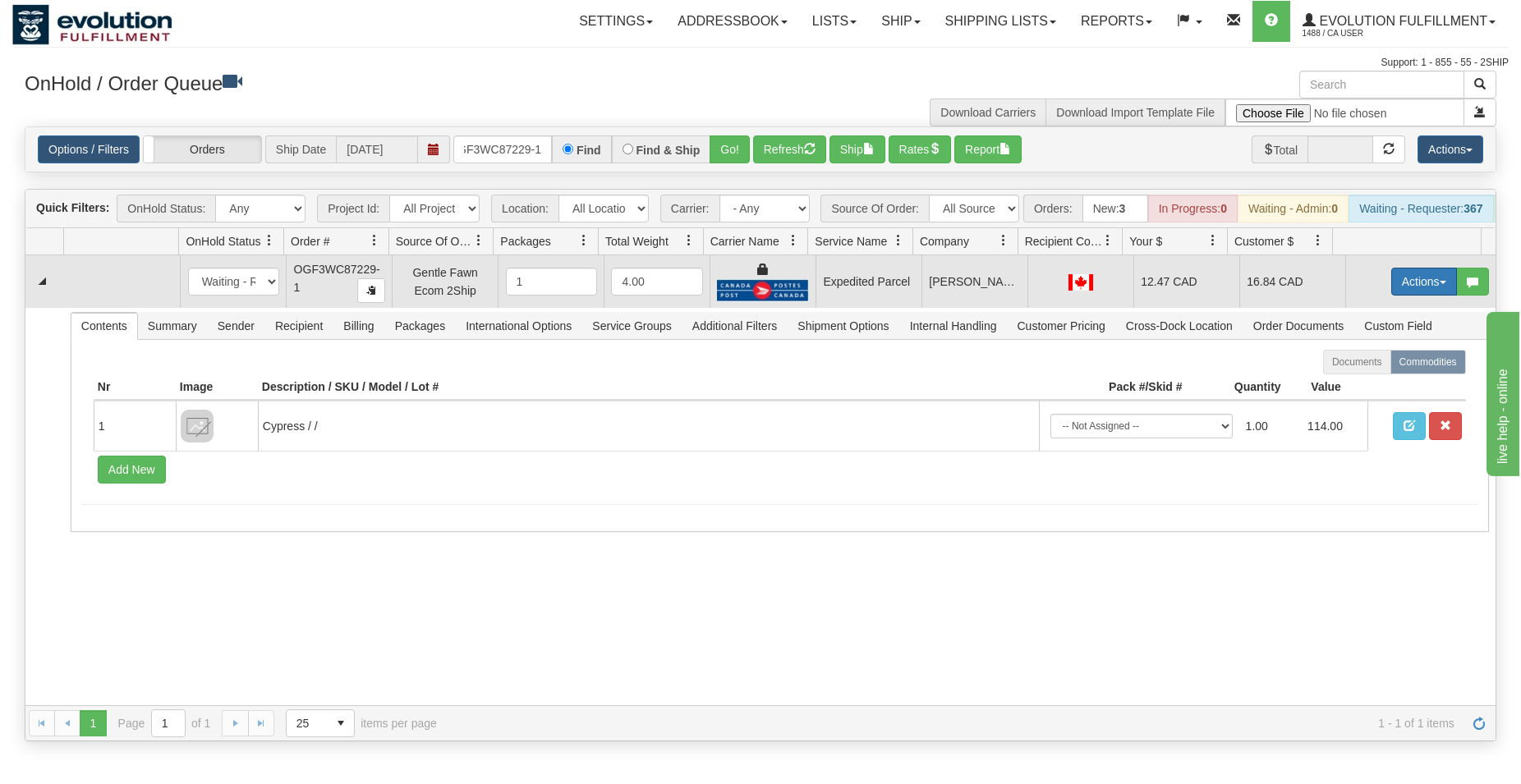
click at [1410, 296] on button "Actions" at bounding box center [1424, 282] width 65 height 28
click at [1345, 382] on link "Ship" at bounding box center [1390, 377] width 132 height 21
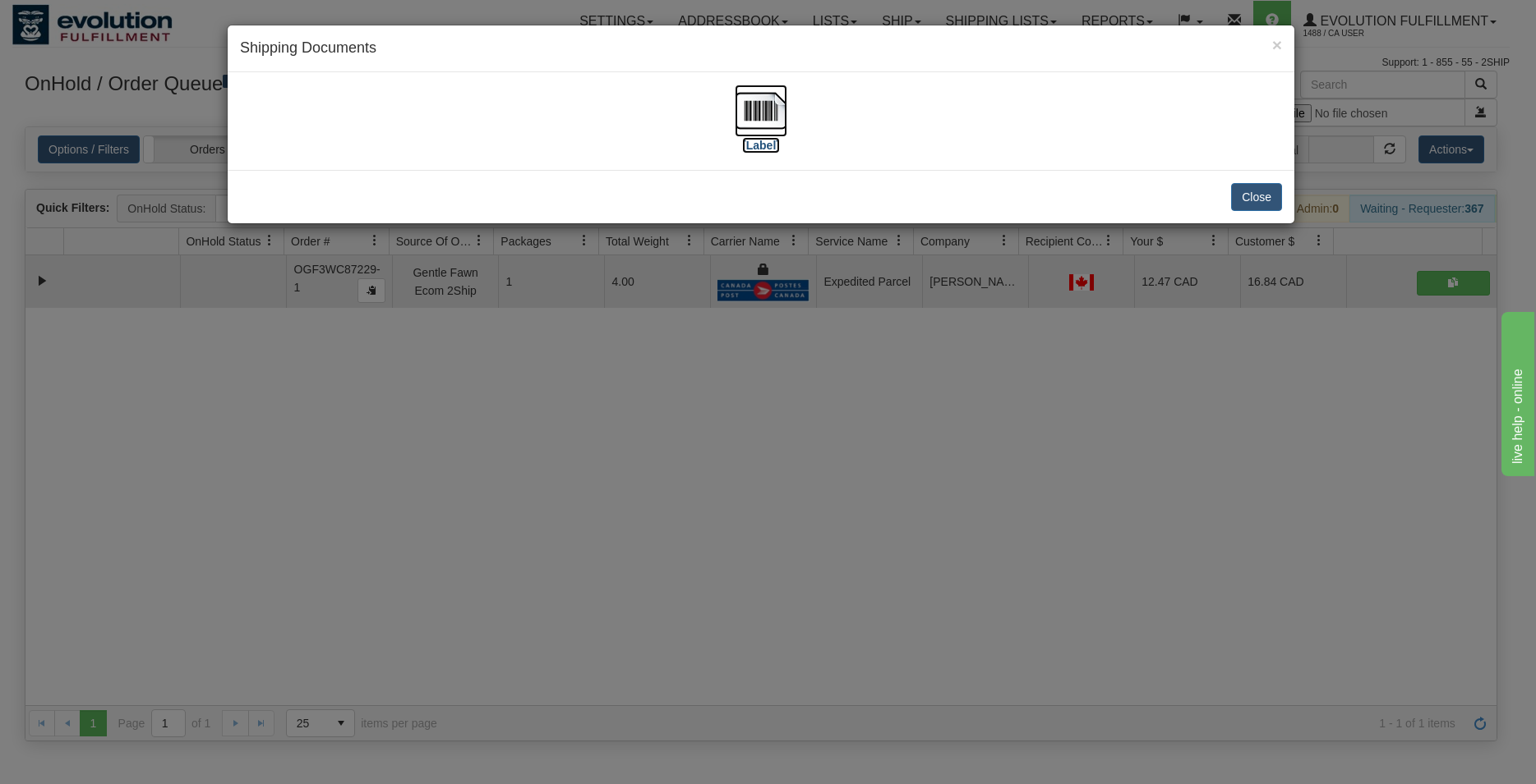
click at [741, 110] on img at bounding box center [760, 110] width 53 height 53
drag, startPoint x: 1259, startPoint y: 192, endPoint x: 1148, endPoint y: 198, distance: 111.2
click at [1259, 192] on button "Close" at bounding box center [1256, 197] width 51 height 28
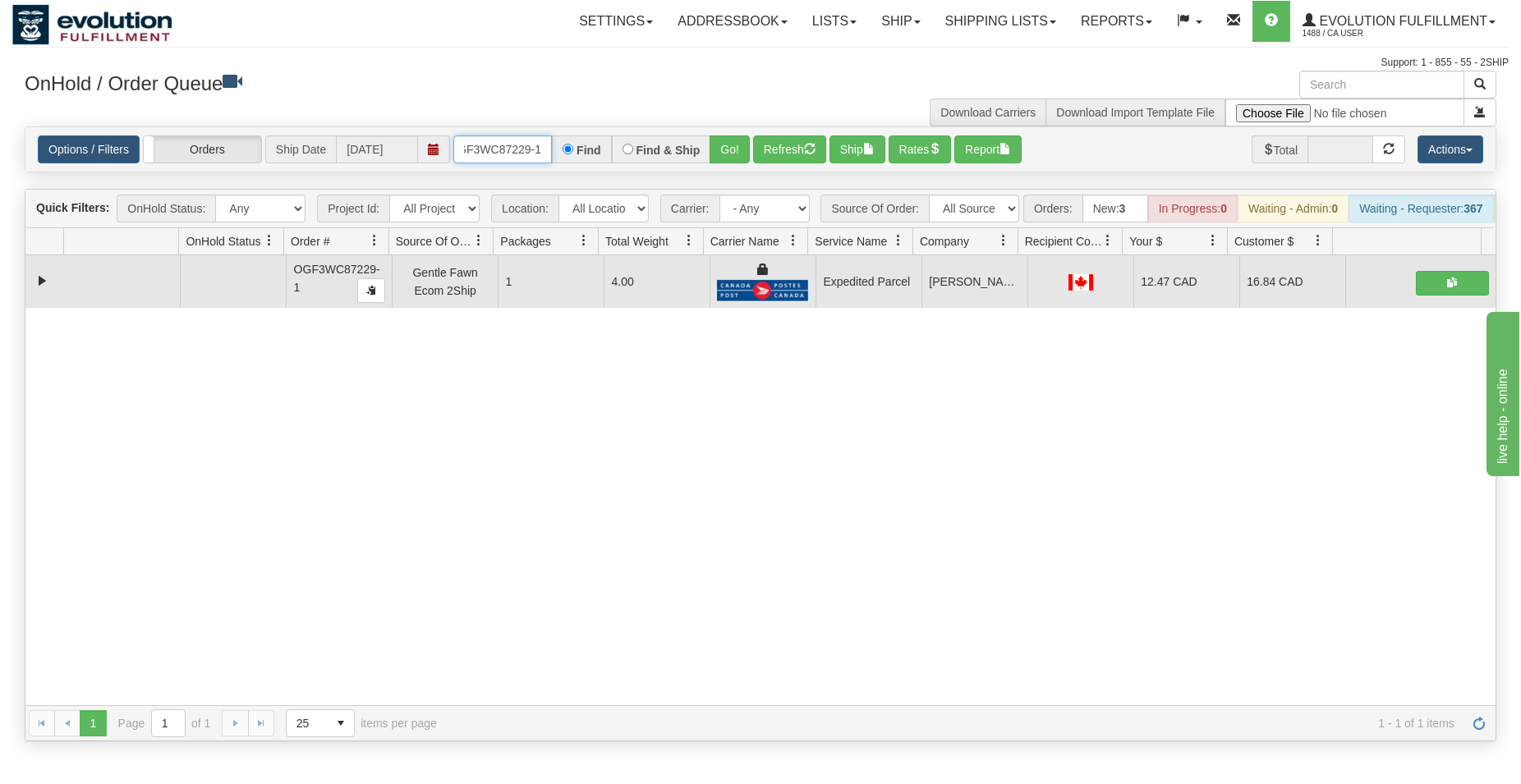
click at [522, 144] on input "OGF3WC87229-1" at bounding box center [503, 149] width 99 height 28
click at [726, 145] on button "Go!" at bounding box center [730, 149] width 40 height 28
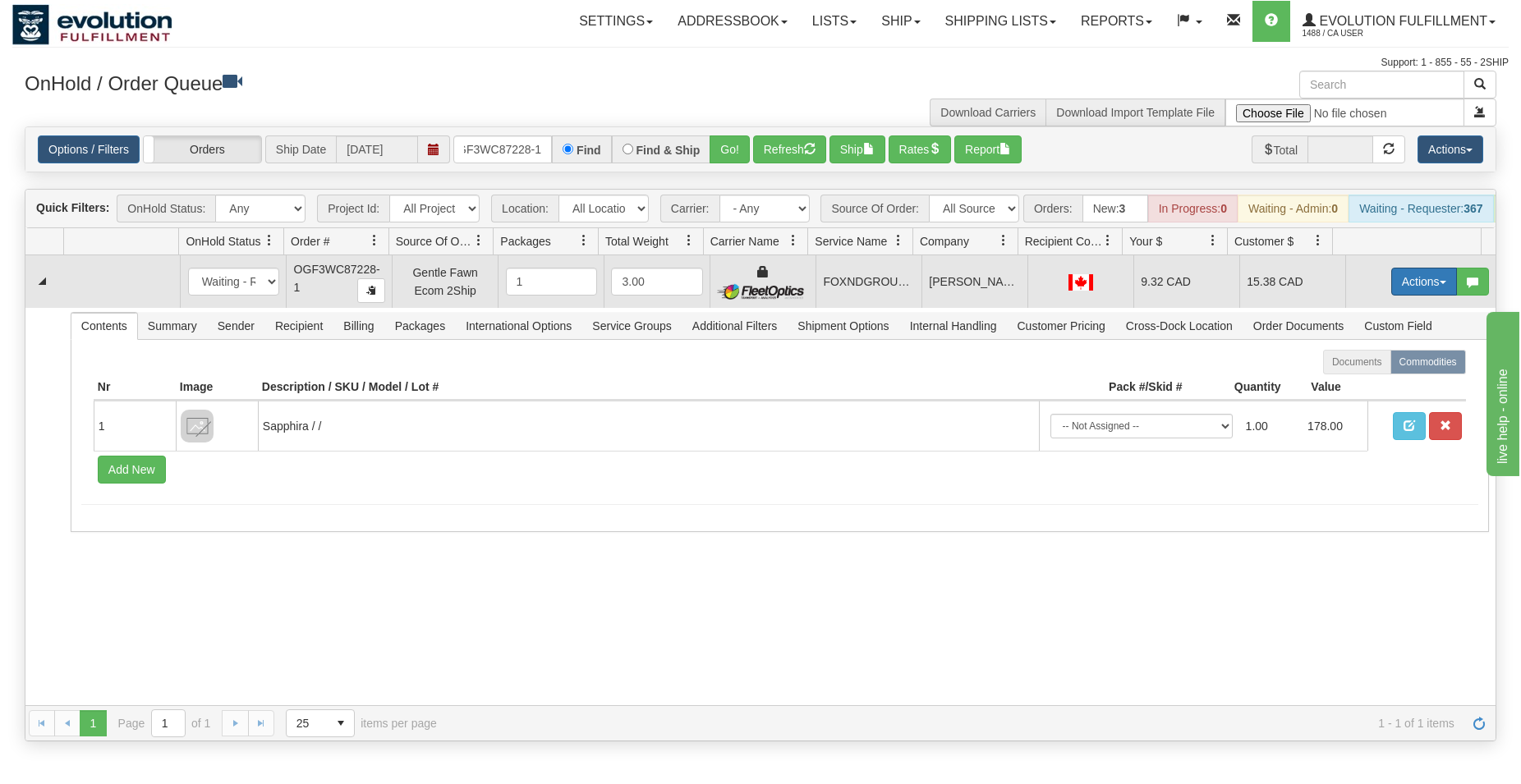
click at [1397, 295] on button "Actions" at bounding box center [1424, 282] width 65 height 28
click at [1348, 383] on span "Ship" at bounding box center [1359, 378] width 35 height 13
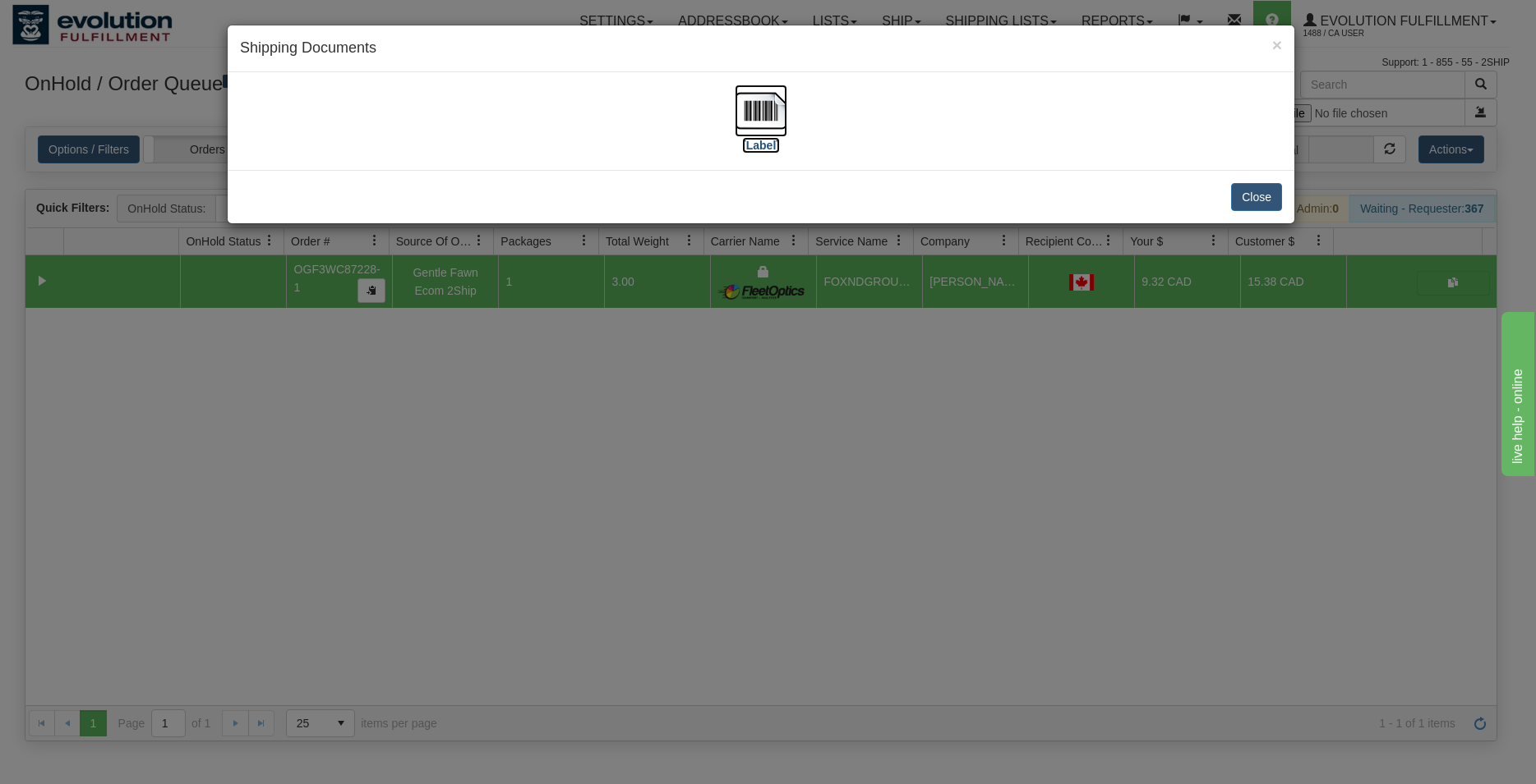
click at [756, 116] on img at bounding box center [760, 110] width 53 height 53
click at [1256, 207] on button "Close" at bounding box center [1256, 197] width 51 height 28
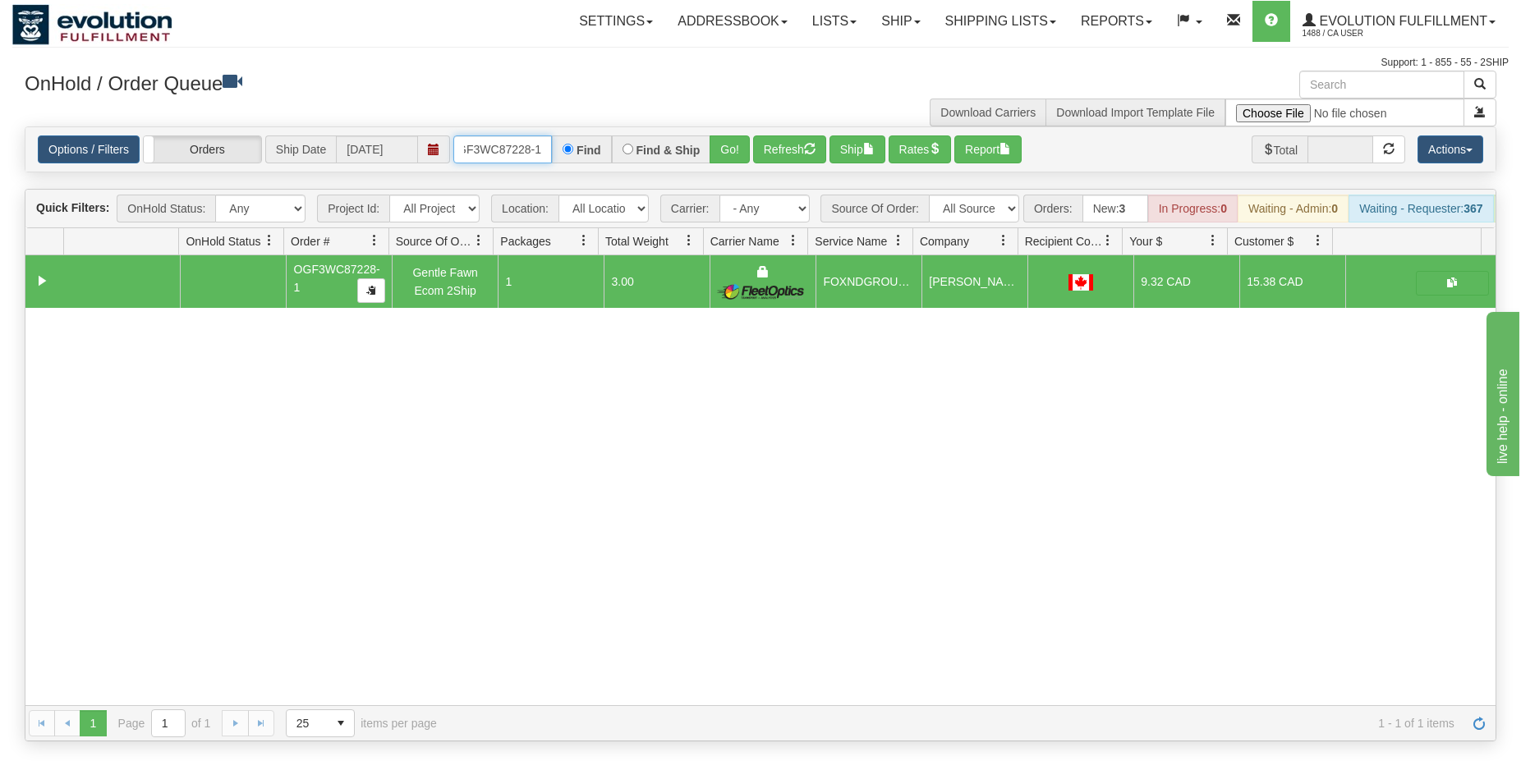
click at [489, 146] on input "OGF3WC87228-1" at bounding box center [503, 149] width 99 height 28
click at [715, 149] on button "Go!" at bounding box center [730, 149] width 40 height 28
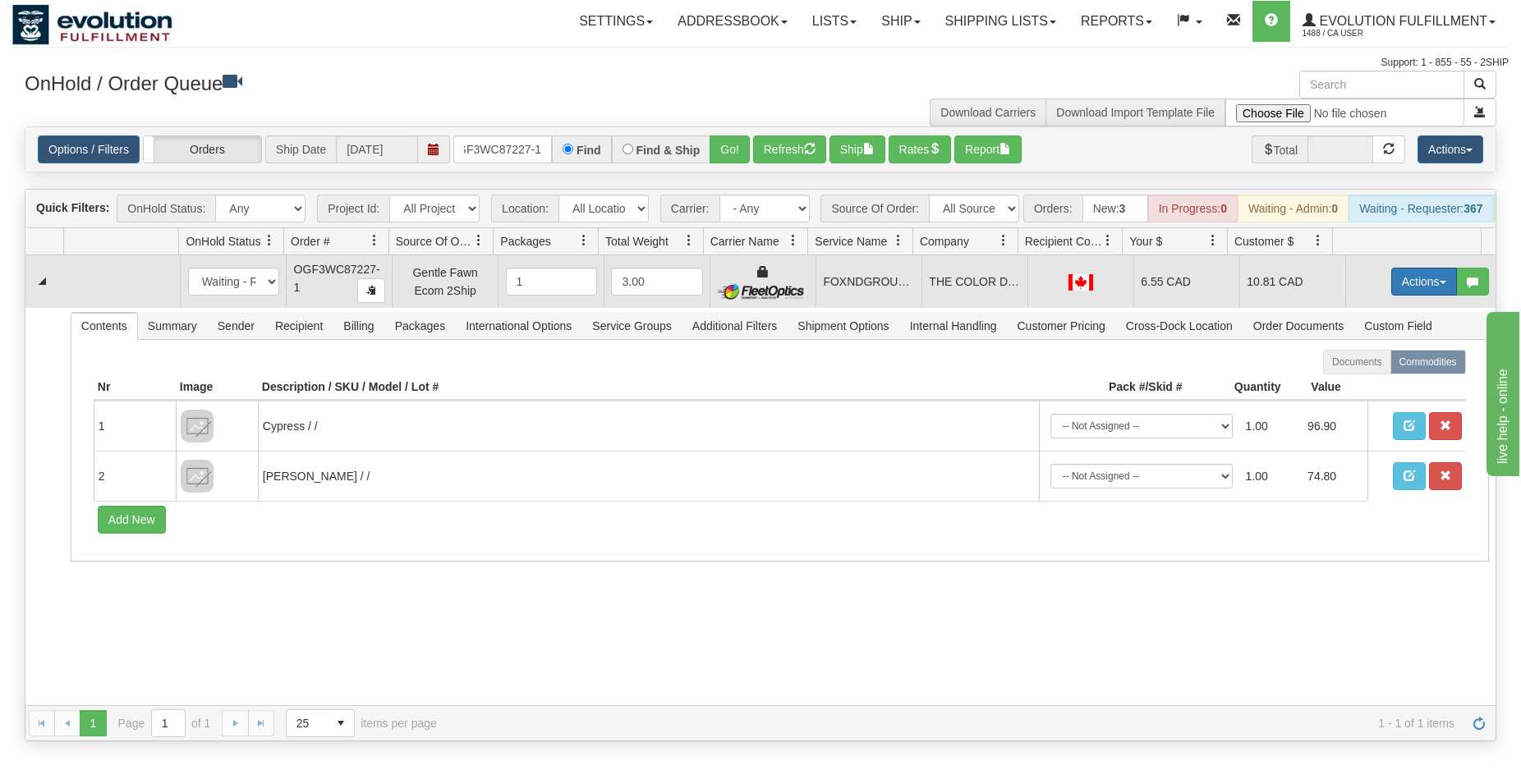
click at [1395, 286] on button "Actions" at bounding box center [1424, 282] width 65 height 28
click at [1351, 383] on span "Ship" at bounding box center [1359, 378] width 35 height 13
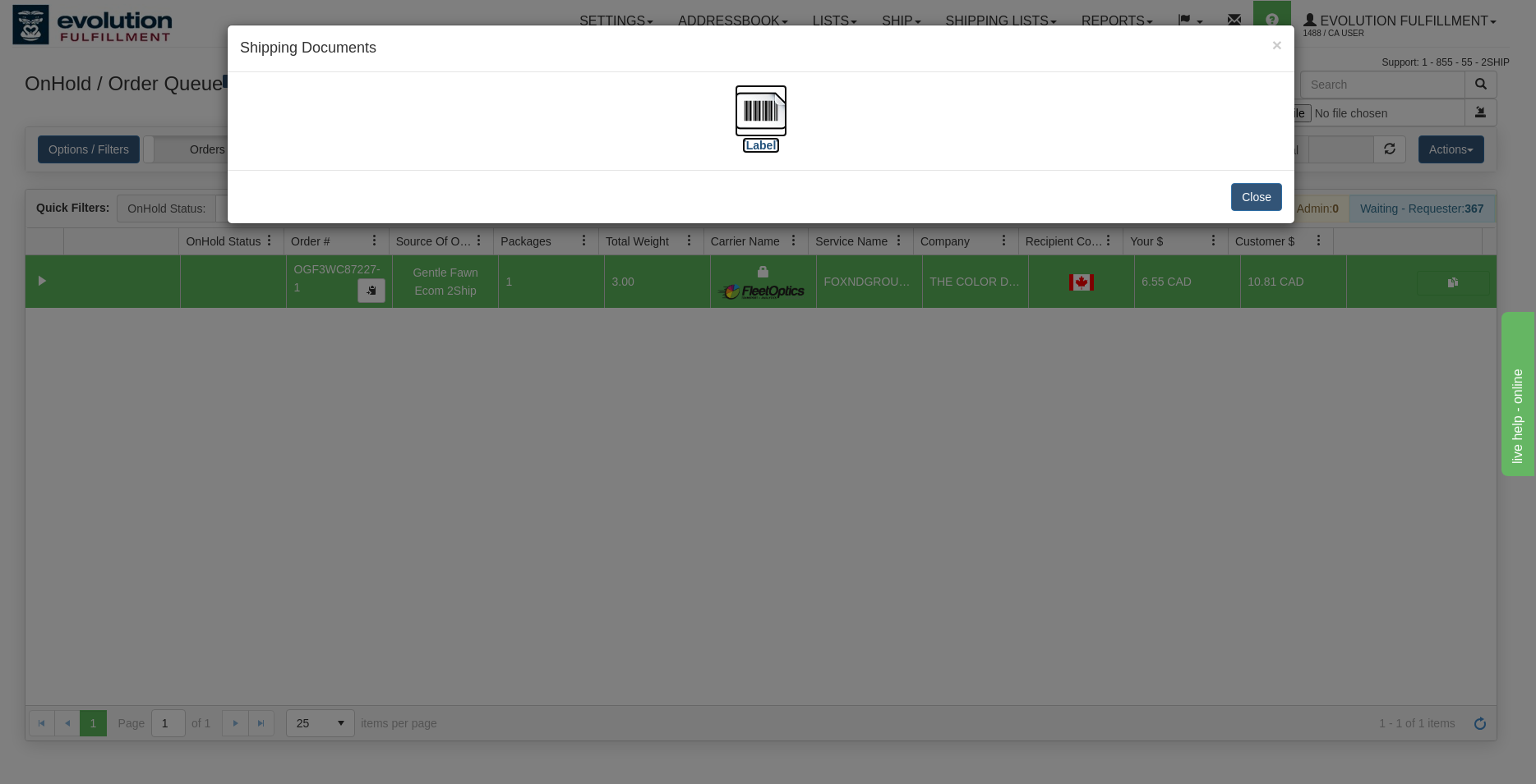
click at [772, 112] on img at bounding box center [760, 110] width 53 height 53
click at [1242, 185] on button "Close" at bounding box center [1256, 197] width 51 height 28
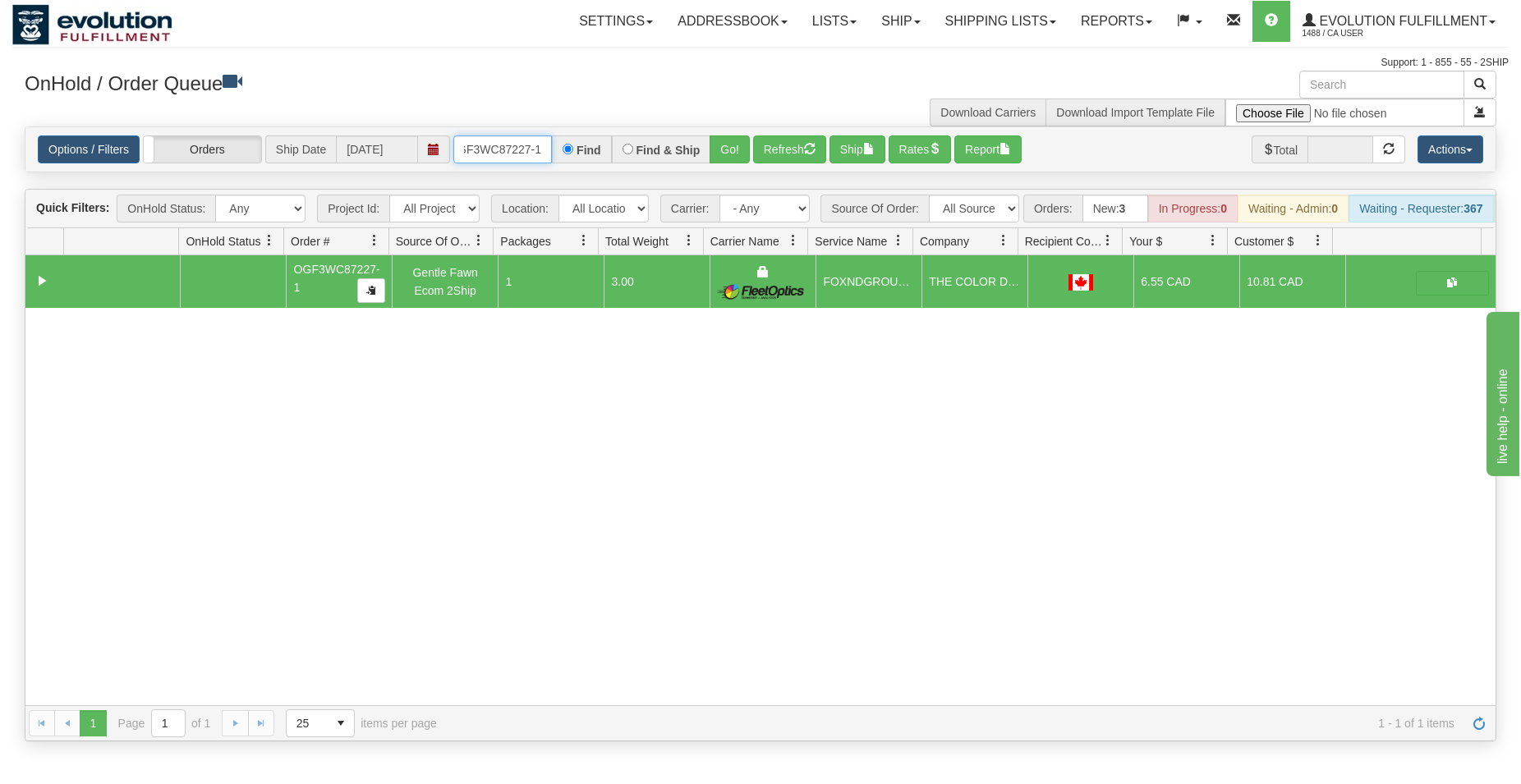
click at [510, 147] on input "OGF3WC87227-1" at bounding box center [503, 149] width 99 height 28
click at [744, 156] on button "Go!" at bounding box center [730, 149] width 40 height 28
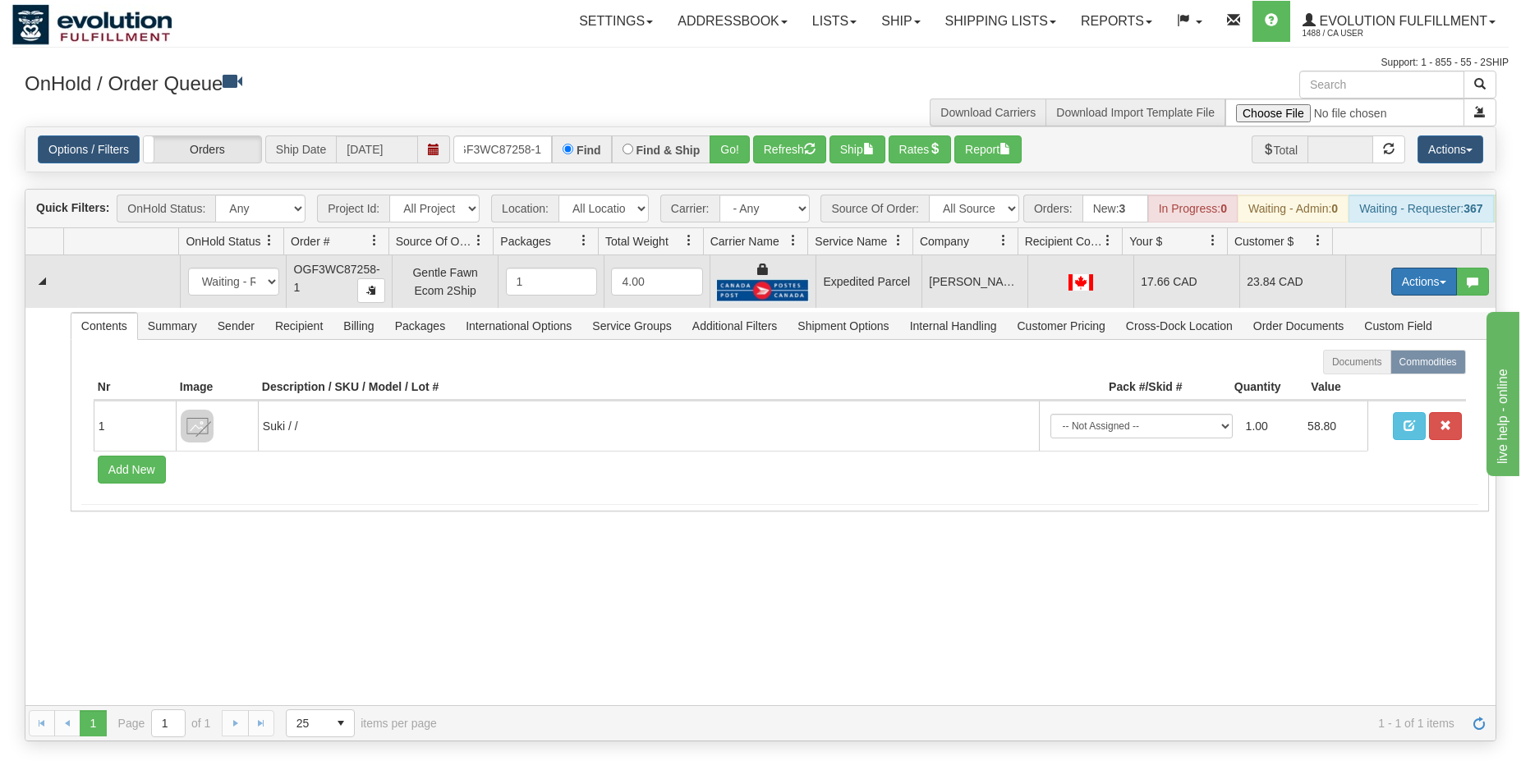
click at [1411, 289] on button "Actions" at bounding box center [1424, 282] width 65 height 28
click at [1345, 383] on span "Ship" at bounding box center [1359, 378] width 35 height 13
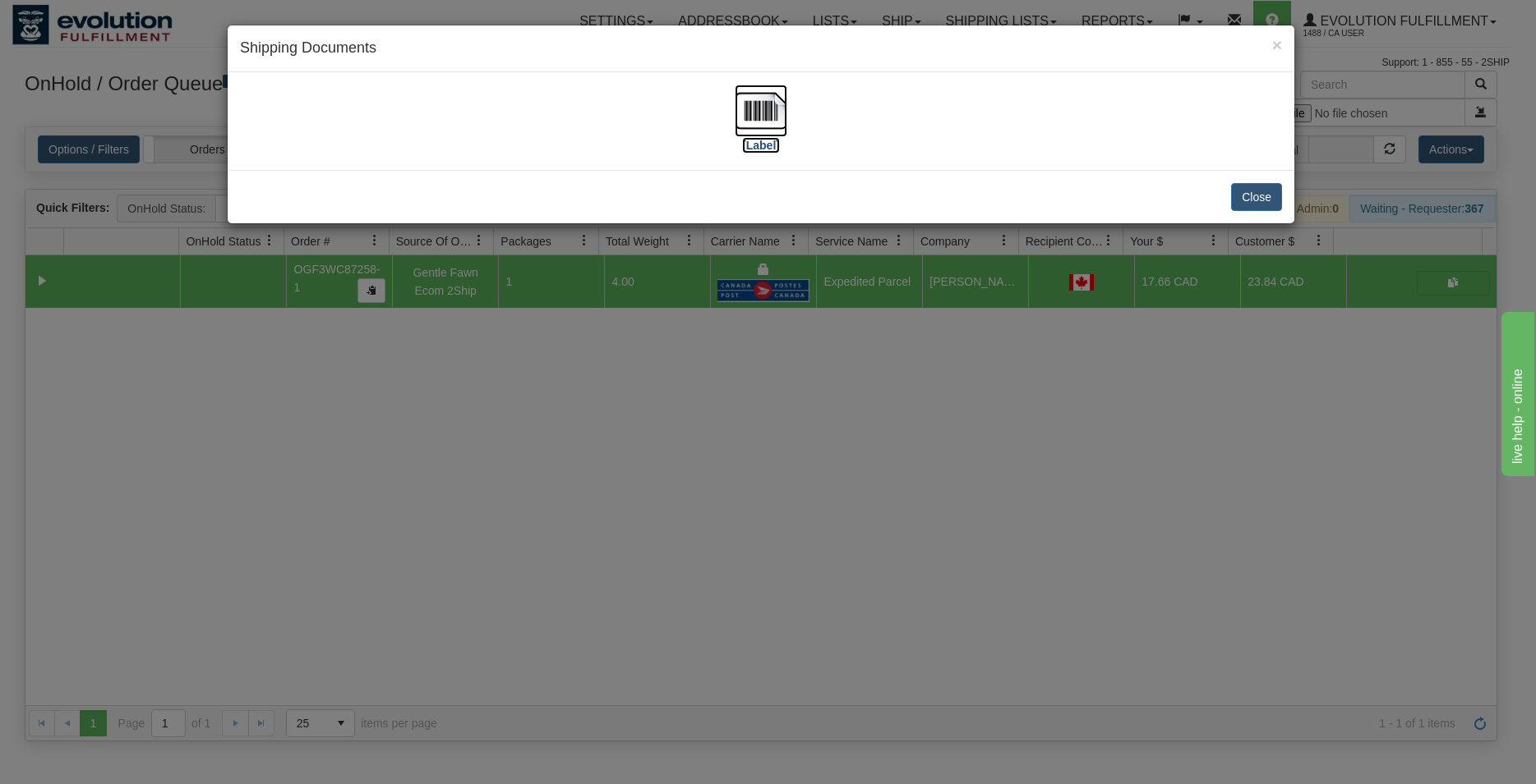
click at [765, 106] on img at bounding box center [760, 110] width 53 height 53
click at [1276, 195] on button "Close" at bounding box center [1256, 197] width 51 height 28
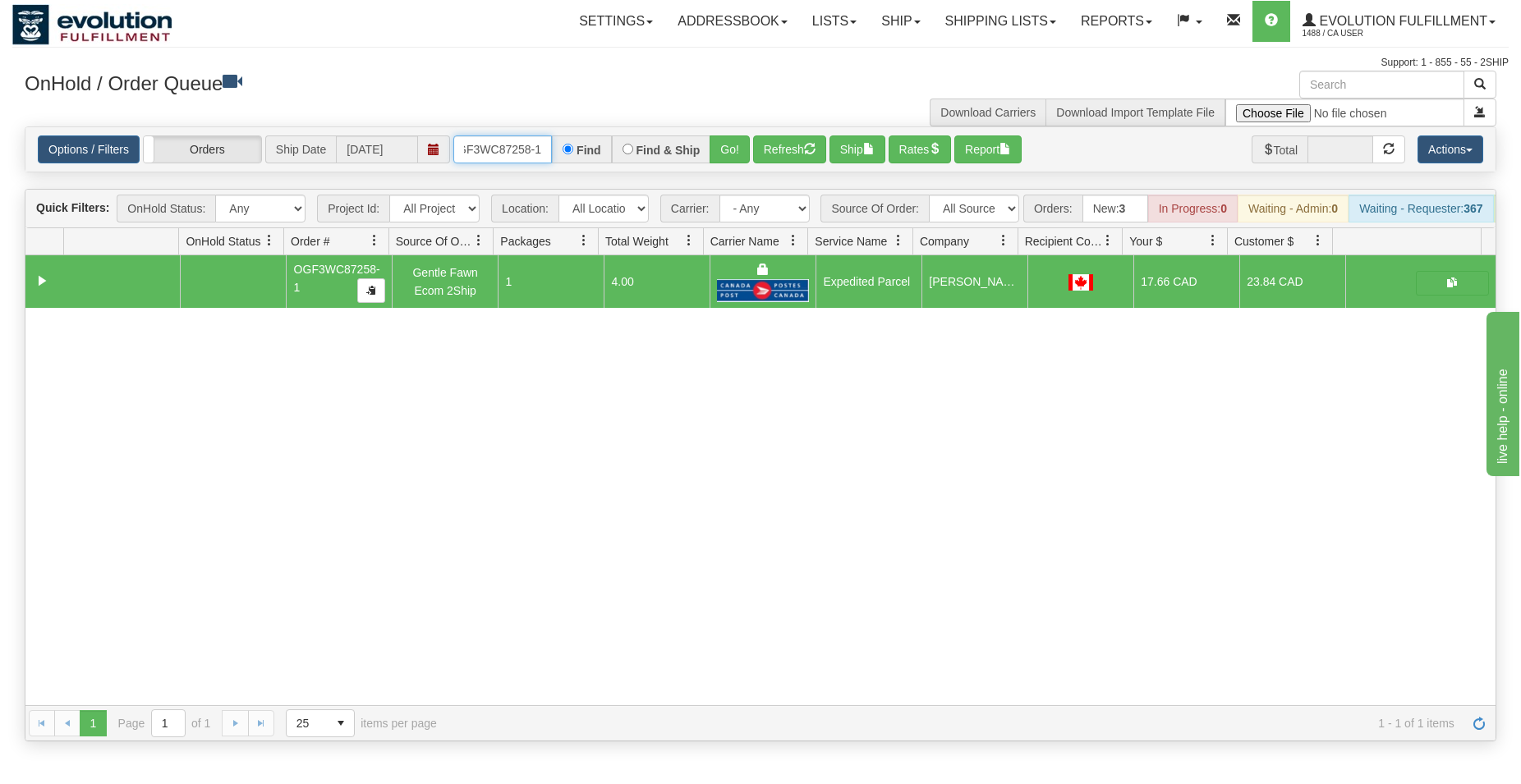
click at [519, 158] on input "OGF3WC87258-1" at bounding box center [503, 149] width 99 height 28
click at [715, 144] on button "Go!" at bounding box center [730, 149] width 40 height 28
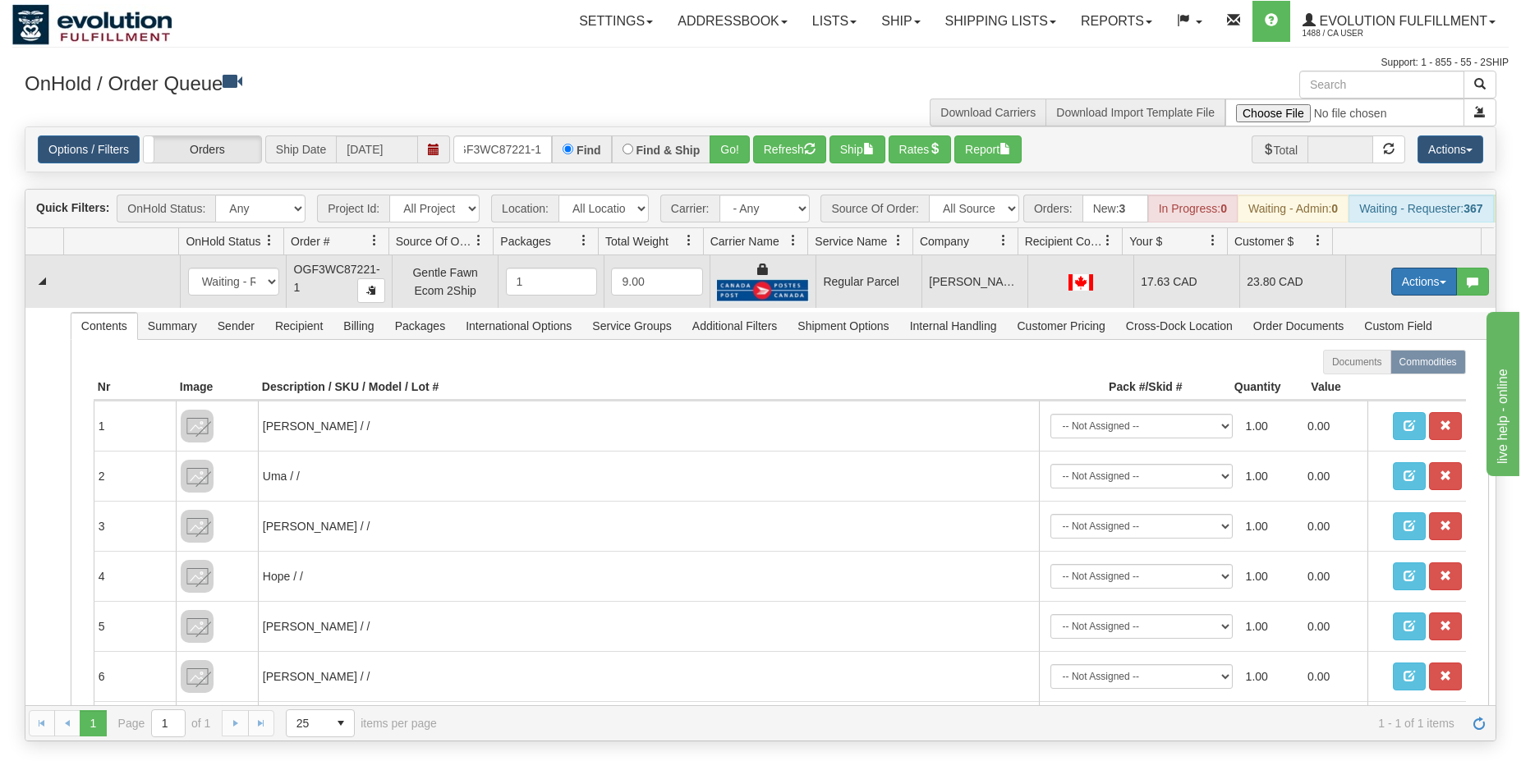
click at [1419, 296] on button "Actions" at bounding box center [1424, 282] width 65 height 28
click at [1376, 362] on span "Rate All Services" at bounding box center [1390, 355] width 99 height 13
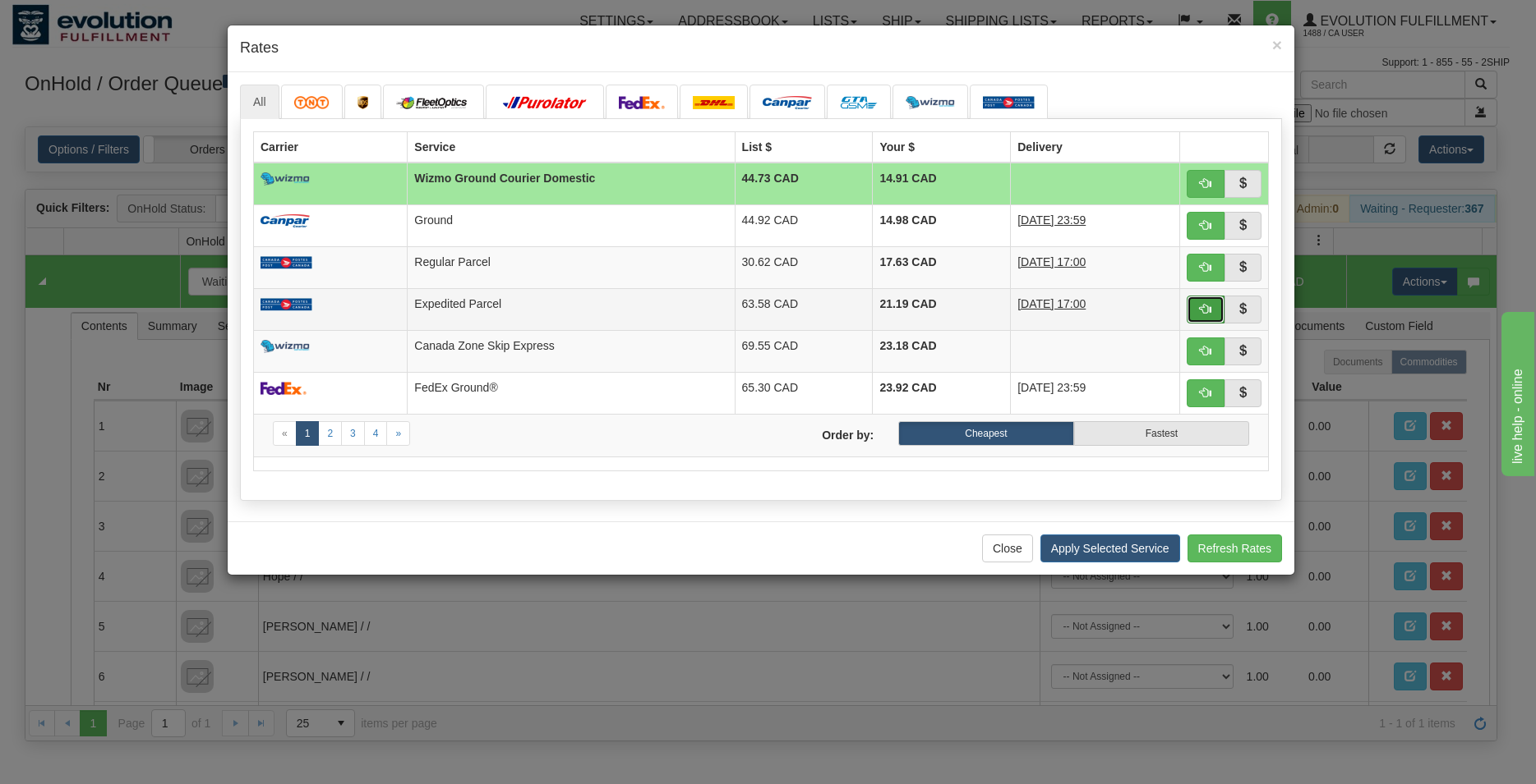
click at [1195, 311] on button "button" at bounding box center [1204, 309] width 37 height 28
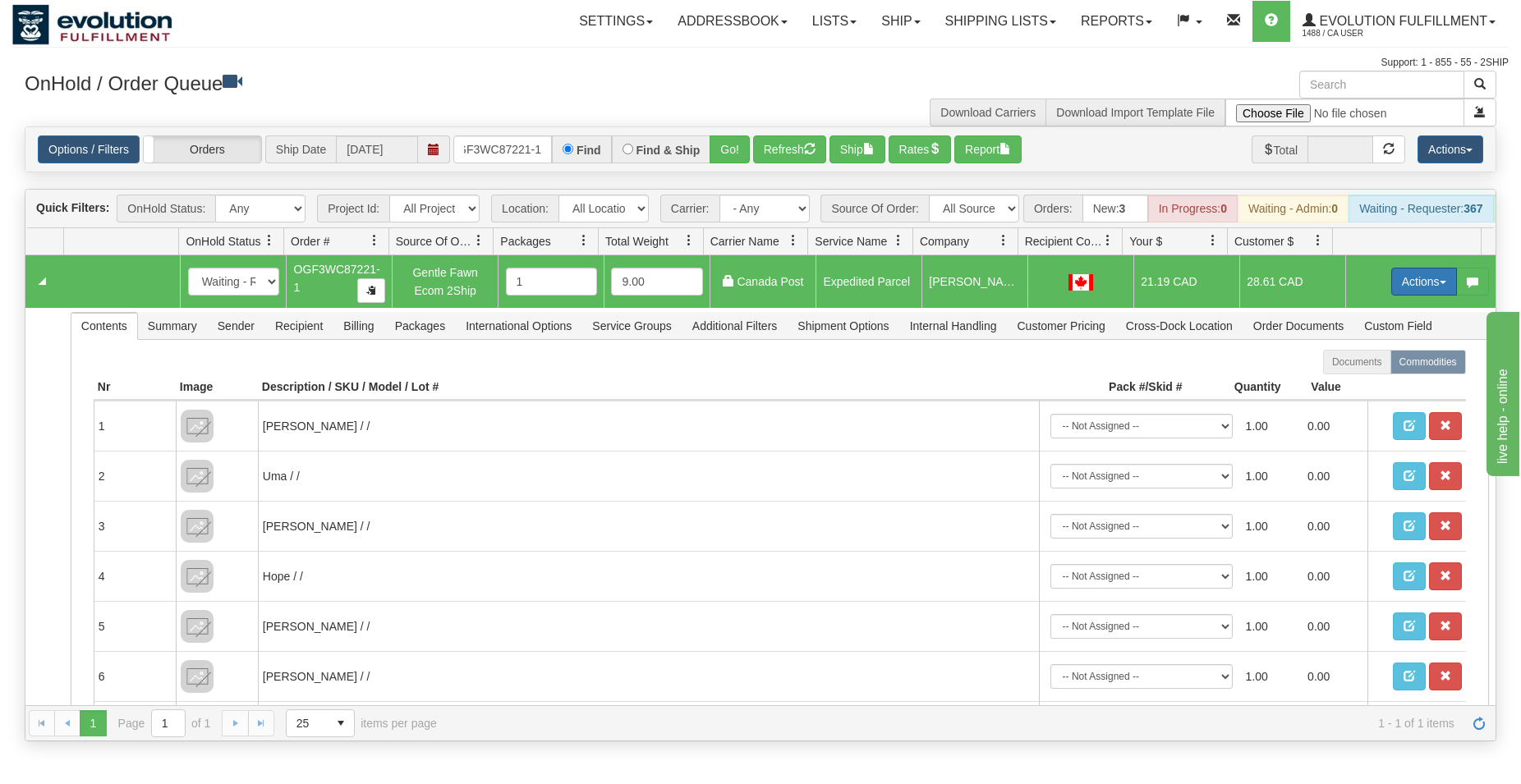
click at [1406, 296] on button "Actions" at bounding box center [1424, 282] width 65 height 28
click at [1341, 382] on span at bounding box center [1347, 377] width 12 height 12
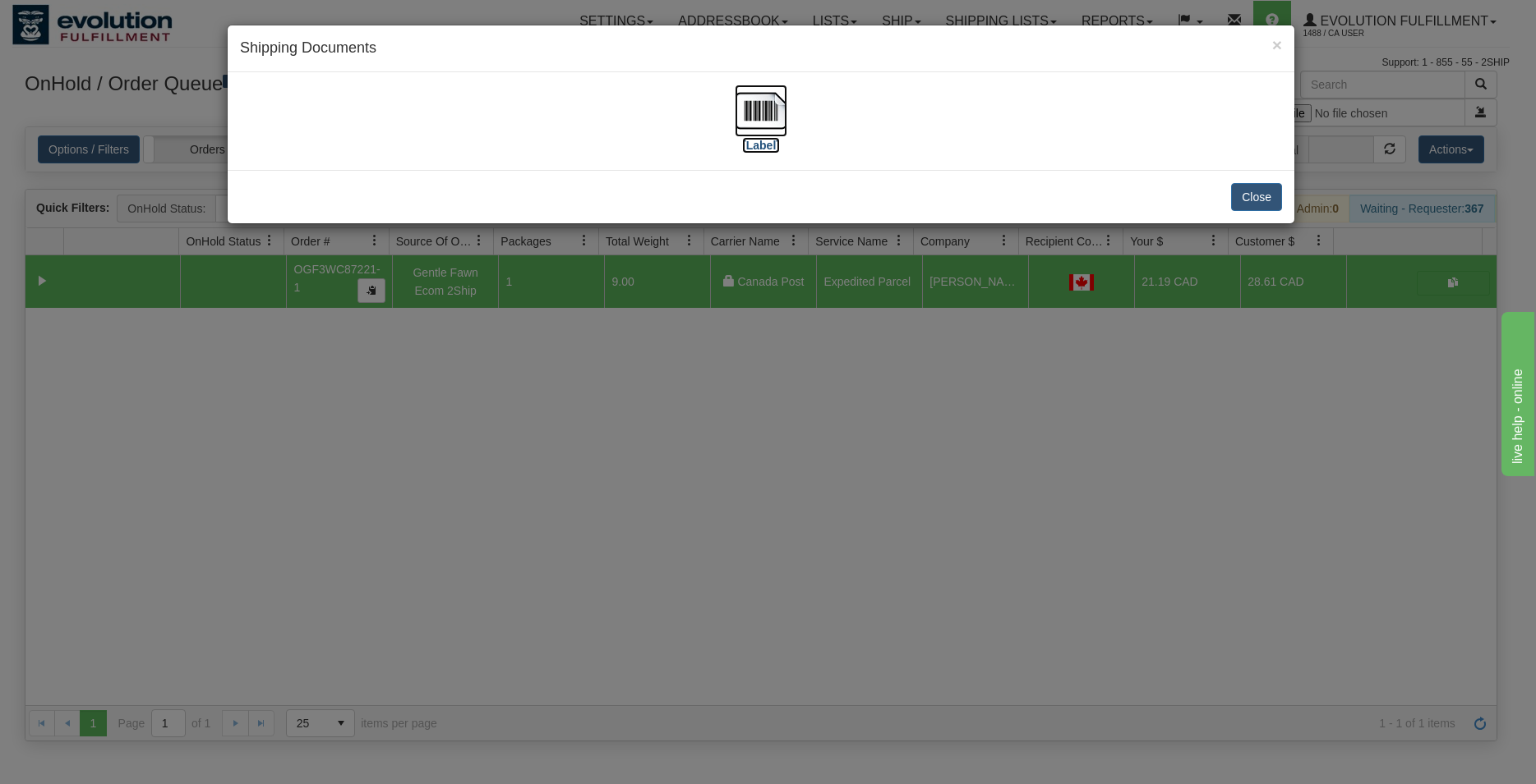
click at [760, 115] on img at bounding box center [760, 110] width 53 height 53
click at [1254, 199] on button "Close" at bounding box center [1256, 197] width 51 height 28
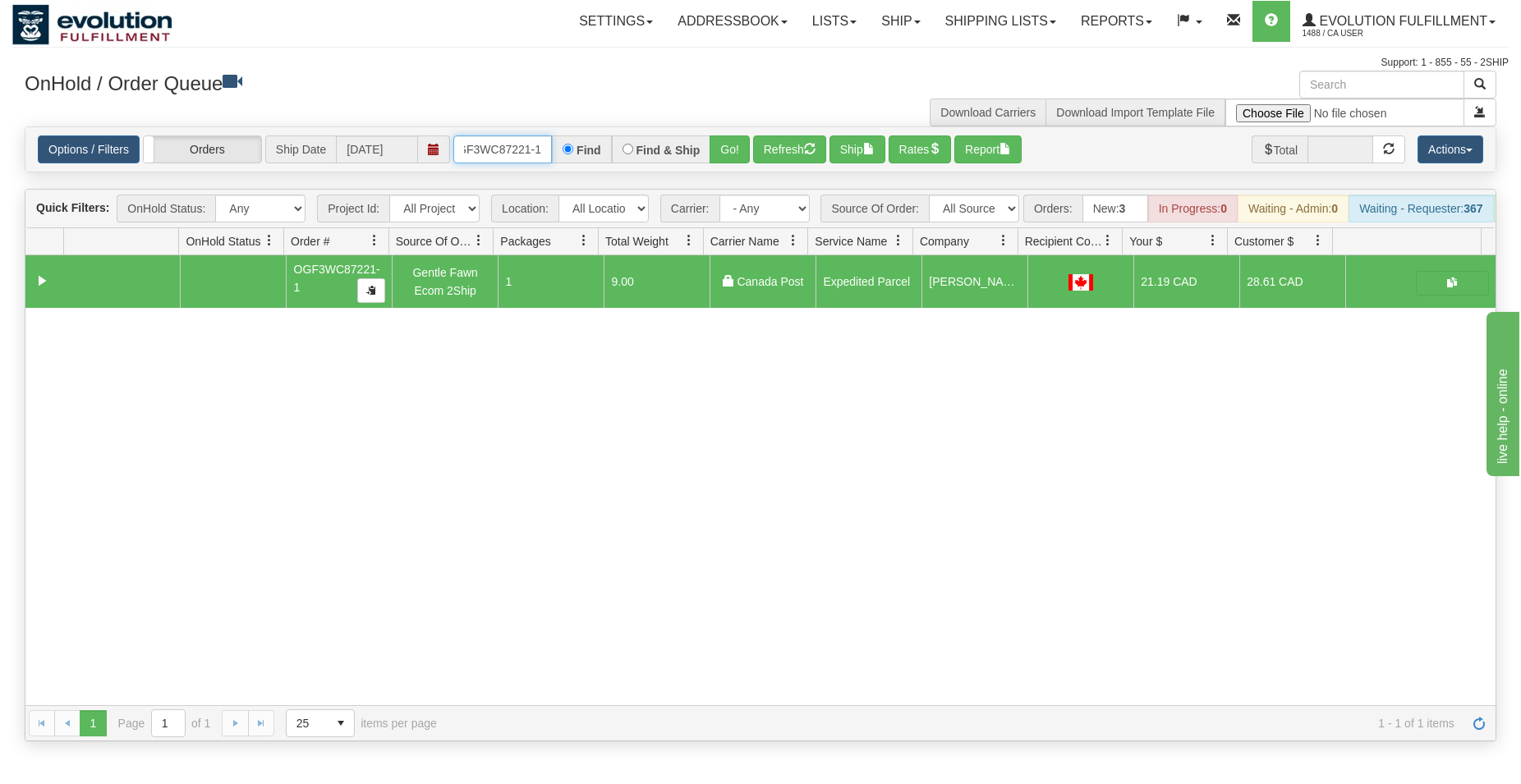
click at [501, 146] on input "OGF3WC87221-1" at bounding box center [503, 149] width 99 height 28
type input "12692"
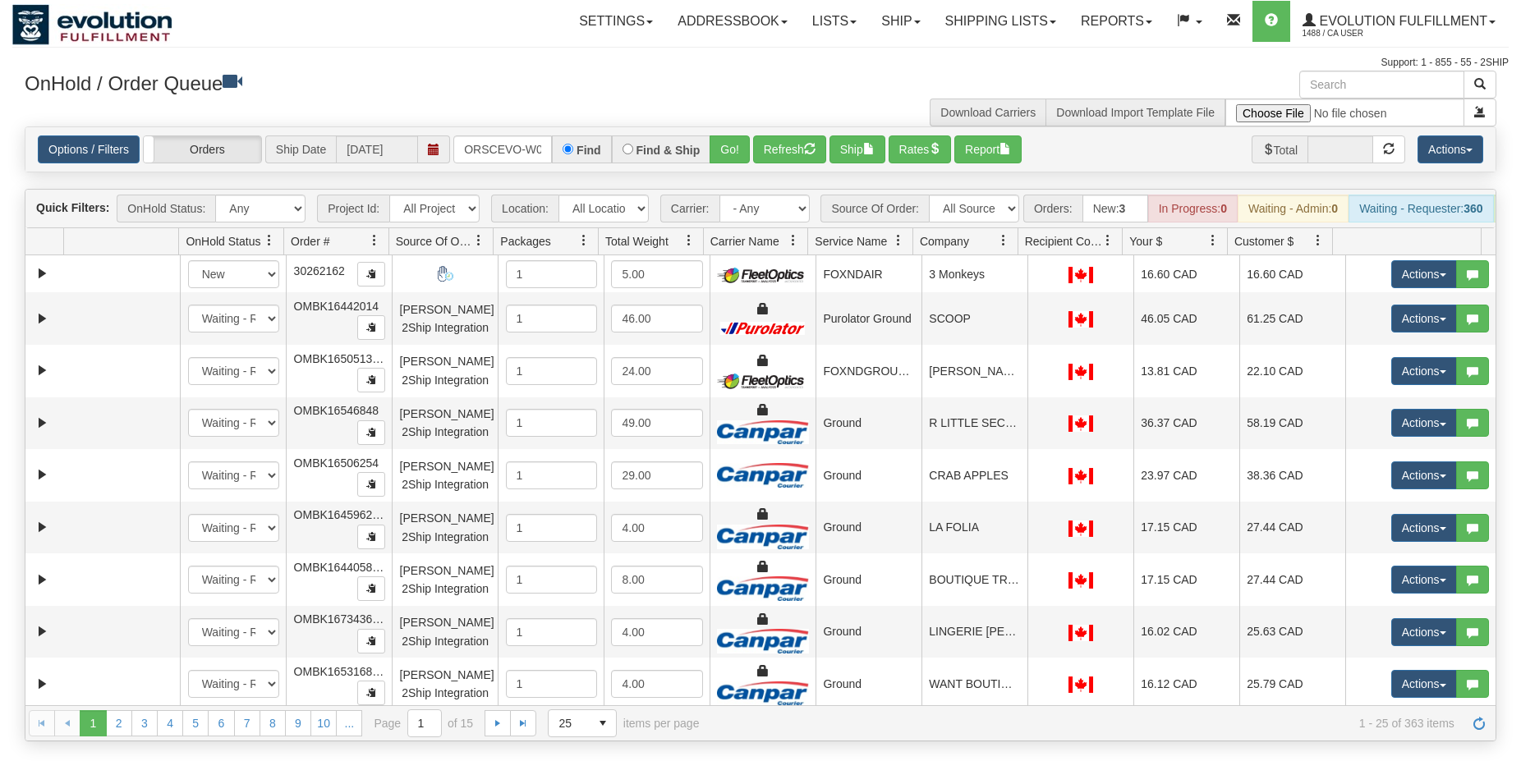
click at [723, 146] on button "Go!" at bounding box center [730, 149] width 40 height 28
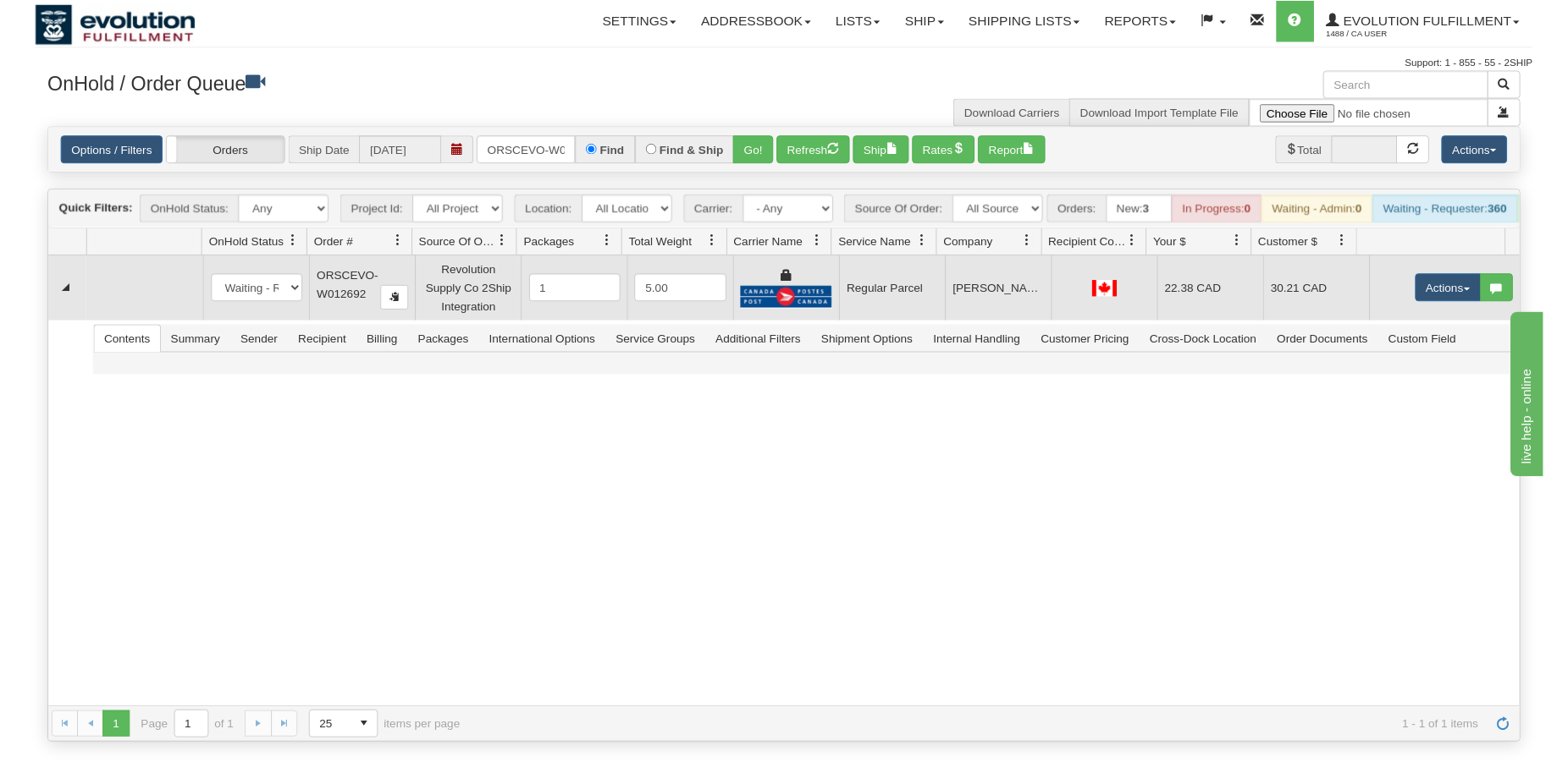
scroll to position [0, 35]
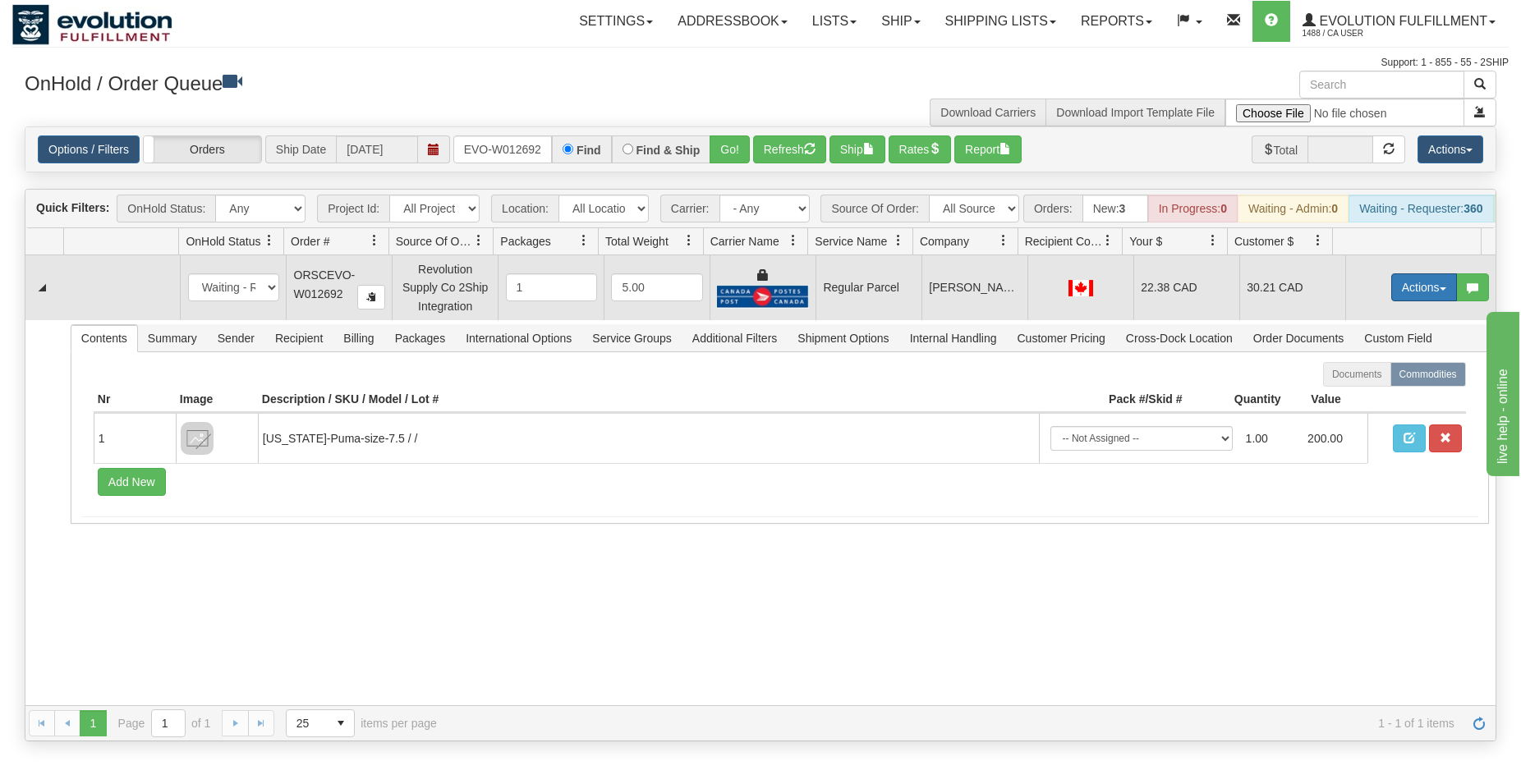
click at [1401, 293] on button "Actions" at bounding box center [1424, 287] width 65 height 28
click at [1356, 368] on span "Rate All Services" at bounding box center [1390, 361] width 99 height 13
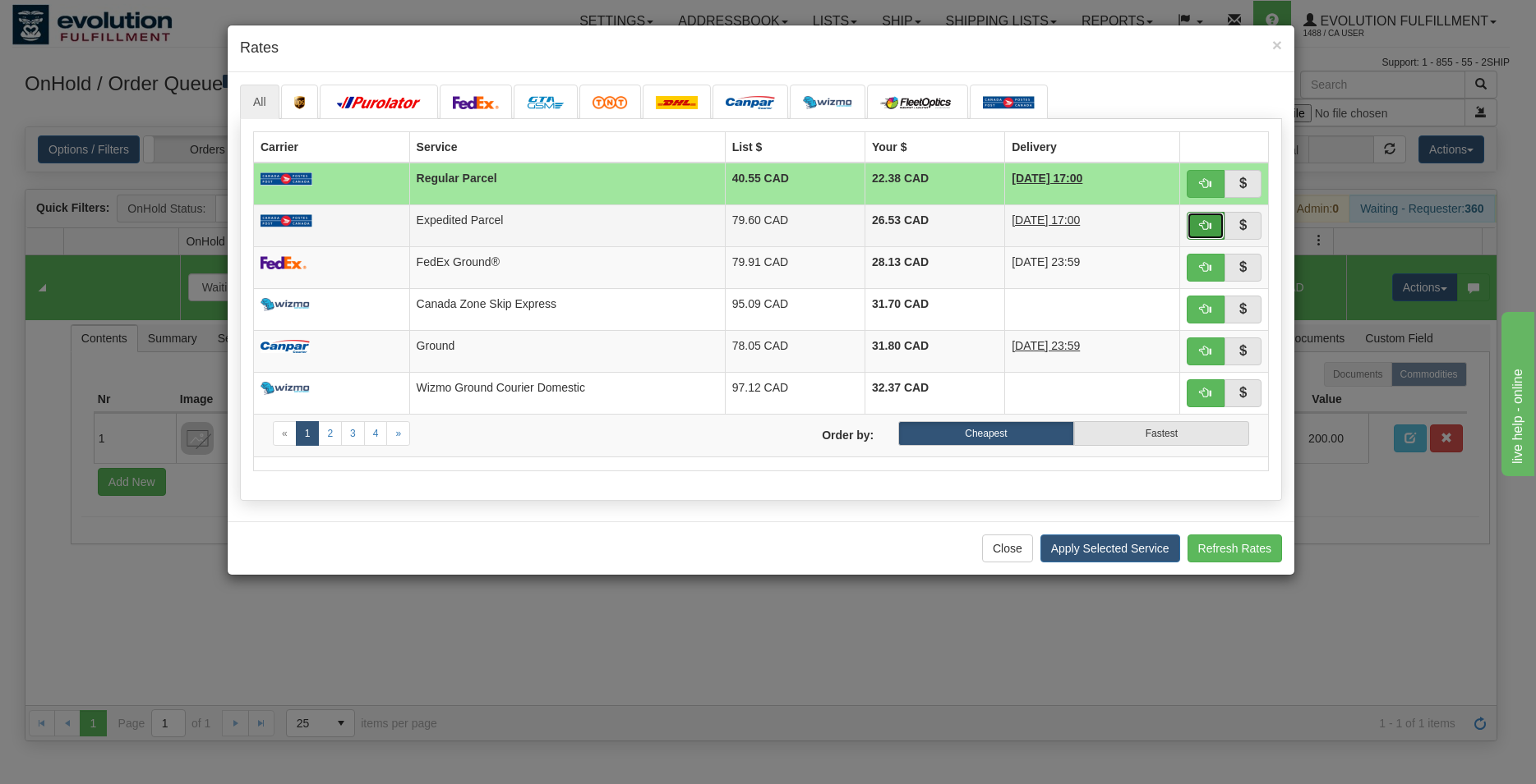
click at [1197, 234] on button "button" at bounding box center [1204, 226] width 37 height 28
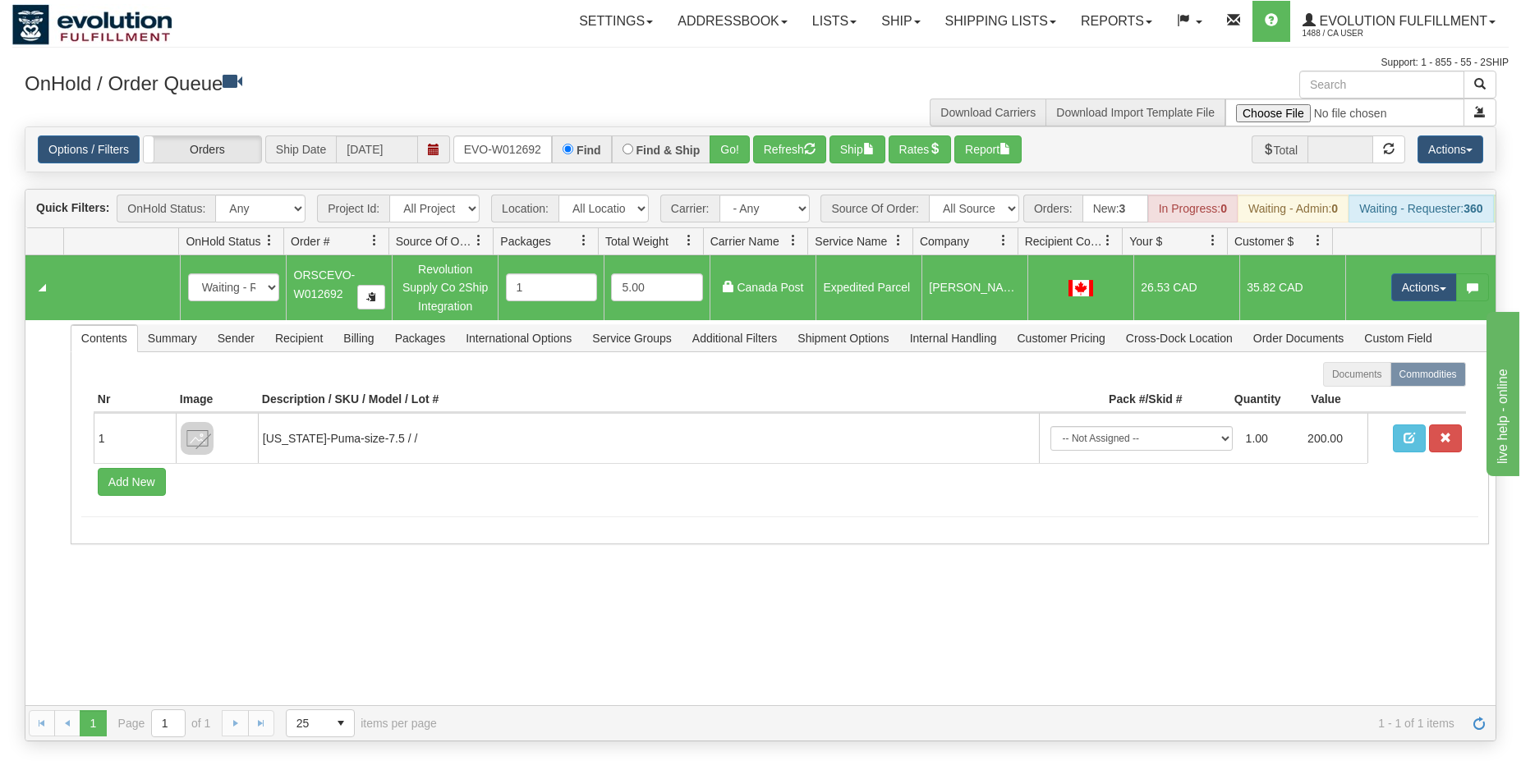
click at [625, 616] on div "31644829 EVOLUTION V3 91169005 91169006 New In Progress Waiting - Admin Waiting…" at bounding box center [761, 480] width 1470 height 450
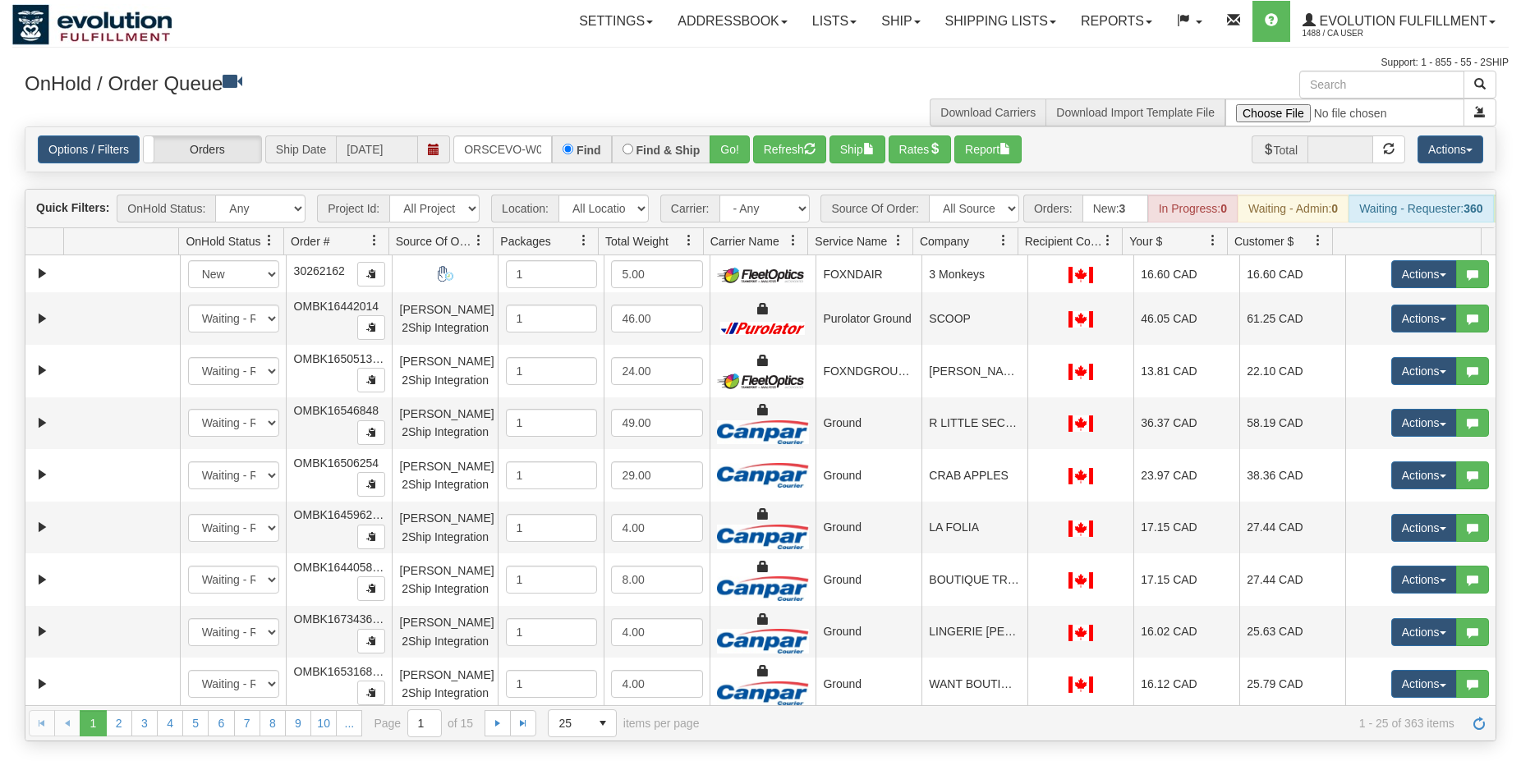
click at [733, 150] on button "Go!" at bounding box center [730, 149] width 40 height 28
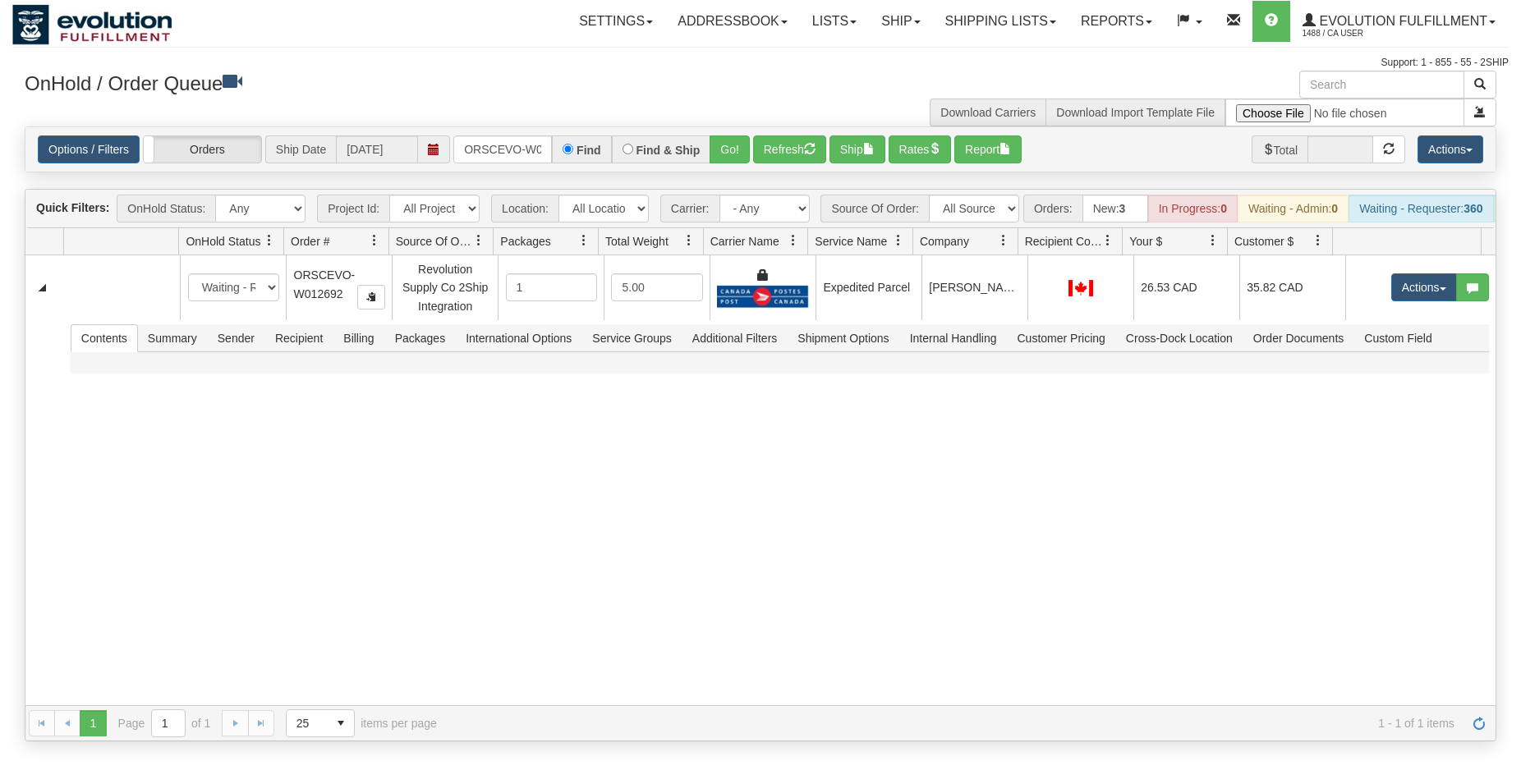
scroll to position [0, 34]
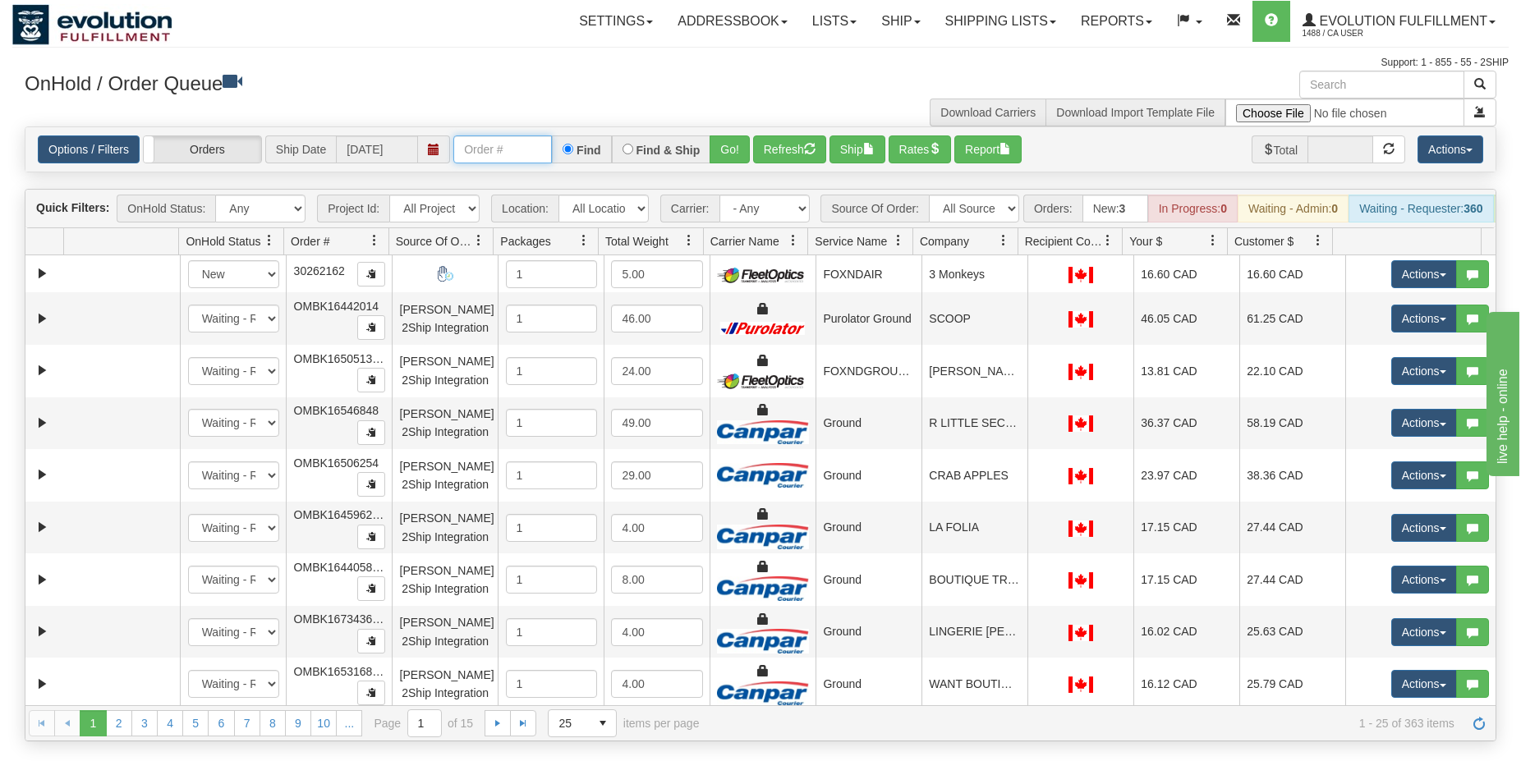
click at [534, 148] on input "text" at bounding box center [503, 149] width 99 height 28
type input "ORSCEVO-W012692"
click at [732, 147] on button "Go!" at bounding box center [730, 149] width 40 height 28
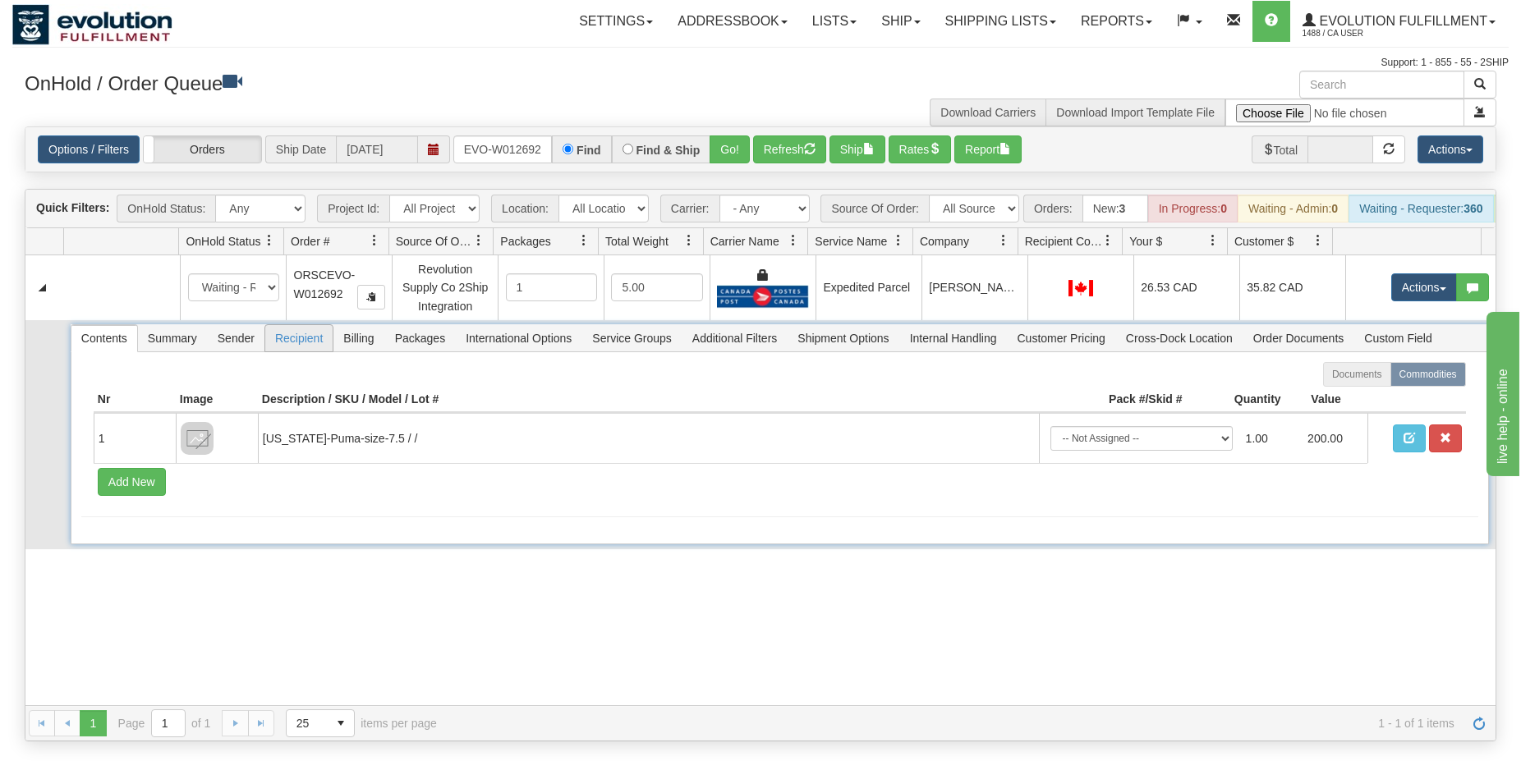
click at [314, 352] on span "Recipient" at bounding box center [299, 338] width 67 height 26
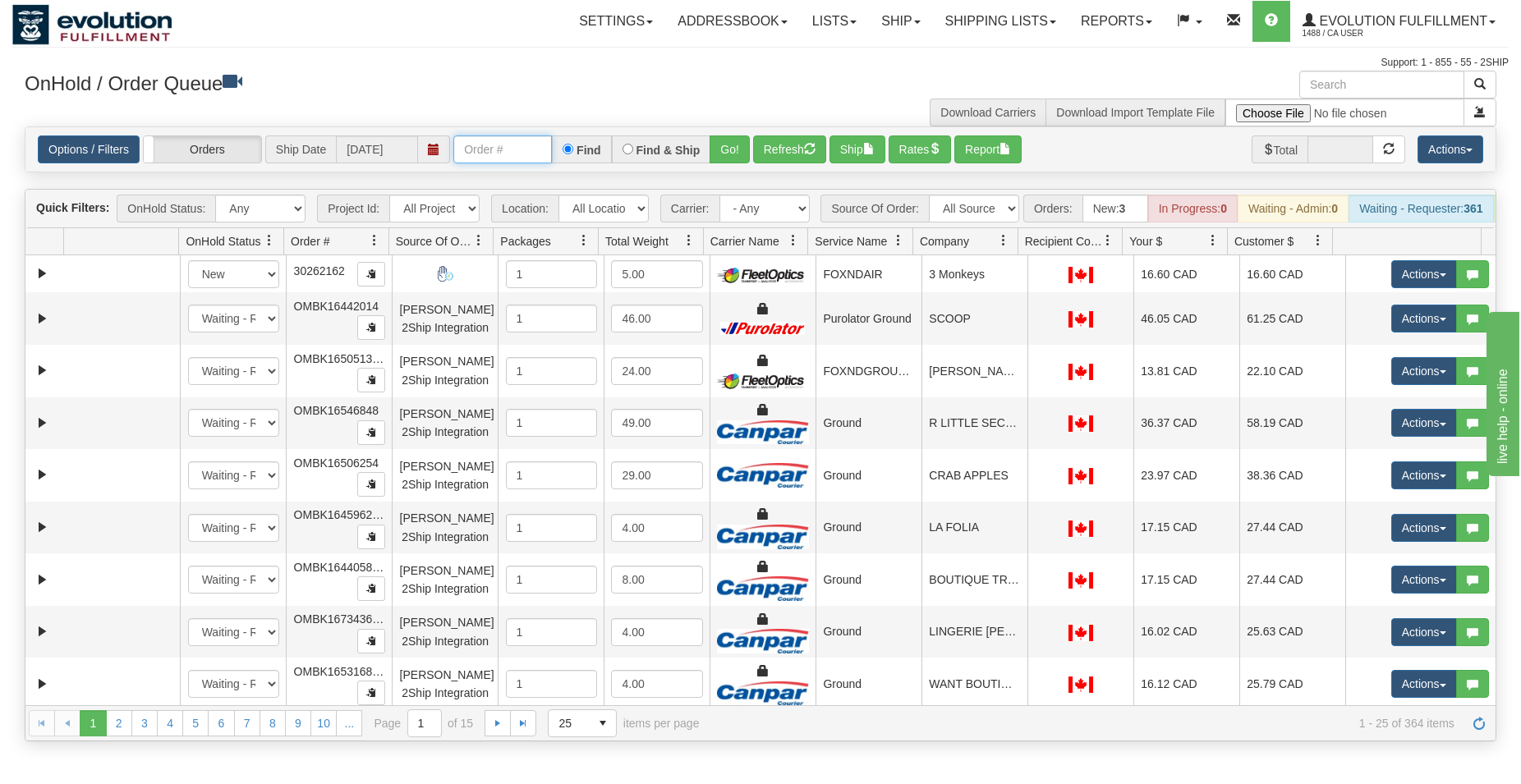
click at [516, 155] on input "text" at bounding box center [503, 149] width 99 height 28
click at [732, 155] on button "Go!" at bounding box center [730, 149] width 40 height 28
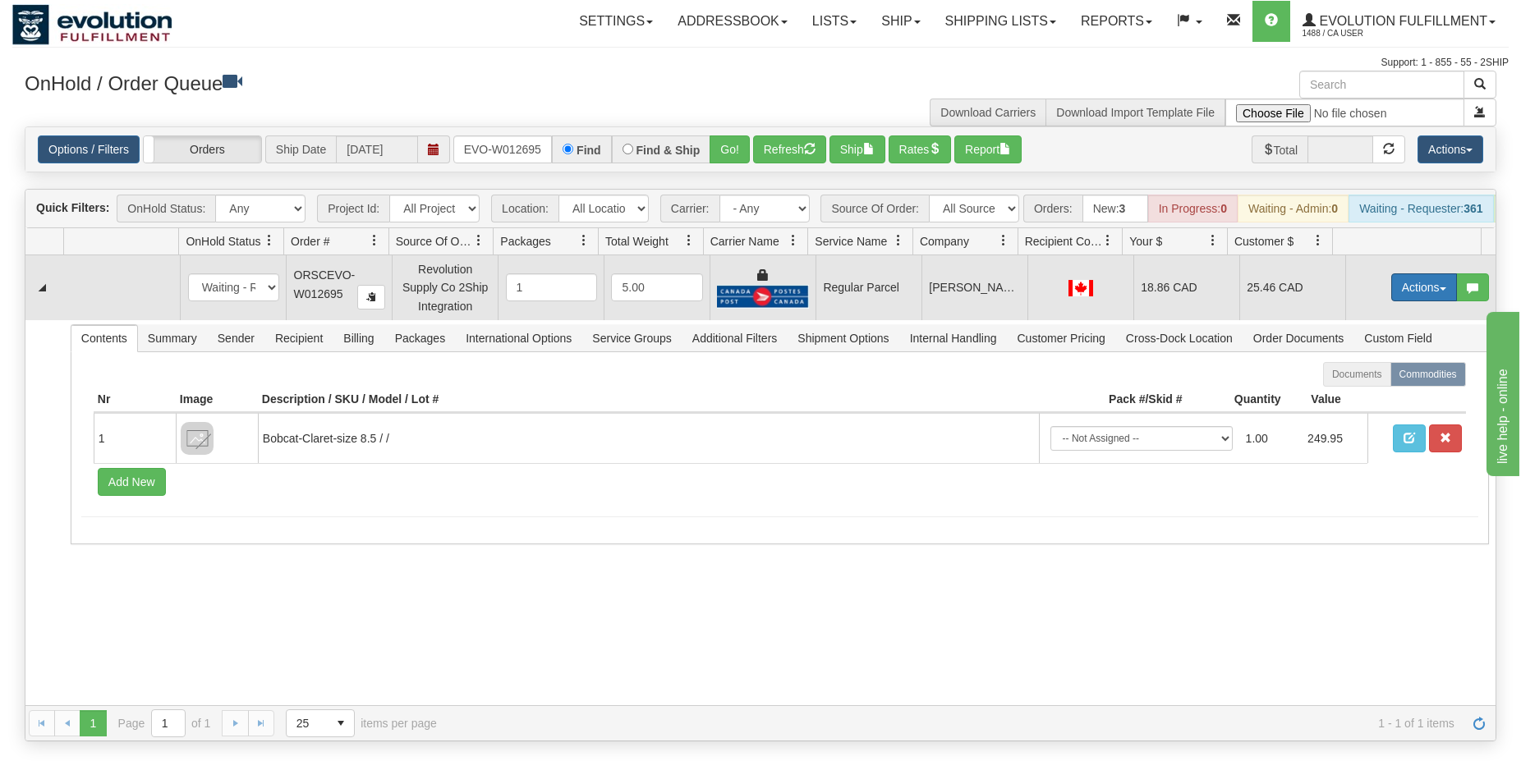
click at [1393, 300] on button "Actions" at bounding box center [1424, 287] width 65 height 28
click at [1365, 368] on span "Rate All Services" at bounding box center [1390, 361] width 99 height 13
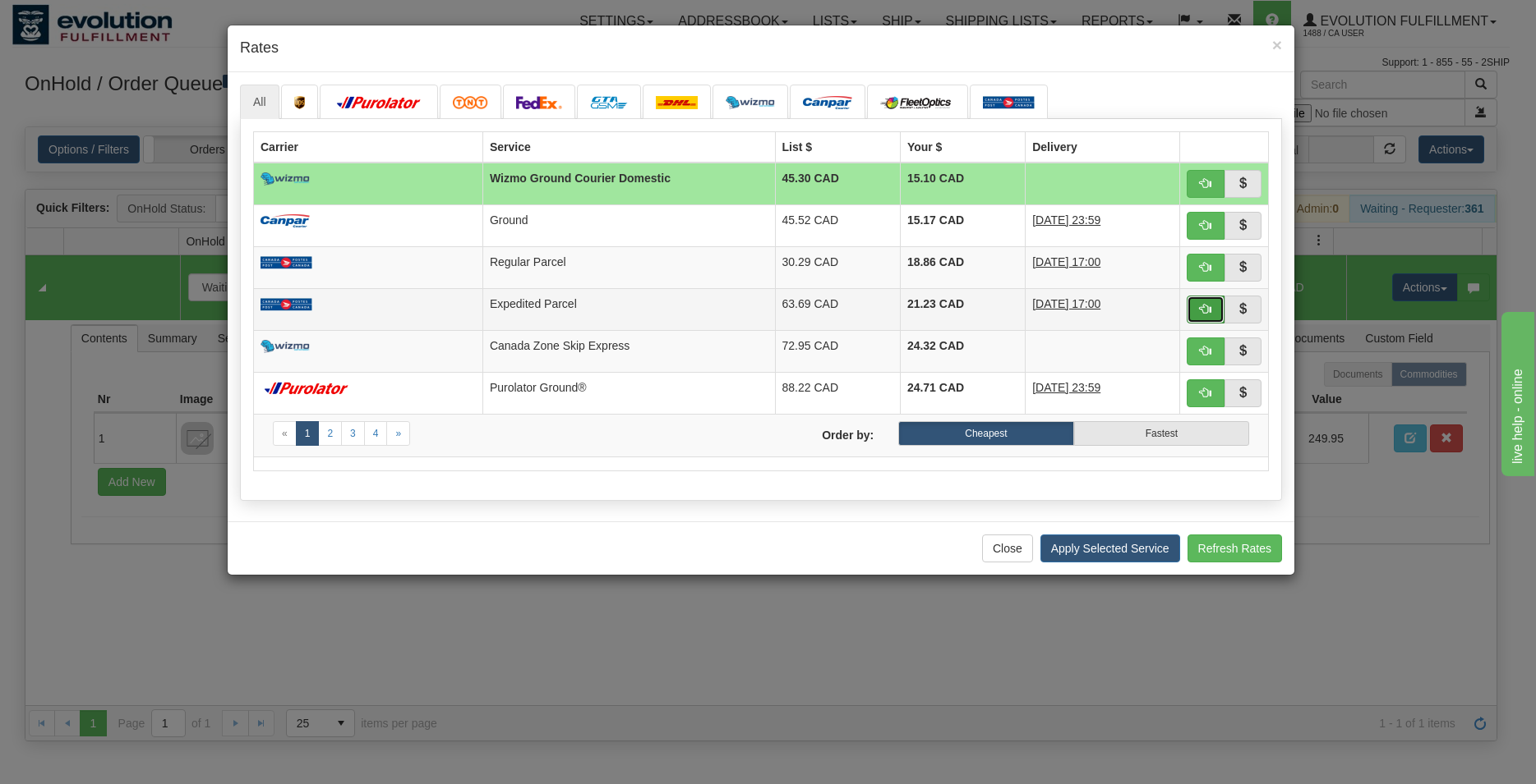
click at [1200, 314] on span "button" at bounding box center [1205, 308] width 12 height 12
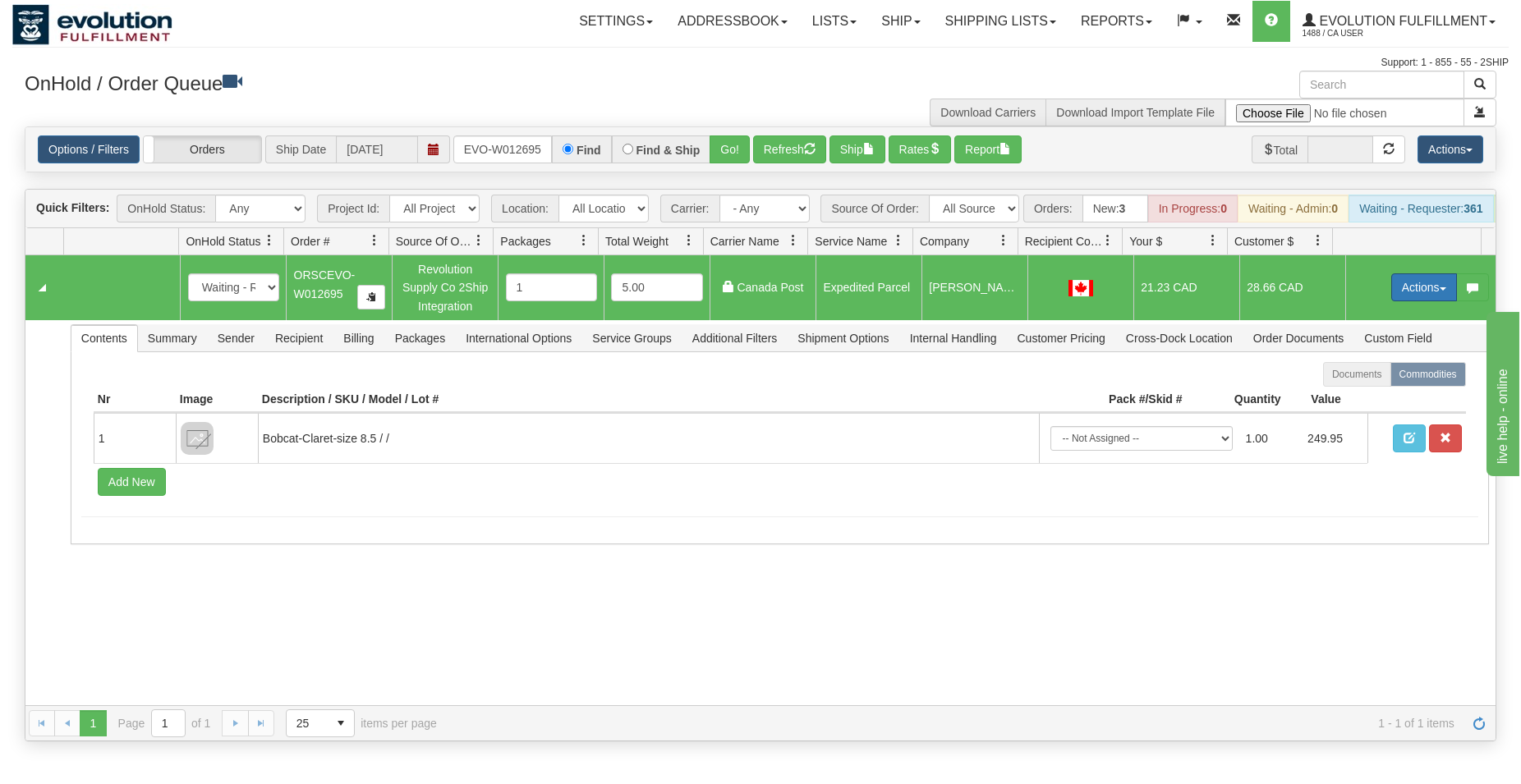
click at [1409, 302] on button "Actions" at bounding box center [1424, 287] width 65 height 28
click at [1345, 389] on span "Ship" at bounding box center [1359, 383] width 35 height 13
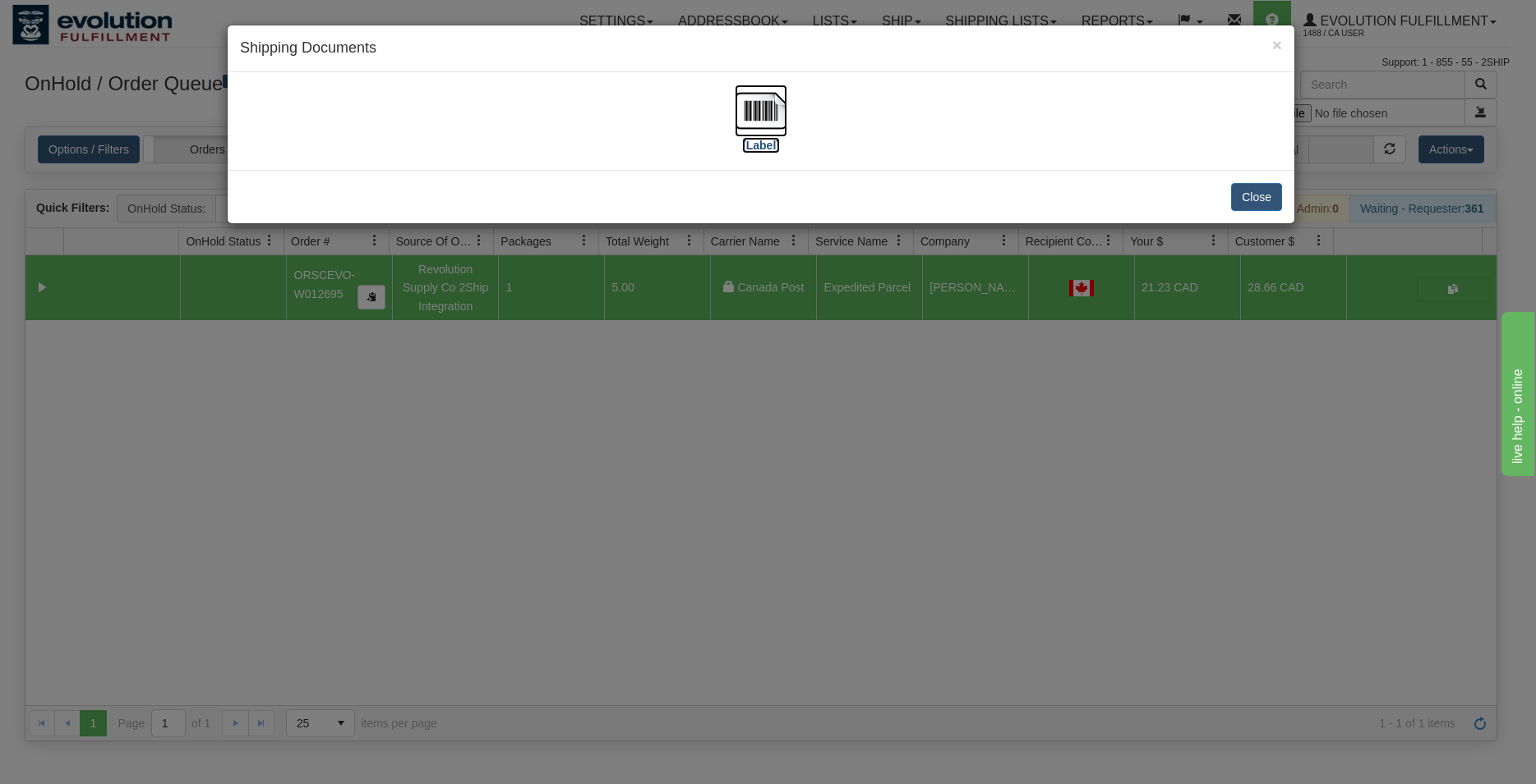
click at [775, 111] on img at bounding box center [760, 110] width 53 height 53
click at [1269, 196] on button "Close" at bounding box center [1256, 197] width 51 height 28
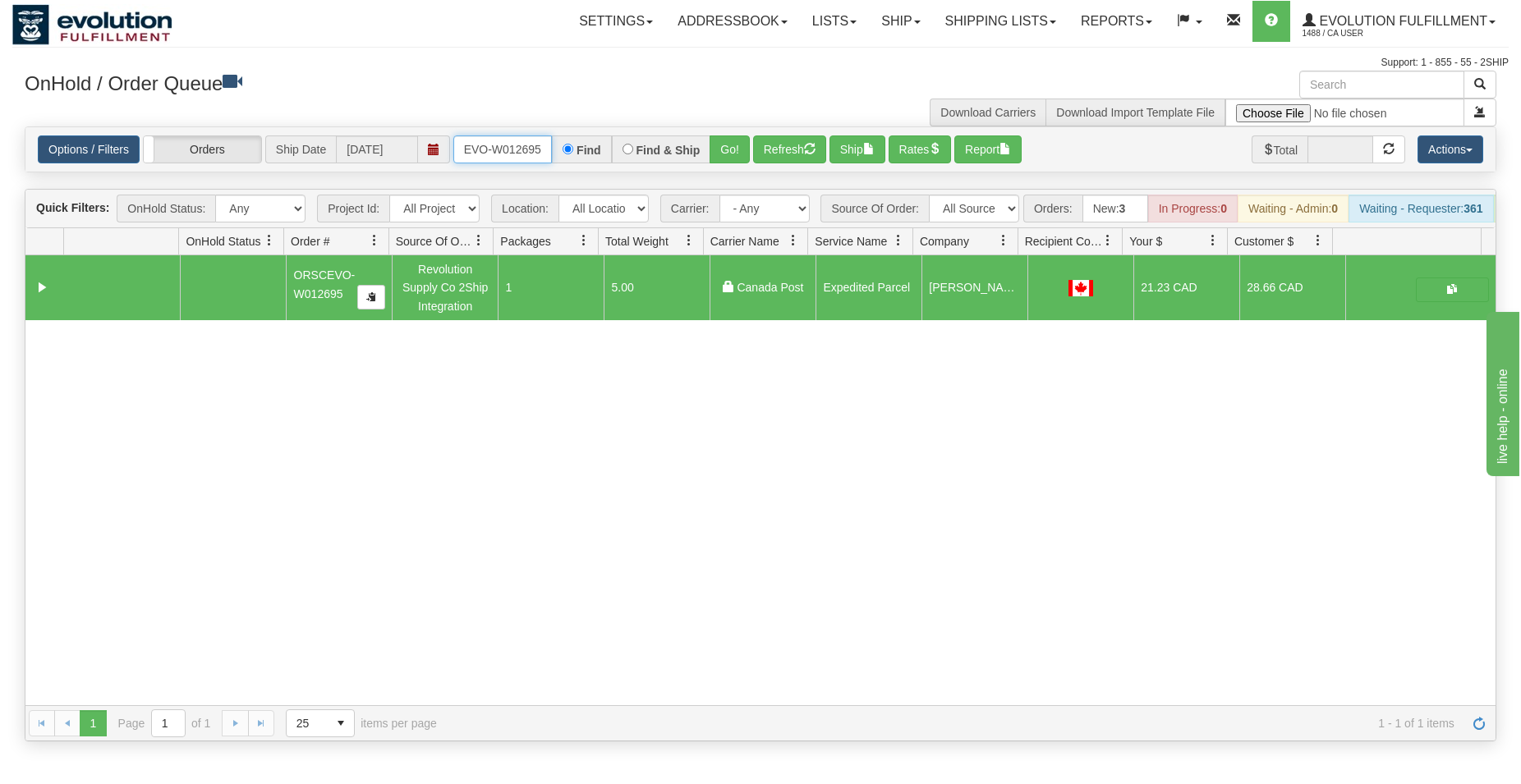
click at [498, 138] on input "ORSCEVO-W012695" at bounding box center [503, 149] width 99 height 28
click at [733, 138] on button "Go!" at bounding box center [730, 149] width 40 height 28
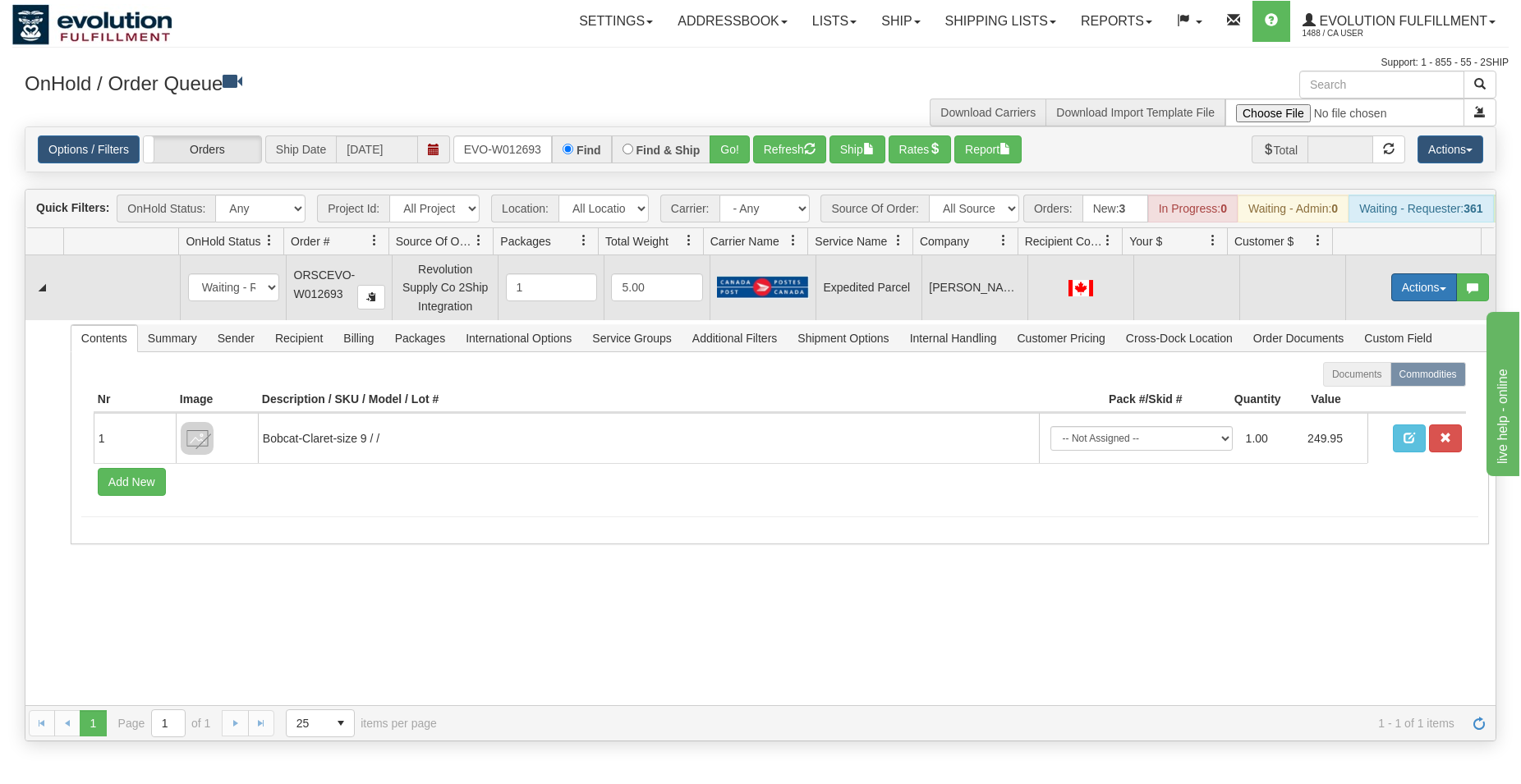
click at [1414, 288] on button "Actions" at bounding box center [1424, 287] width 65 height 28
click at [1378, 347] on span "Refresh Rates" at bounding box center [1384, 340] width 85 height 13
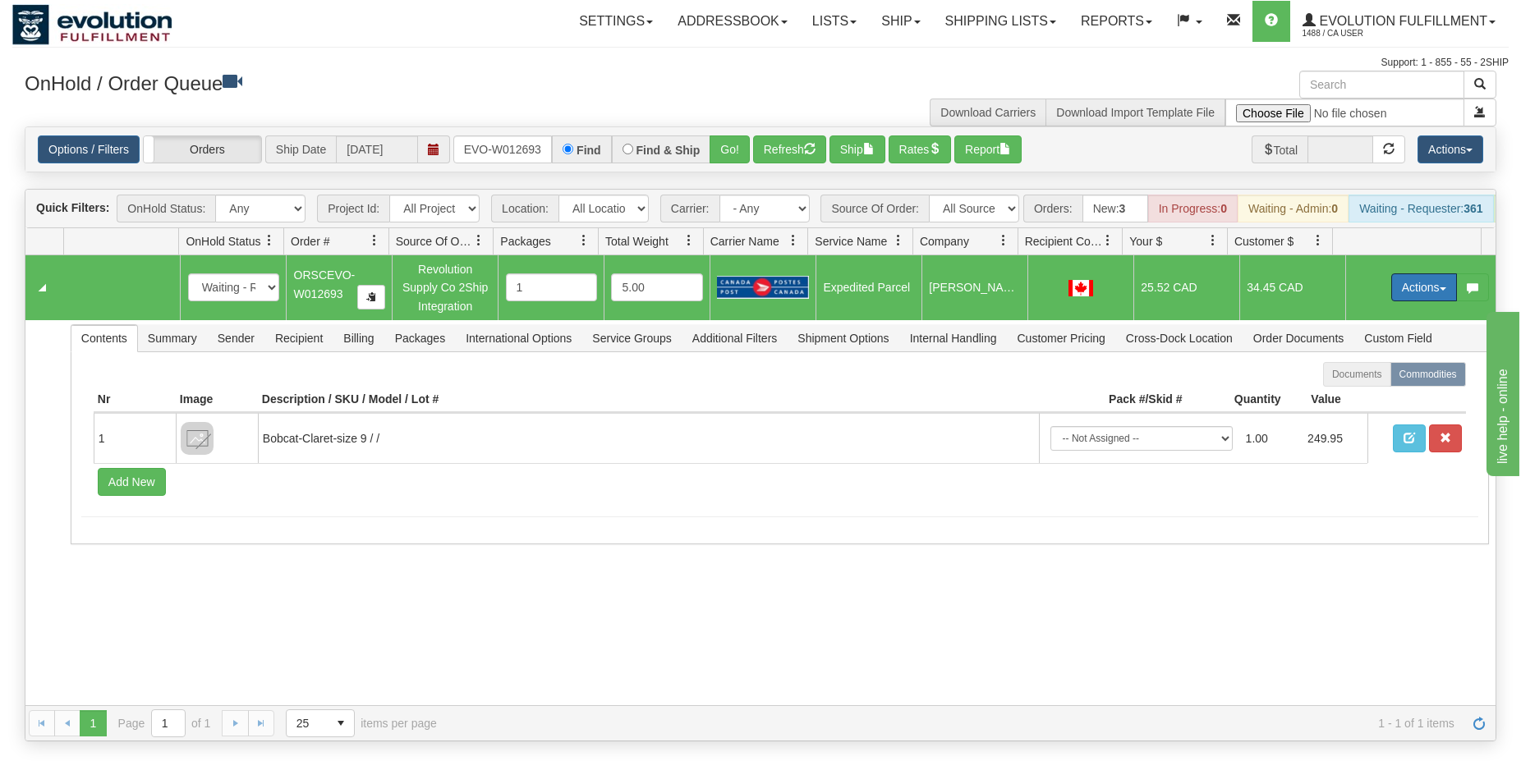
click at [1402, 296] on button "Actions" at bounding box center [1424, 287] width 65 height 28
click at [1348, 389] on span "Ship" at bounding box center [1359, 383] width 35 height 13
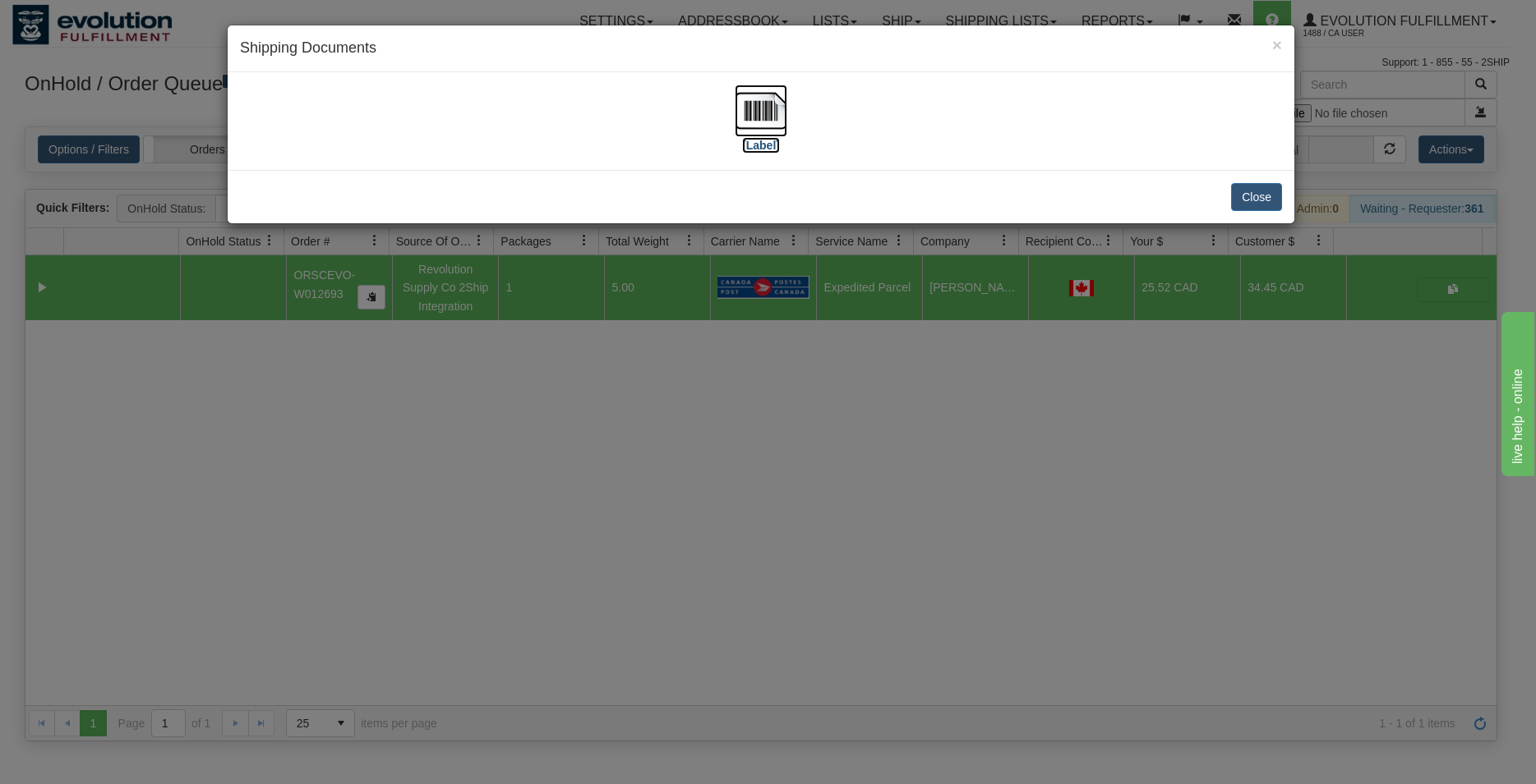
click at [757, 107] on img at bounding box center [760, 110] width 53 height 53
click at [1254, 196] on button "Close" at bounding box center [1256, 197] width 51 height 28
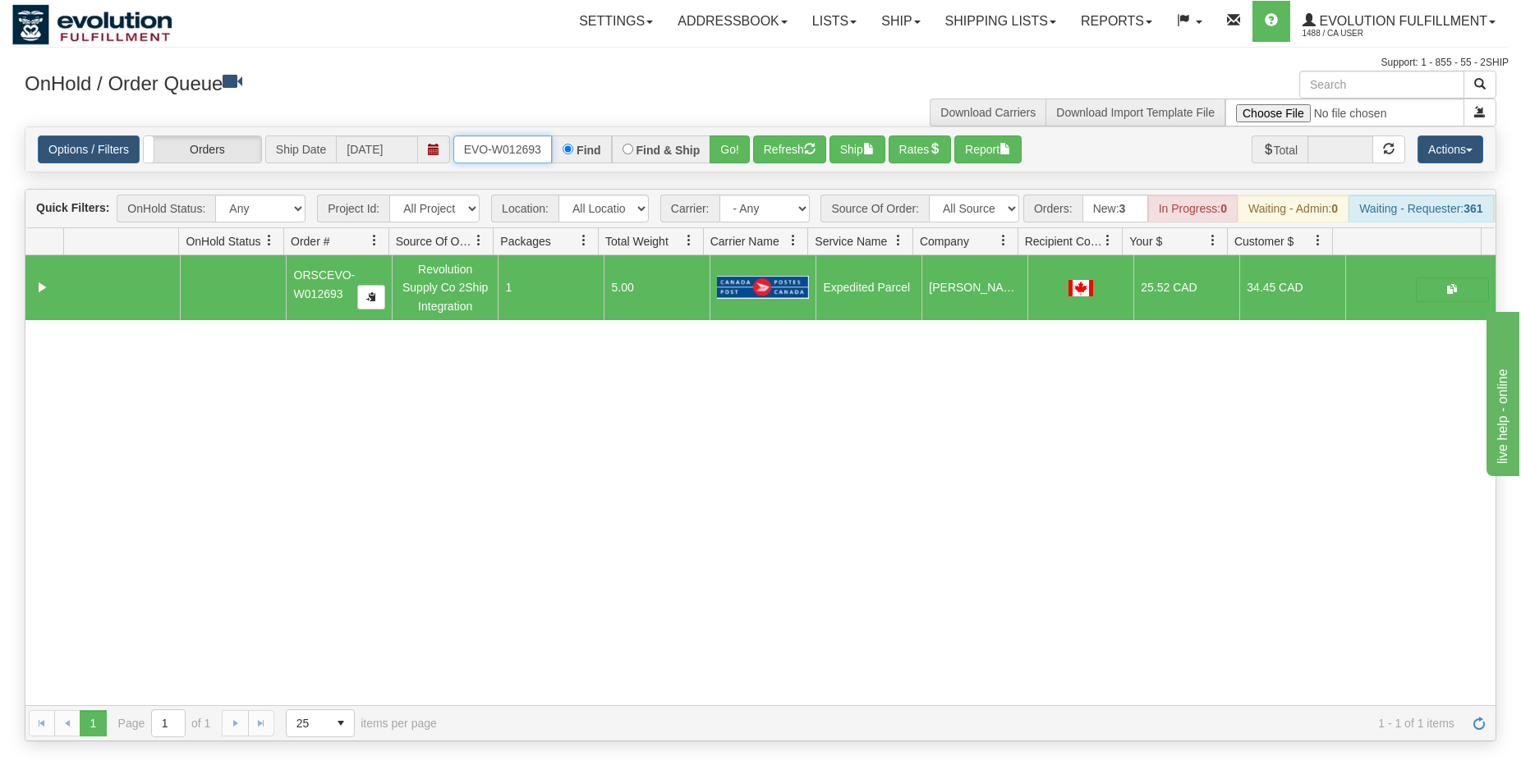
click at [495, 149] on input "ORSCEVO-W012693" at bounding box center [503, 149] width 99 height 28
click at [715, 150] on button "Go!" at bounding box center [730, 149] width 40 height 28
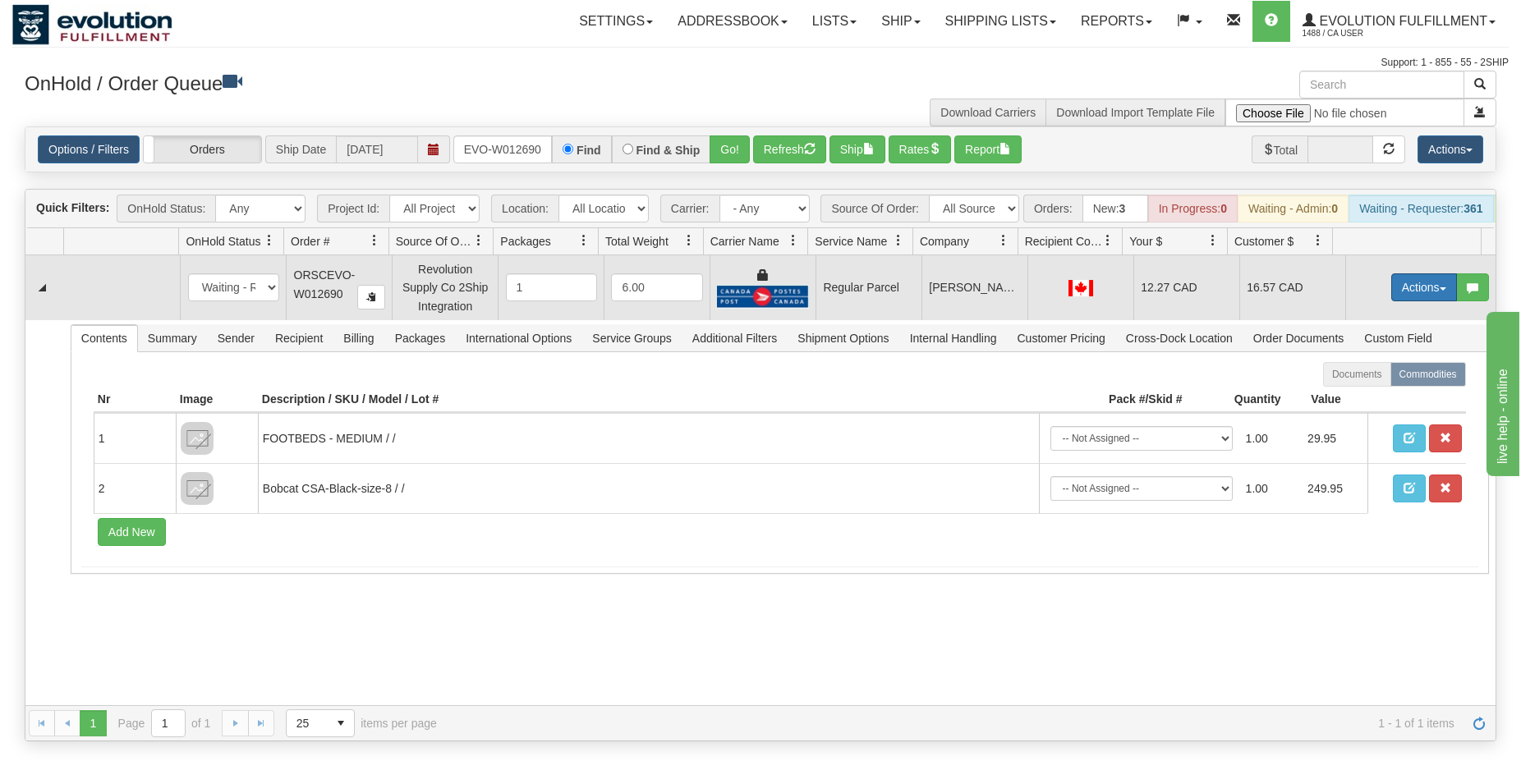
click at [1391, 292] on button "Actions" at bounding box center [1424, 287] width 65 height 28
click at [1364, 368] on span "Rate All Services" at bounding box center [1390, 361] width 99 height 13
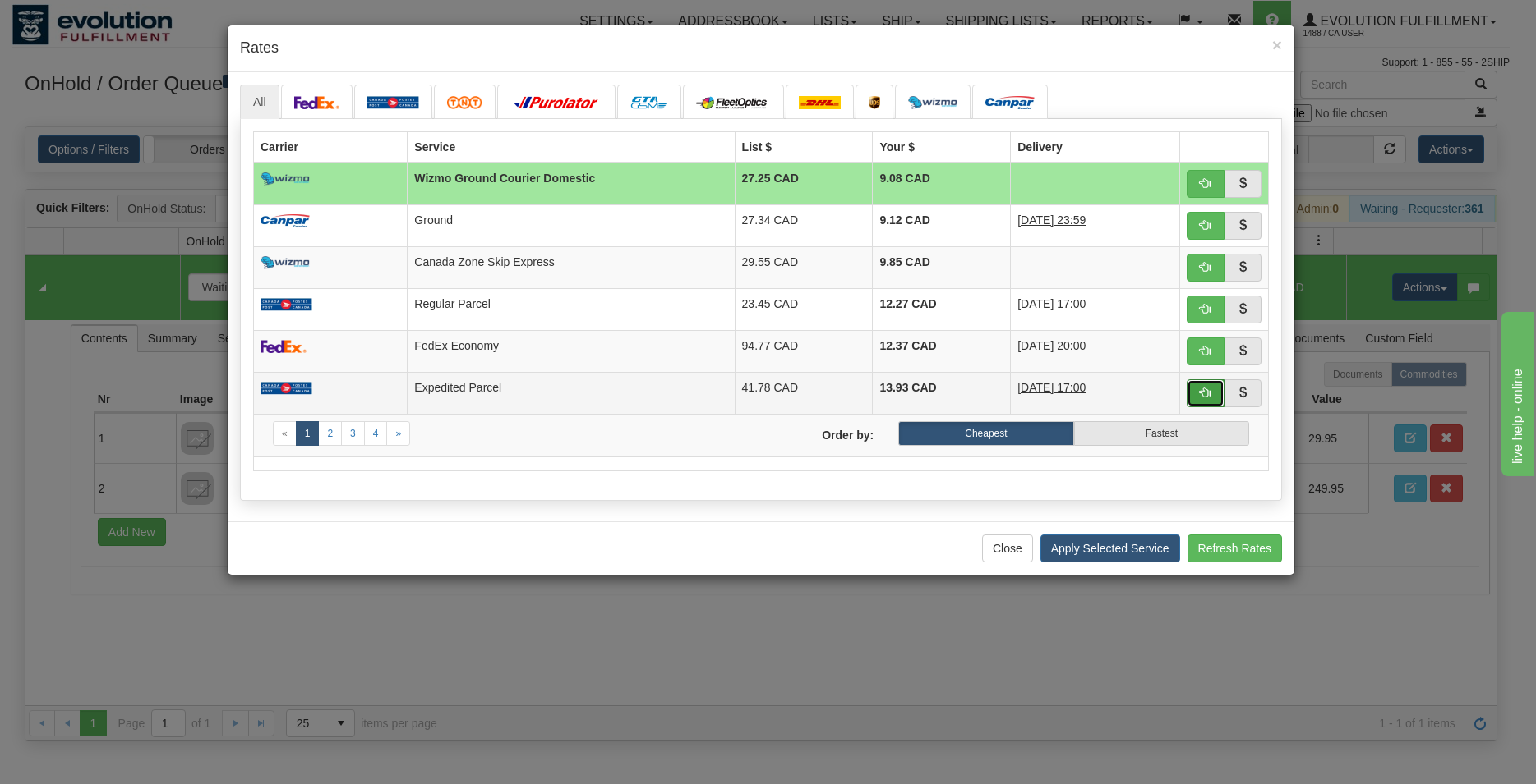
click at [1199, 402] on button "button" at bounding box center [1204, 393] width 37 height 28
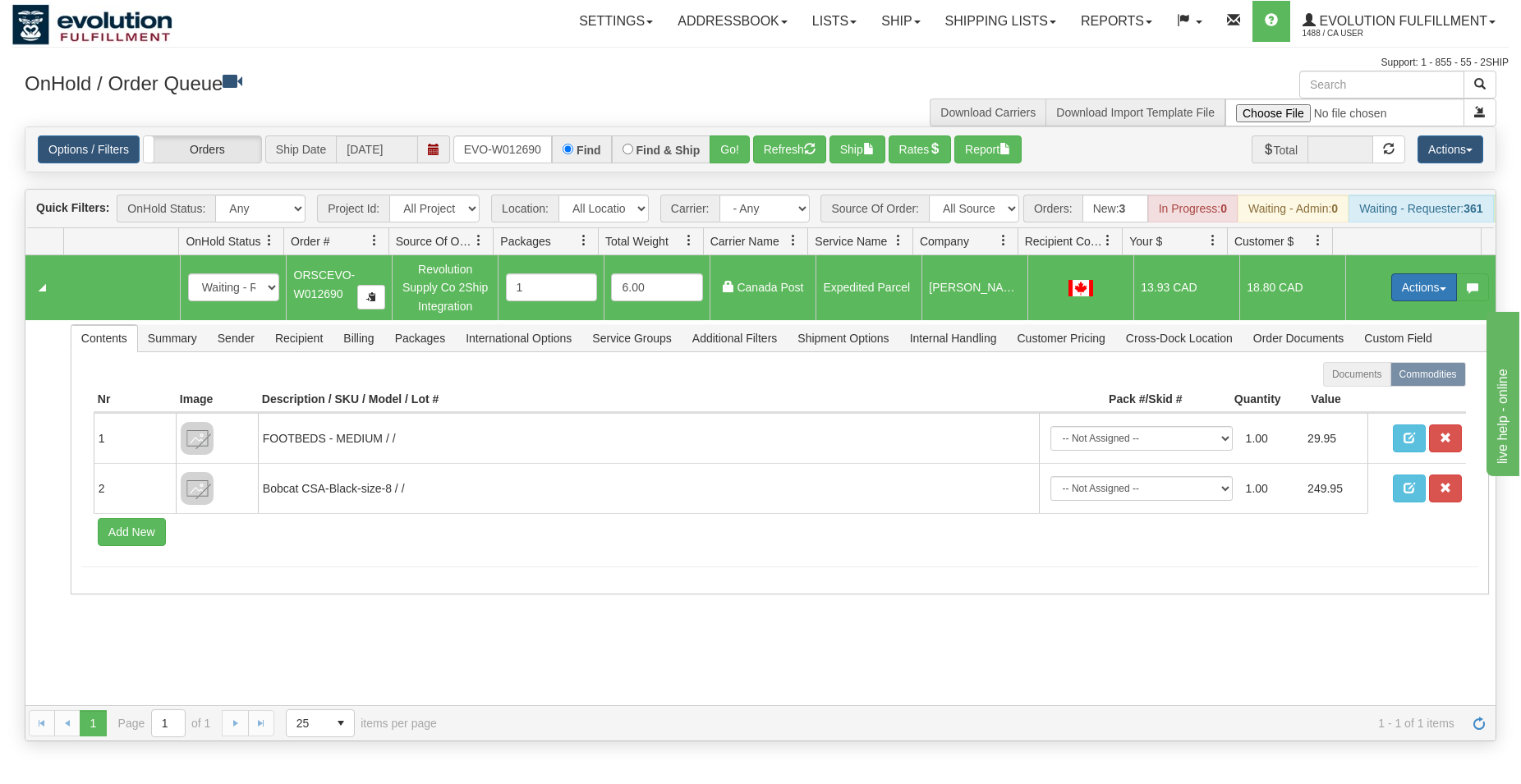
click at [1428, 296] on button "Actions" at bounding box center [1424, 287] width 65 height 28
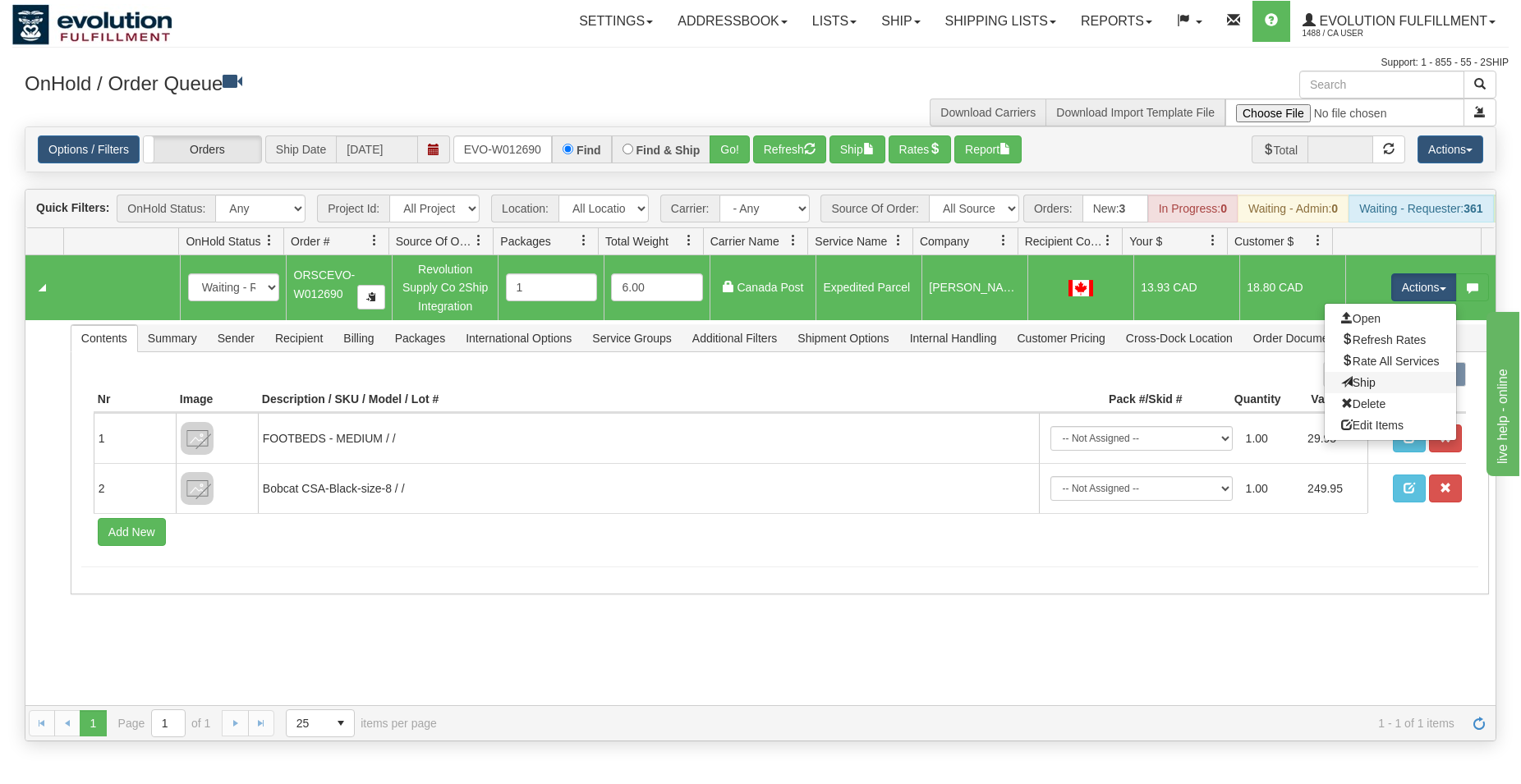
click at [1359, 393] on link "Ship" at bounding box center [1390, 382] width 132 height 21
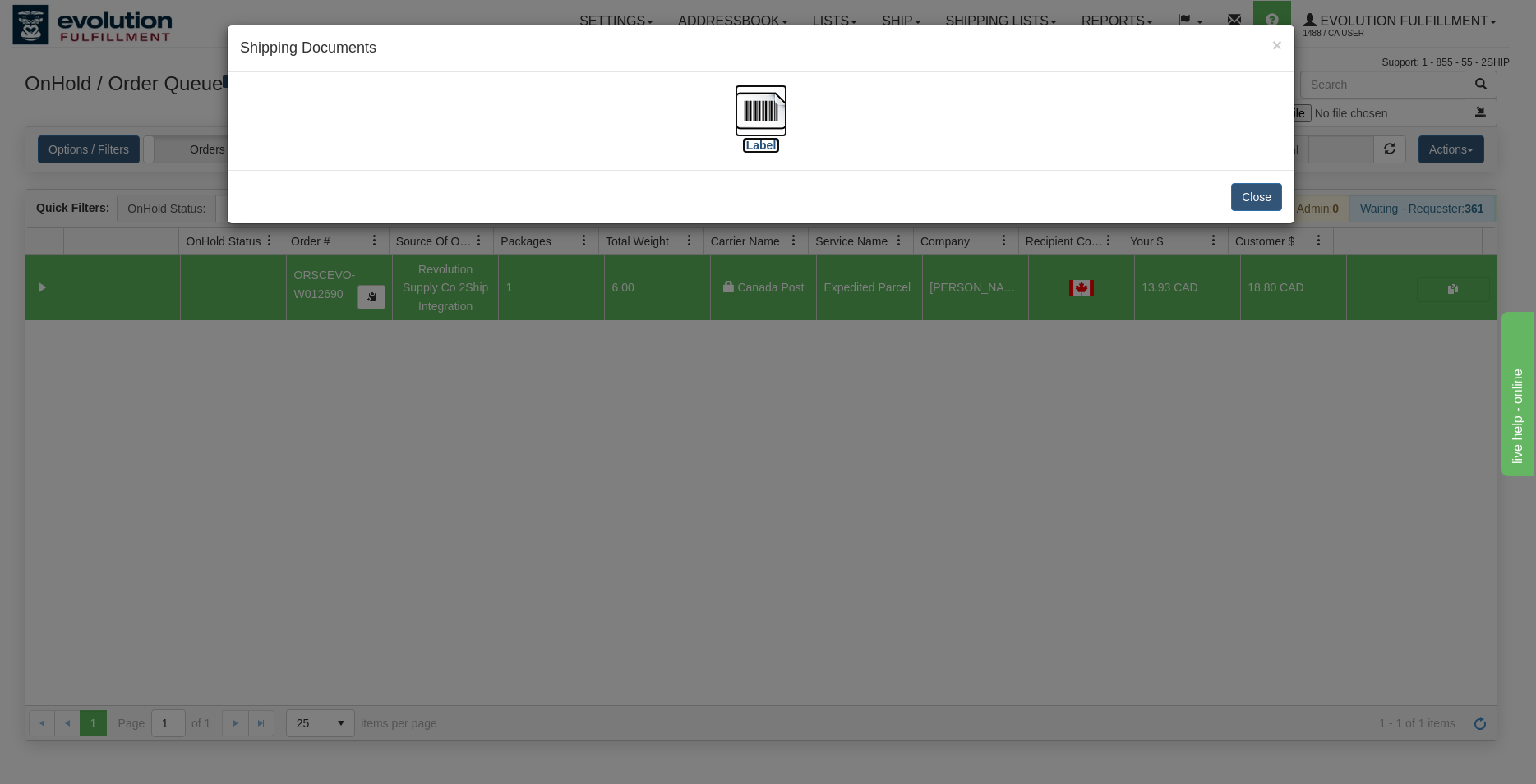
click at [773, 111] on img at bounding box center [760, 110] width 53 height 53
click at [1251, 191] on button "Close" at bounding box center [1256, 197] width 51 height 28
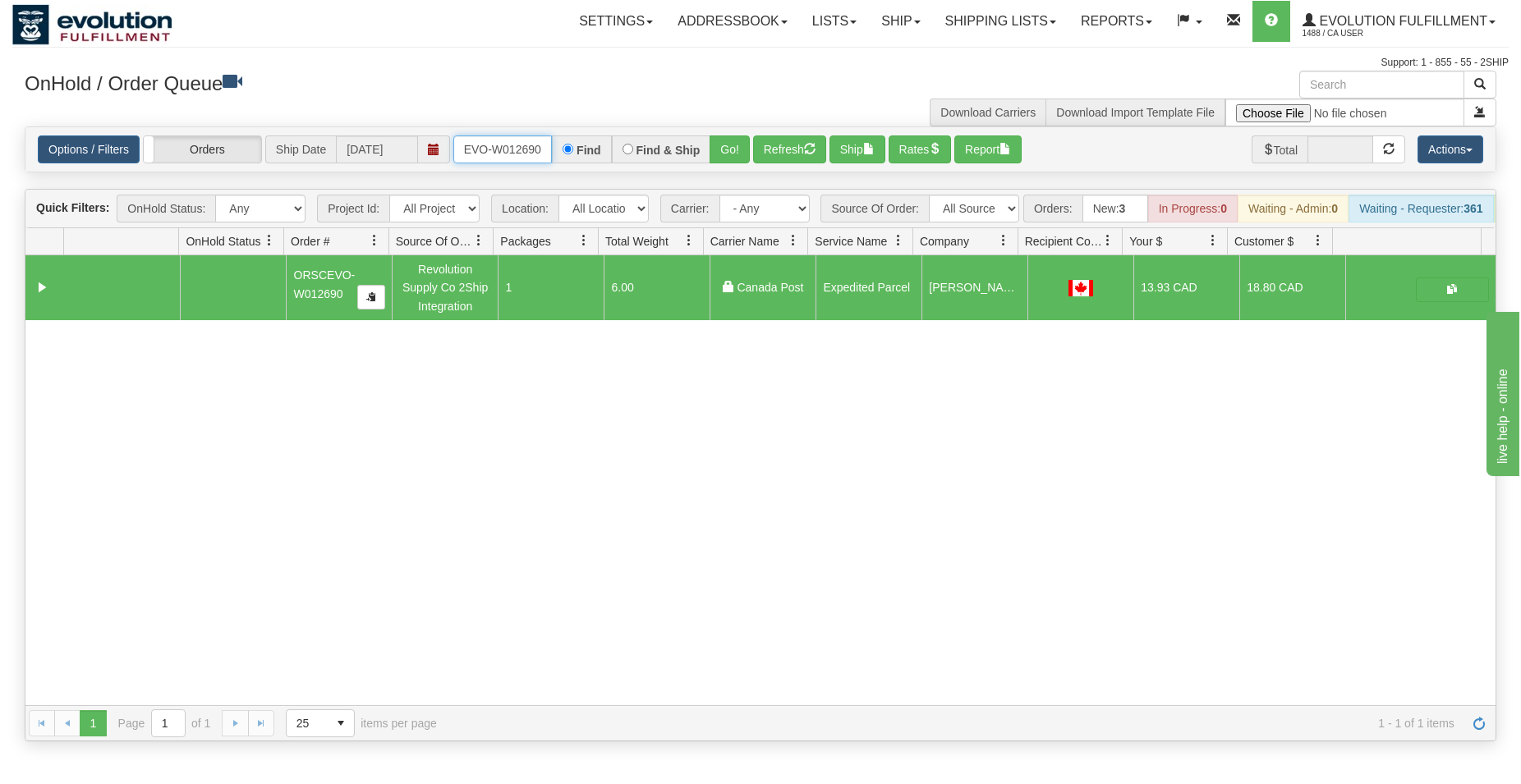
click at [518, 151] on input "ORSCEVO-W012690" at bounding box center [503, 149] width 99 height 28
type input "ORSCEVO-W012691"
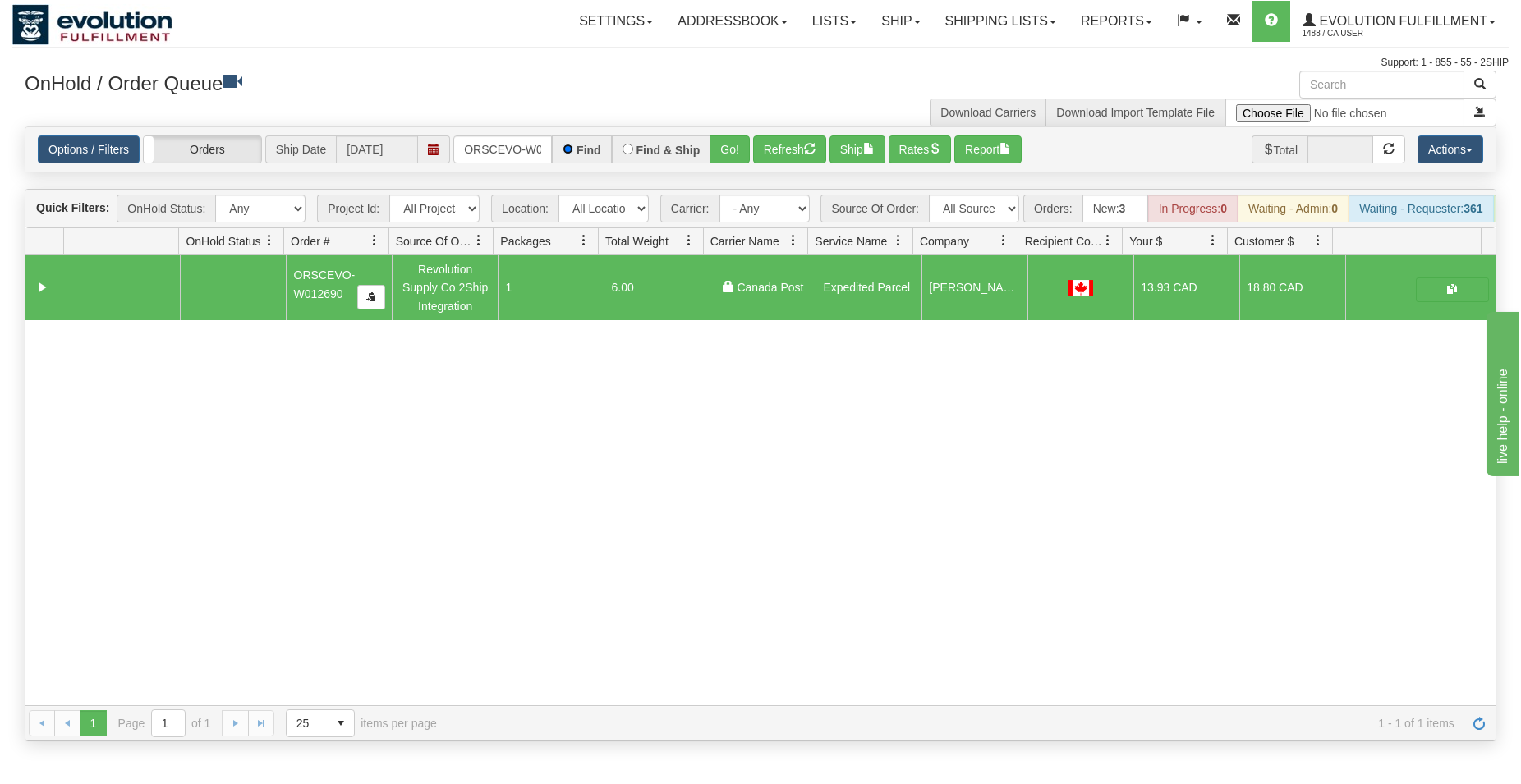
scroll to position [0, 34]
click at [733, 147] on button "Go!" at bounding box center [730, 149] width 40 height 28
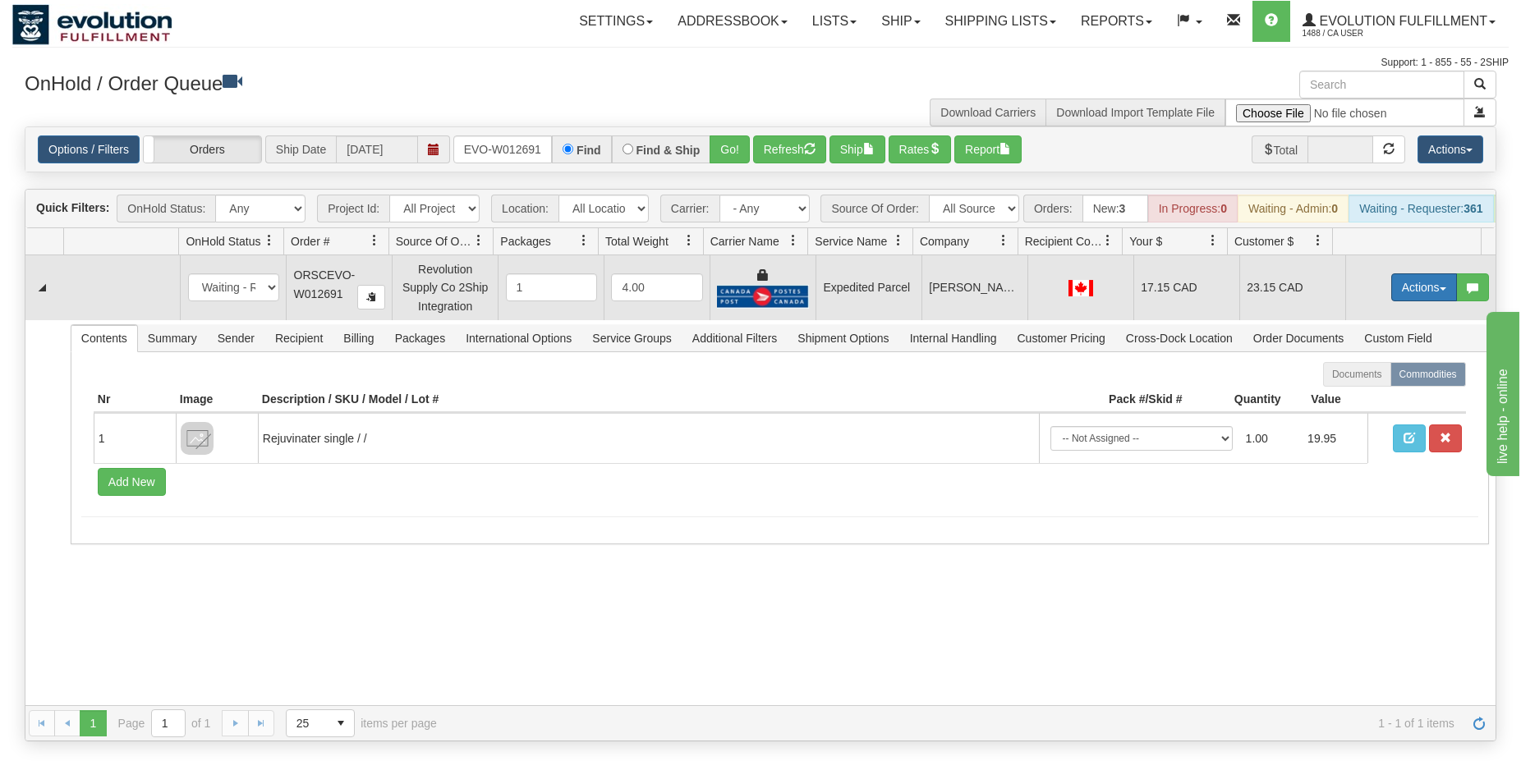
click at [1417, 302] on button "Actions" at bounding box center [1424, 287] width 65 height 28
click at [1352, 389] on span "Ship" at bounding box center [1359, 383] width 35 height 13
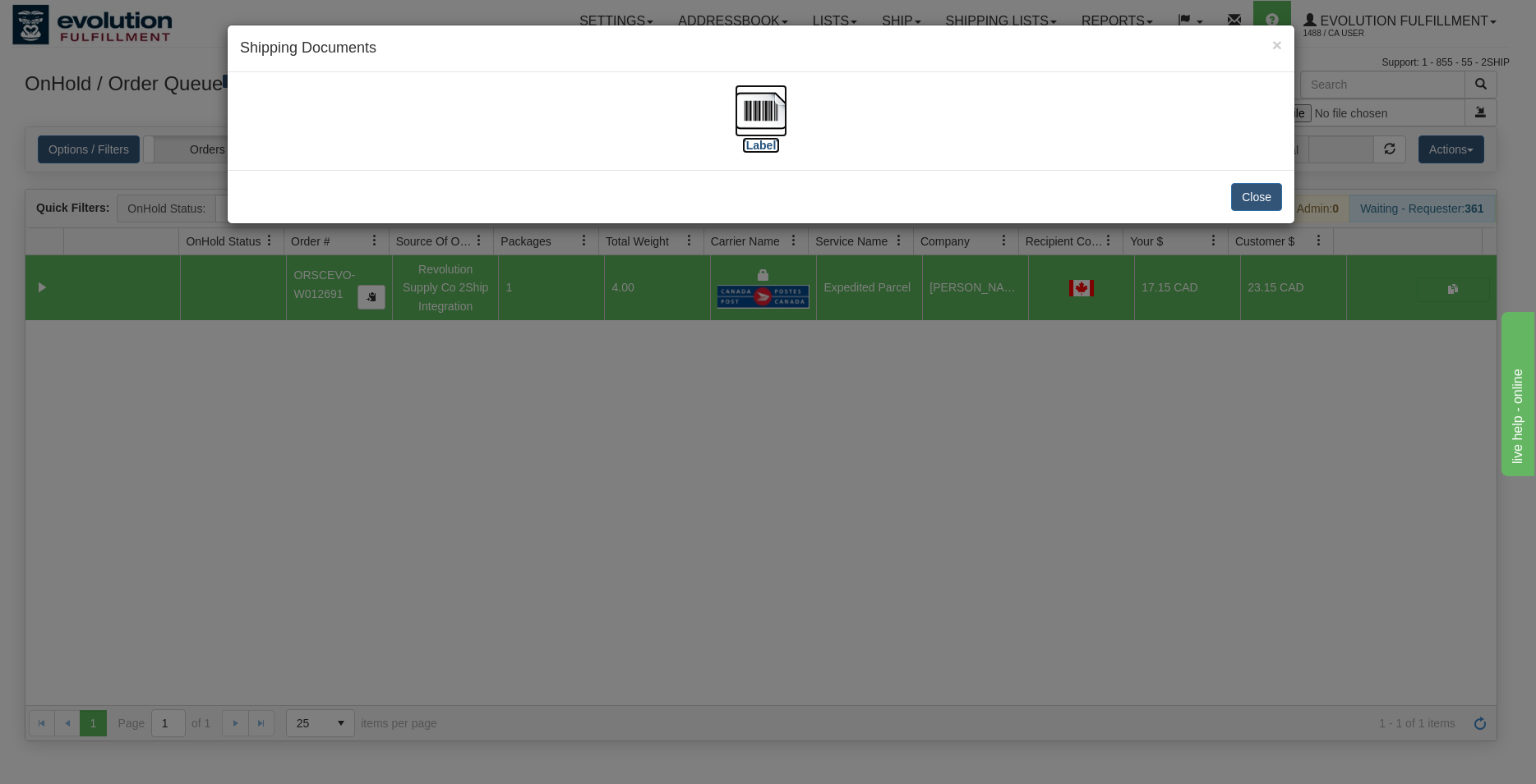
click at [773, 113] on img at bounding box center [760, 110] width 53 height 53
